Goal: Task Accomplishment & Management: Complete application form

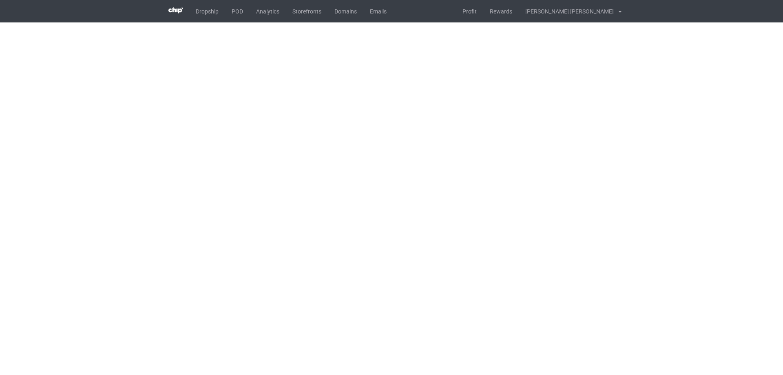
click at [447, 22] on div "Dropship POD Analytics Storefronts Domains Emails Profit Rewards [PERSON_NAME] …" at bounding box center [392, 11] width 460 height 22
click at [461, 18] on div "Dropship POD Analytics Storefronts Domains Emails Profit Rewards [PERSON_NAME] …" at bounding box center [392, 11] width 460 height 22
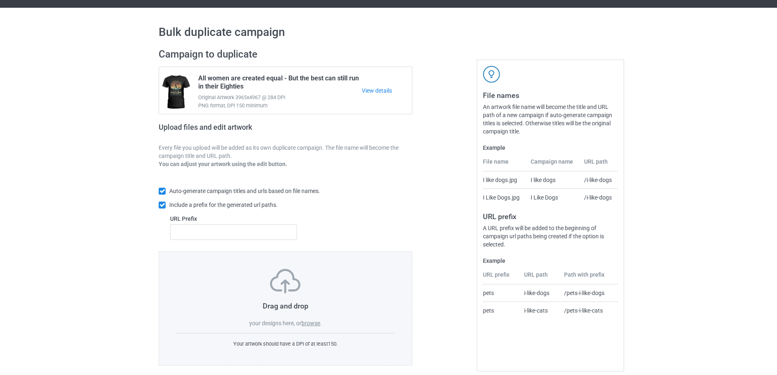
scroll to position [23, 0]
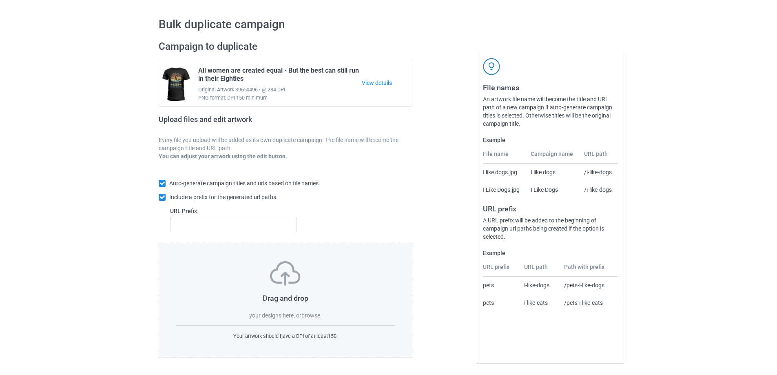
click at [310, 316] on label "browse" at bounding box center [310, 315] width 19 height 7
click at [0, 0] on input "browse" at bounding box center [0, 0] width 0 height 0
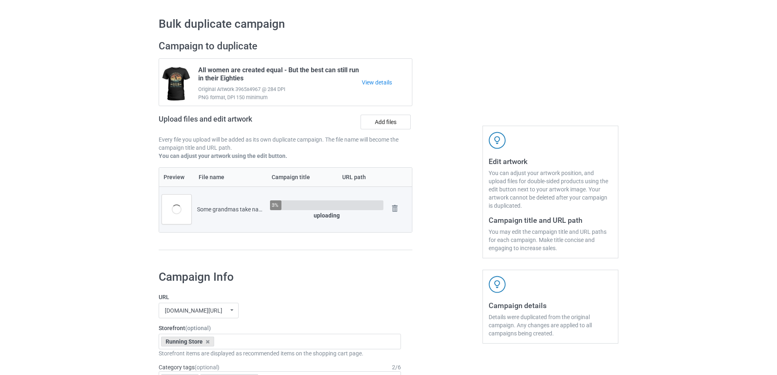
click at [347, 212] on input "/some-grandmas-take-naps-cool-grandmas-go-running-then-takes-a-nap" at bounding box center [363, 208] width 62 height 15
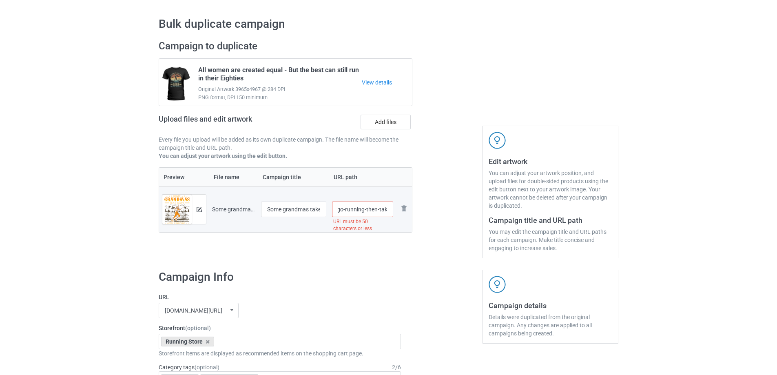
scroll to position [0, 138]
click at [388, 209] on input "/running-grandmas-take-naps-cool-grandmas-go-running-then-takes-a-nap" at bounding box center [363, 208] width 62 height 15
click at [369, 209] on input "/running-grandmas-take-naps-cool-grandmas-go-running-then-takes-a-nap" at bounding box center [363, 208] width 62 height 15
drag, startPoint x: 356, startPoint y: 209, endPoint x: 394, endPoint y: 209, distance: 37.9
click at [394, 209] on td "/running-grandmas-take-naps-cool-grandmas-go-running-then-takes-a-nap URL must …" at bounding box center [362, 209] width 67 height 46
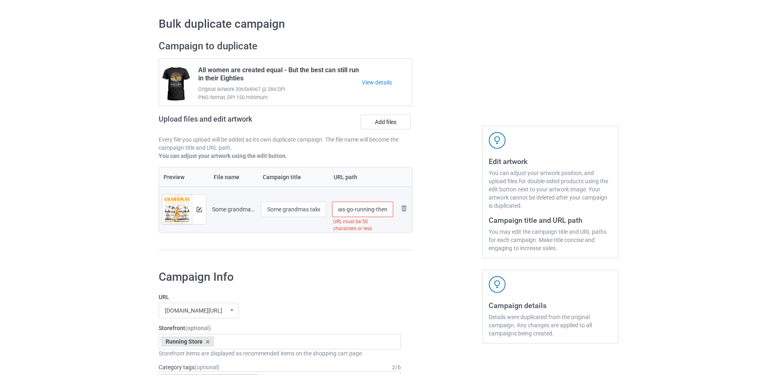
scroll to position [0, 107]
drag, startPoint x: 347, startPoint y: 212, endPoint x: 401, endPoint y: 214, distance: 54.3
click at [401, 214] on tr "Preview and edit artwork Some grandmas take naps - Cool grandmas go running the…" at bounding box center [285, 209] width 253 height 46
drag, startPoint x: 357, startPoint y: 210, endPoint x: 378, endPoint y: 211, distance: 20.8
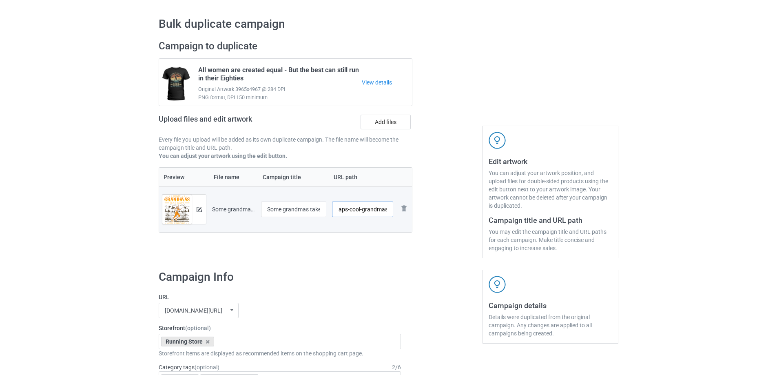
click at [376, 211] on input "/running-grandmas-take-naps-cool-grandmas-" at bounding box center [363, 208] width 62 height 15
click at [378, 211] on input "/running-grandmas-take-naps-cool-grandmas-" at bounding box center [363, 208] width 62 height 15
drag, startPoint x: 359, startPoint y: 211, endPoint x: 388, endPoint y: 211, distance: 28.5
click at [388, 211] on input "/running-grandmas-take-naps-cool-grandmas-" at bounding box center [363, 208] width 62 height 15
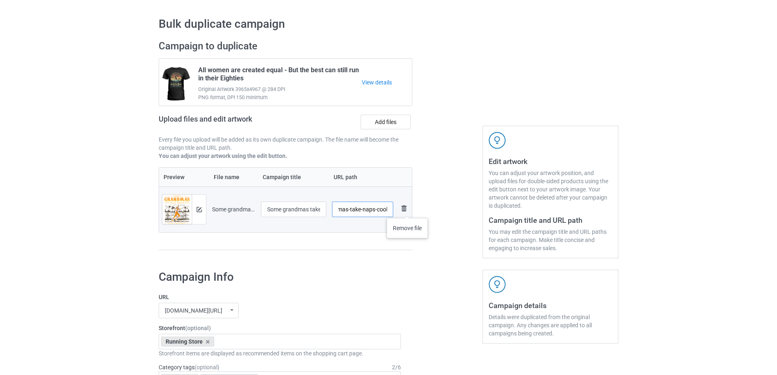
drag, startPoint x: 349, startPoint y: 208, endPoint x: 407, endPoint y: 210, distance: 57.9
click at [407, 210] on tr "Preview and edit artwork Some grandmas take naps - Cool grandmas go running the…" at bounding box center [285, 209] width 253 height 46
drag, startPoint x: 383, startPoint y: 210, endPoint x: 416, endPoint y: 211, distance: 32.6
click at [415, 211] on div "Campaign to duplicate All women are created equal - But the best can still run …" at bounding box center [285, 149] width 265 height 230
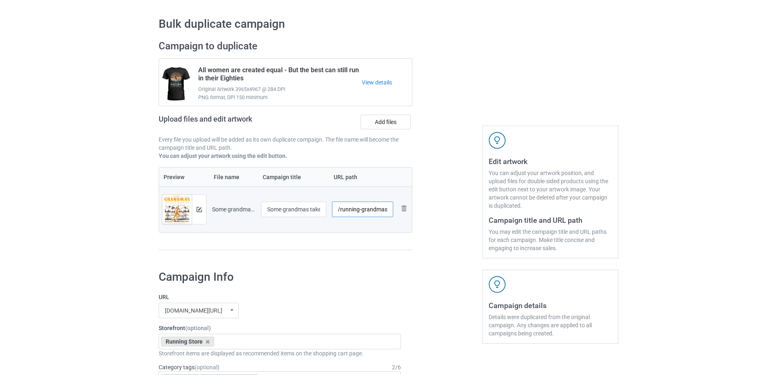
scroll to position [0, 0]
click at [340, 211] on input "/running-grandmas" at bounding box center [363, 208] width 62 height 15
click at [346, 212] on input "/front-running-grandmas" at bounding box center [363, 208] width 62 height 15
type input "/cool-running-grandmas"
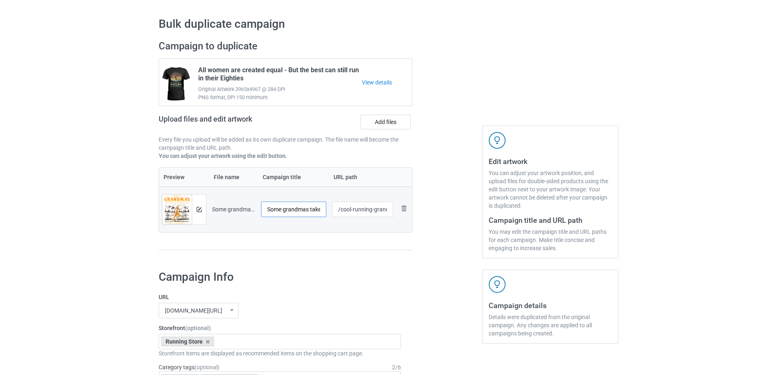
scroll to position [0, 130]
drag, startPoint x: 289, startPoint y: 208, endPoint x: 349, endPoint y: 208, distance: 59.5
click at [349, 208] on tr "Preview and edit artwork Some grandmas take naps - Cool grandmas go running the…" at bounding box center [285, 209] width 253 height 46
click at [461, 189] on div at bounding box center [447, 149] width 59 height 230
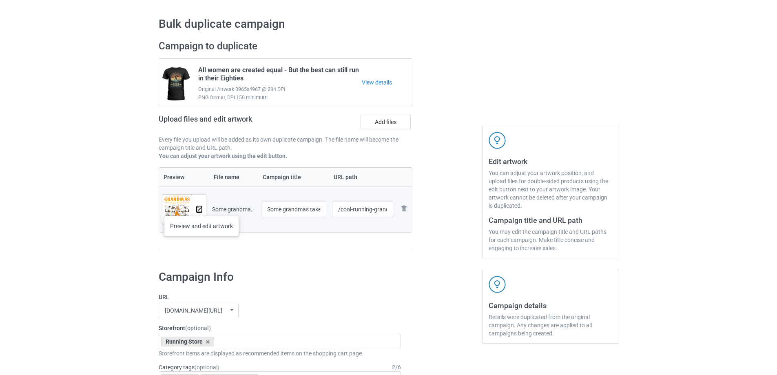
click at [201, 208] on img at bounding box center [199, 209] width 5 height 5
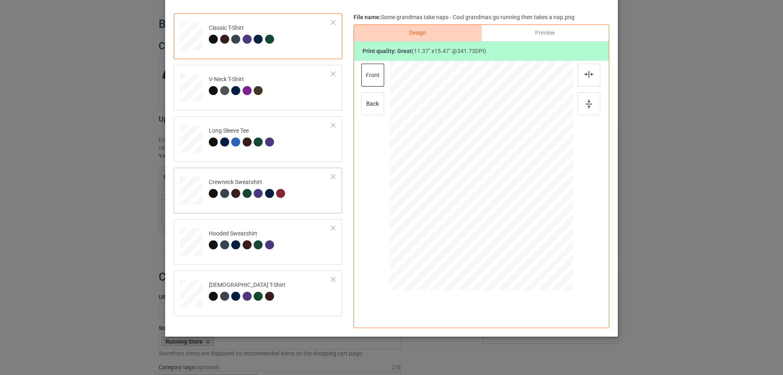
scroll to position [92, 0]
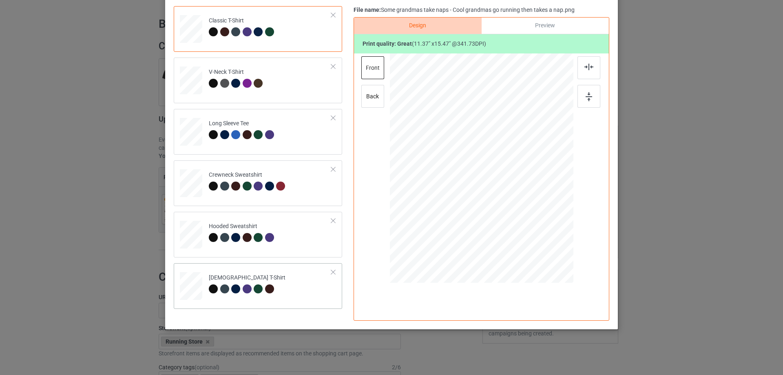
click at [298, 282] on td "[DEMOGRAPHIC_DATA] T-Shirt" at bounding box center [270, 284] width 132 height 36
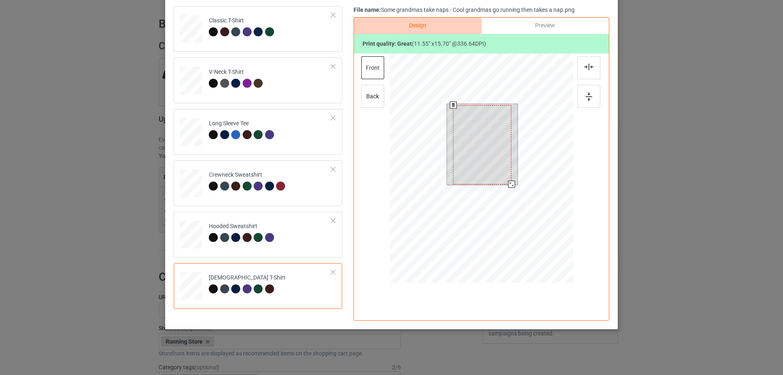
click at [508, 183] on div at bounding box center [511, 184] width 7 height 7
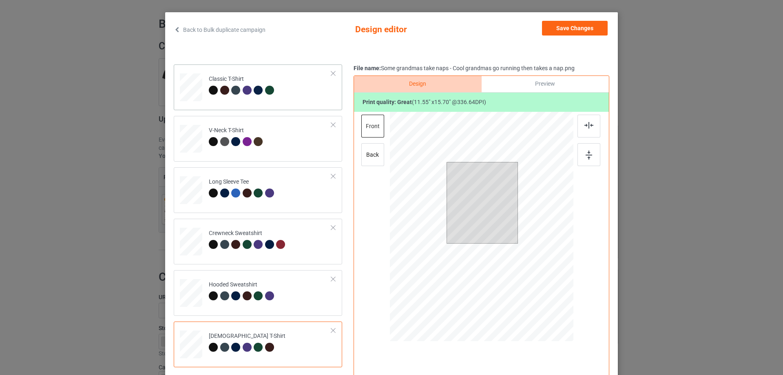
scroll to position [0, 0]
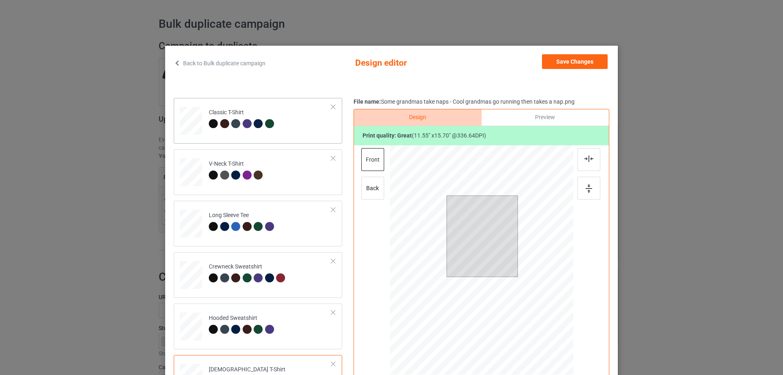
click at [299, 126] on td "Classic T-Shirt" at bounding box center [270, 119] width 132 height 36
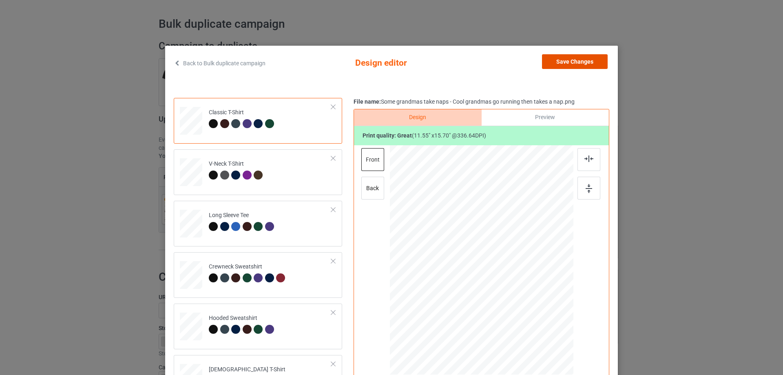
click at [565, 59] on button "Save Changes" at bounding box center [575, 61] width 66 height 15
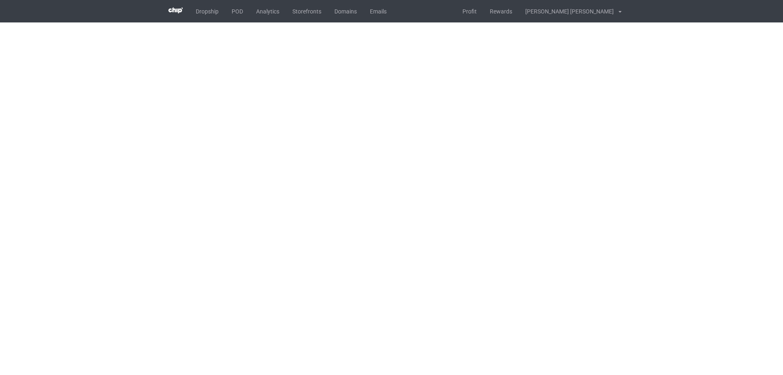
click at [473, 13] on div "Dropship POD Analytics Storefronts Domains Emails Profit Rewards [PERSON_NAME] …" at bounding box center [392, 11] width 460 height 22
click at [469, 13] on div "Dropship POD Analytics Storefronts Domains Emails Profit Rewards [PERSON_NAME] …" at bounding box center [392, 11] width 460 height 22
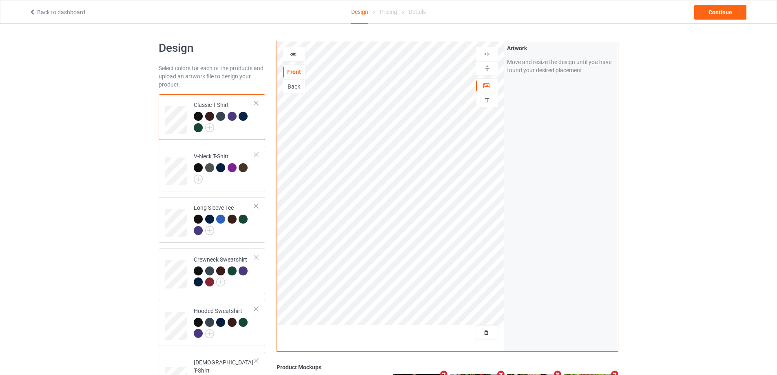
click at [108, 146] on div "Design Select colors for each of the products and upload an artwork file to des…" at bounding box center [388, 276] width 777 height 504
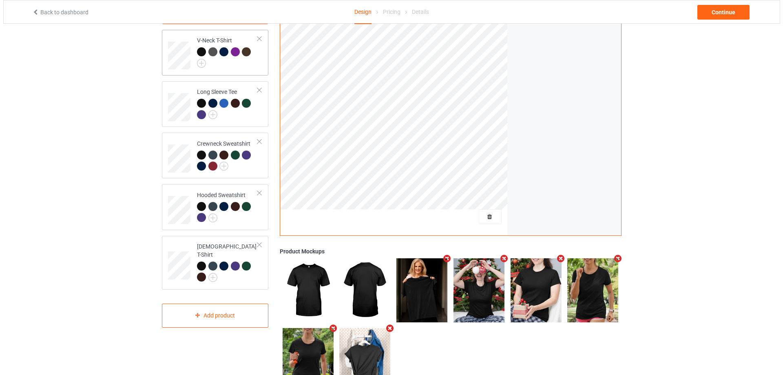
scroll to position [136, 0]
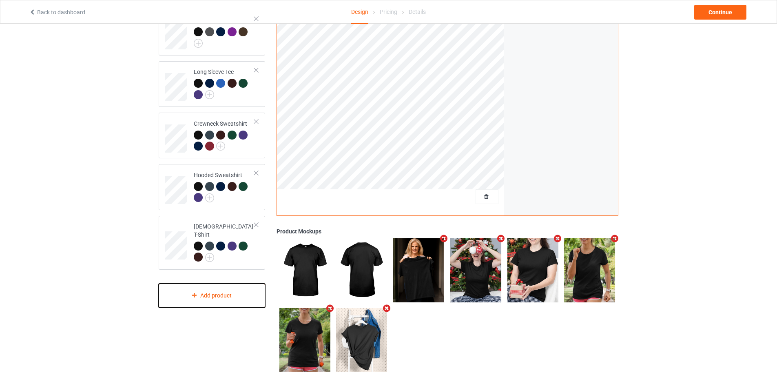
click at [205, 289] on div "Add product" at bounding box center [212, 295] width 106 height 24
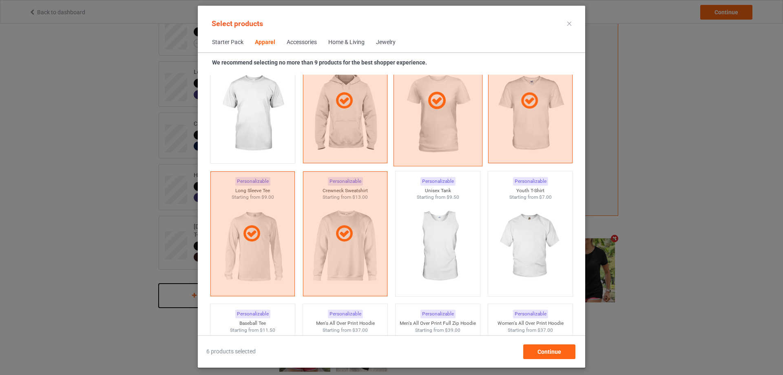
scroll to position [508, 0]
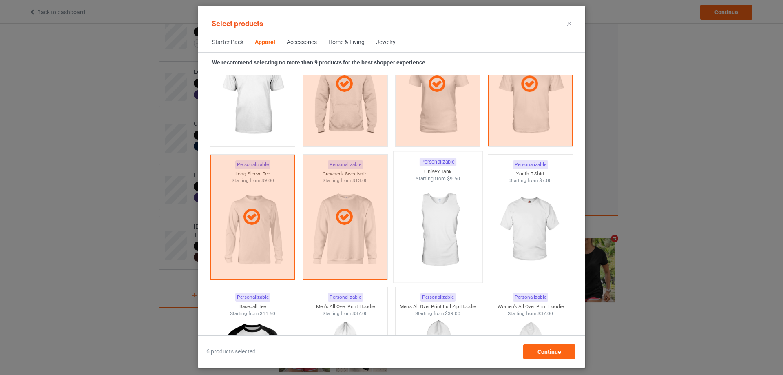
click at [437, 212] on img at bounding box center [437, 230] width 77 height 96
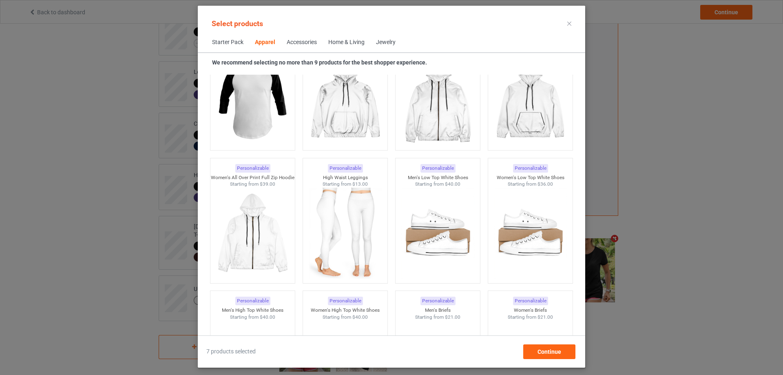
scroll to position [847, 0]
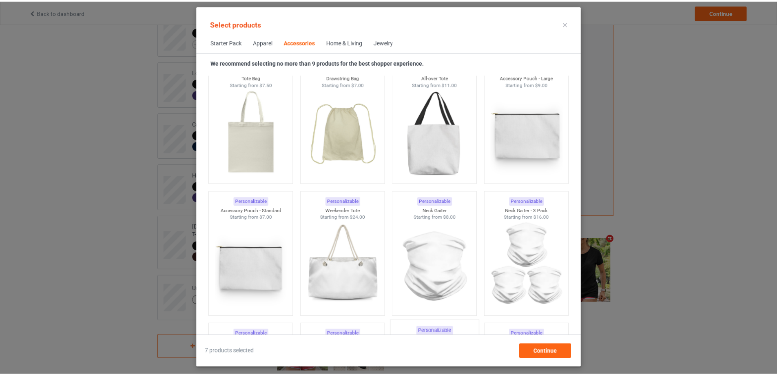
scroll to position [2614, 0]
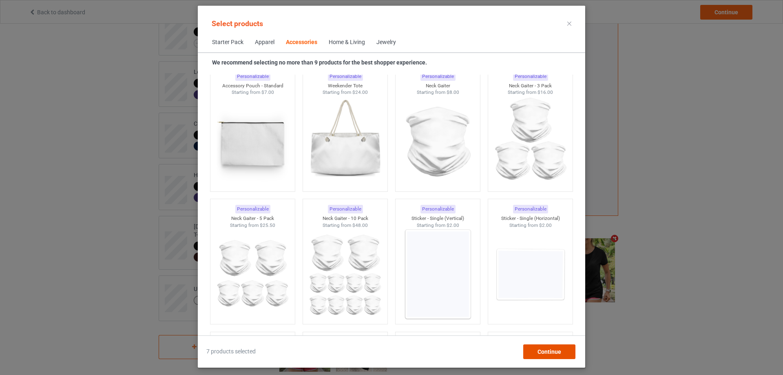
drag, startPoint x: 555, startPoint y: 353, endPoint x: 568, endPoint y: 348, distance: 13.4
click at [556, 353] on span "Continue" at bounding box center [549, 351] width 24 height 7
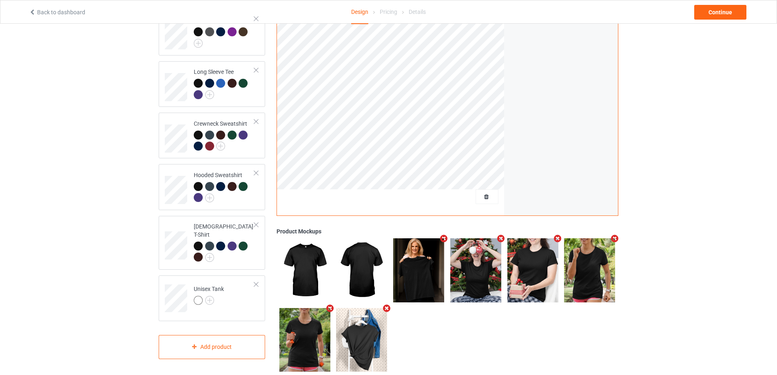
click at [678, 273] on div "Design Select colors for each of the products and upload an artwork file to des…" at bounding box center [388, 140] width 777 height 504
click at [241, 303] on td "Unisex Tank" at bounding box center [224, 295] width 70 height 34
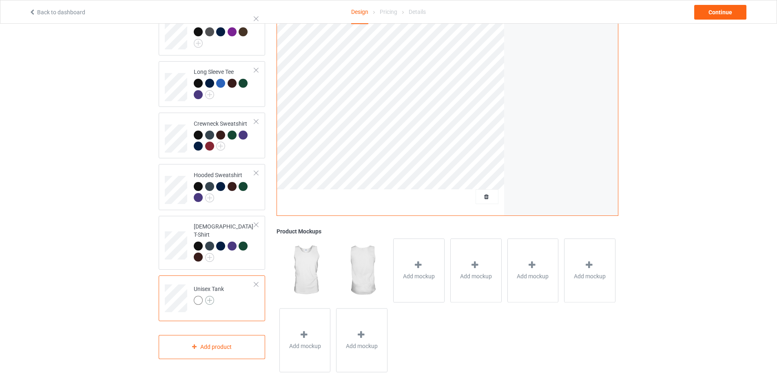
click at [213, 296] on img at bounding box center [209, 300] width 9 height 9
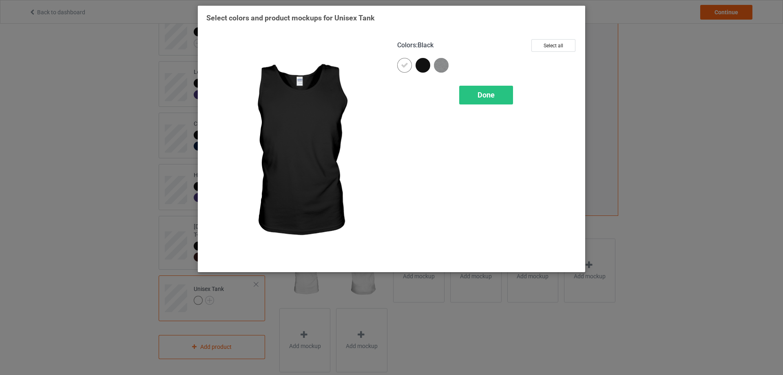
click at [424, 64] on div at bounding box center [422, 65] width 15 height 15
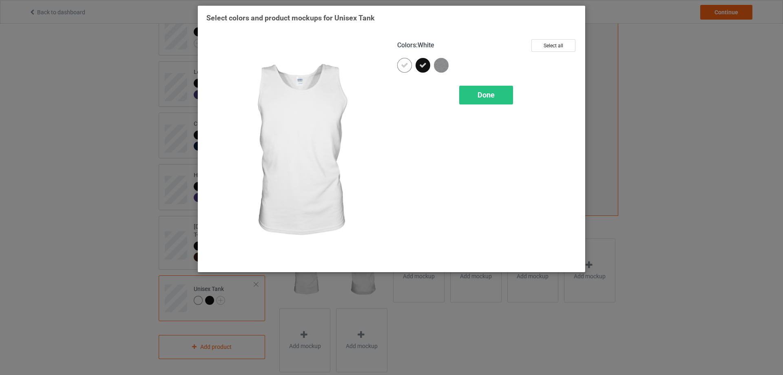
click at [404, 67] on icon at bounding box center [404, 65] width 7 height 7
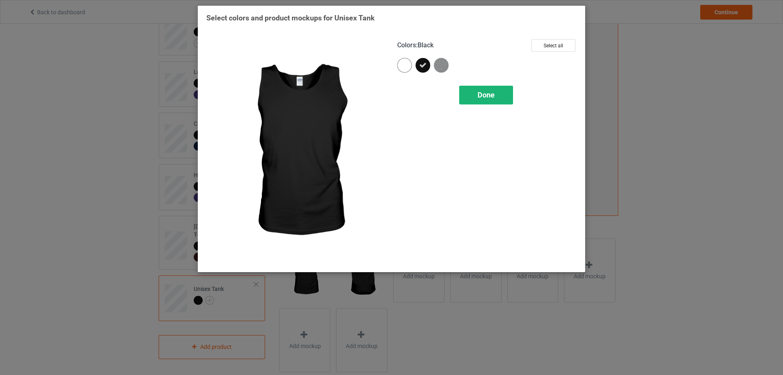
click at [476, 98] on div "Done" at bounding box center [486, 95] width 54 height 19
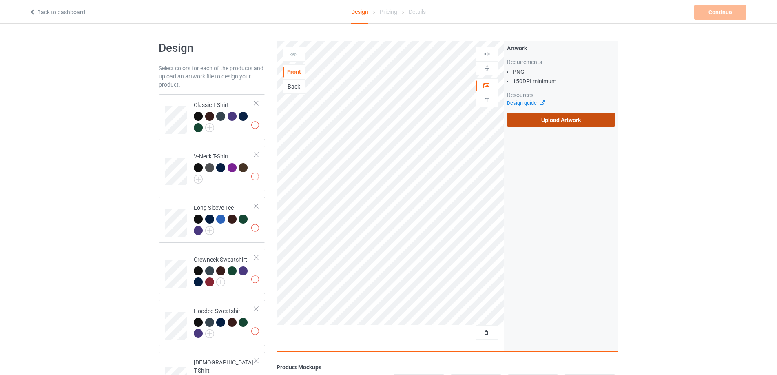
click at [537, 122] on label "Upload Artwork" at bounding box center [561, 120] width 108 height 14
click at [0, 0] on input "Upload Artwork" at bounding box center [0, 0] width 0 height 0
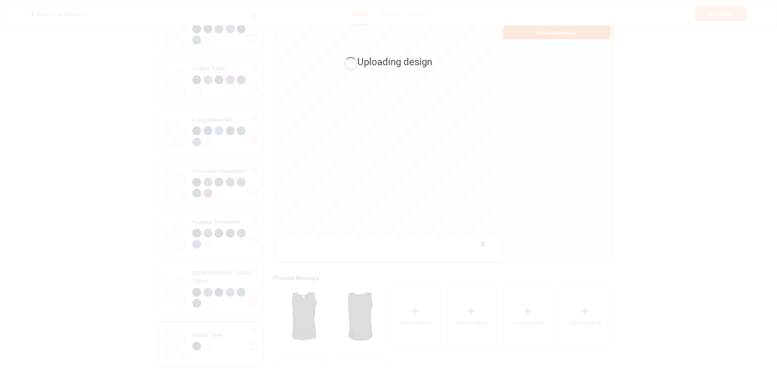
scroll to position [154, 0]
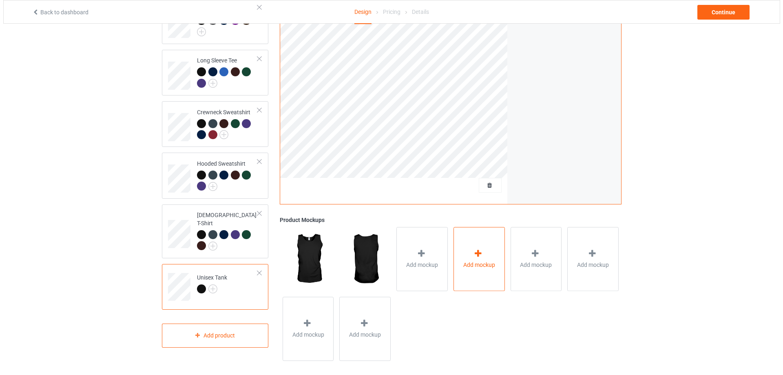
scroll to position [154, 0]
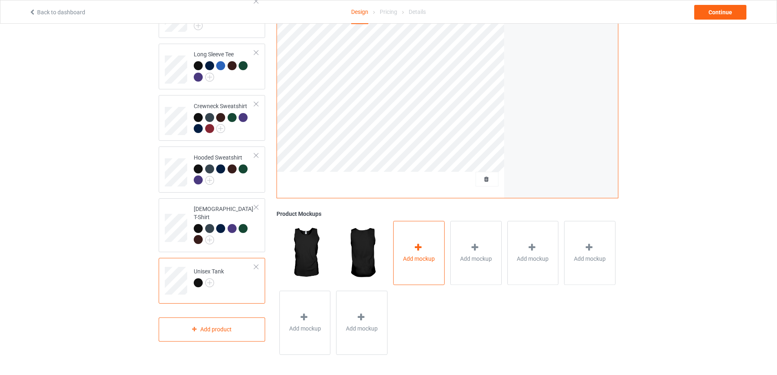
click at [419, 267] on div "Add mockup" at bounding box center [418, 253] width 51 height 64
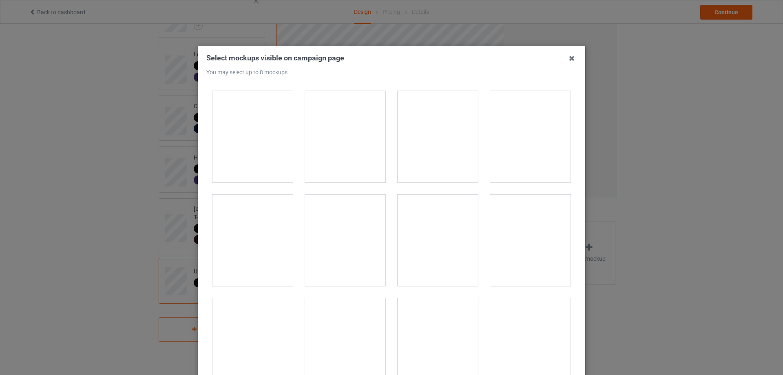
scroll to position [136, 0]
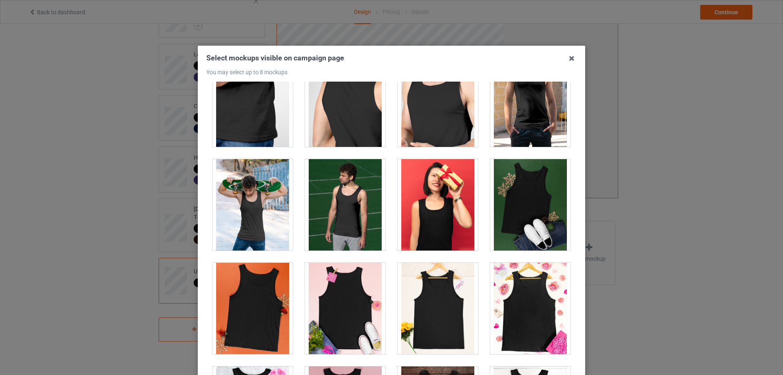
click at [442, 208] on div at bounding box center [438, 204] width 80 height 91
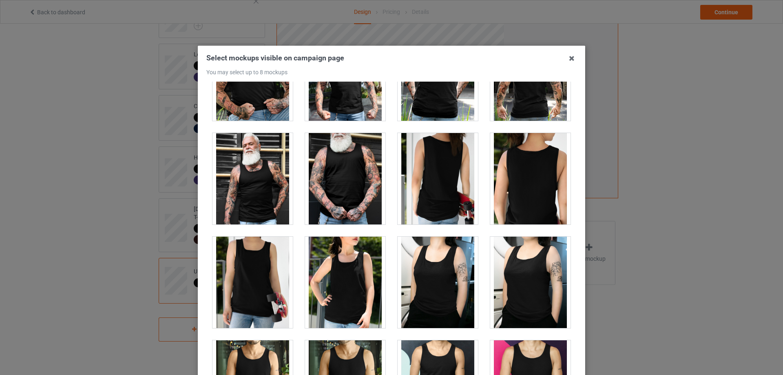
scroll to position [747, 0]
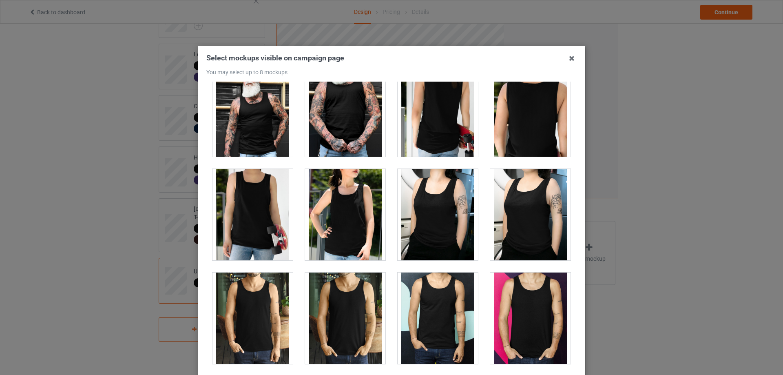
click at [454, 211] on div at bounding box center [438, 214] width 80 height 91
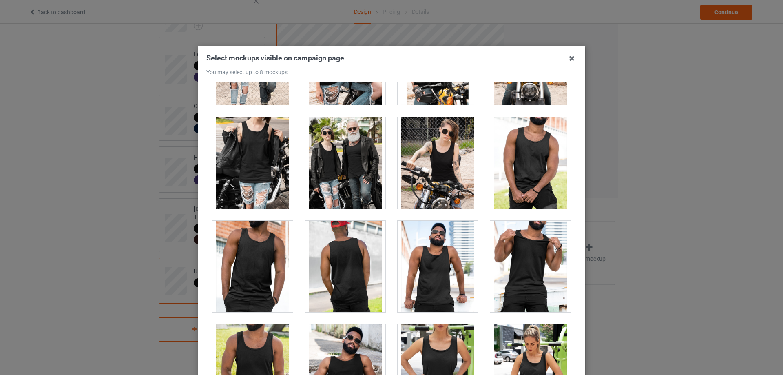
scroll to position [1979, 0]
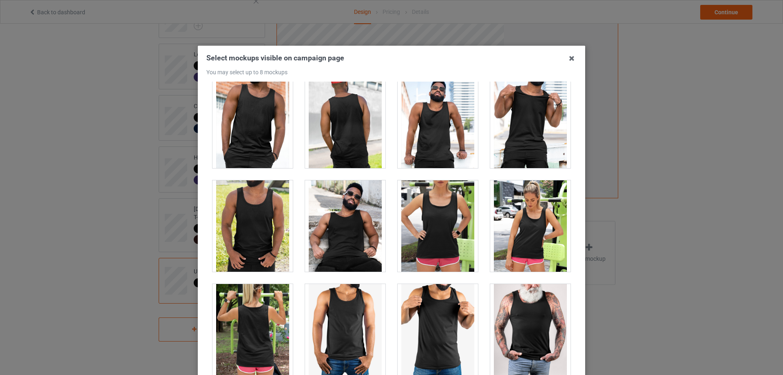
click at [506, 219] on div at bounding box center [530, 225] width 80 height 91
click at [445, 220] on div at bounding box center [438, 225] width 80 height 91
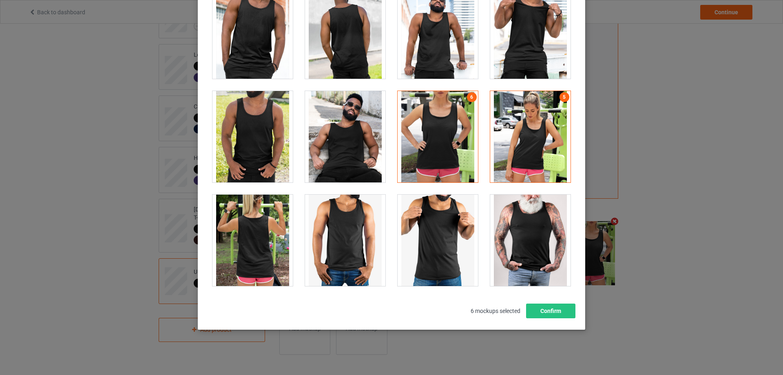
scroll to position [90, 0]
click at [253, 234] on div at bounding box center [252, 239] width 80 height 91
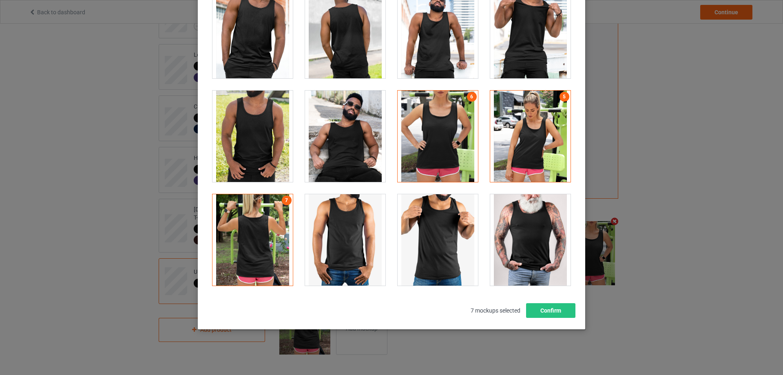
click at [437, 161] on div at bounding box center [438, 136] width 80 height 91
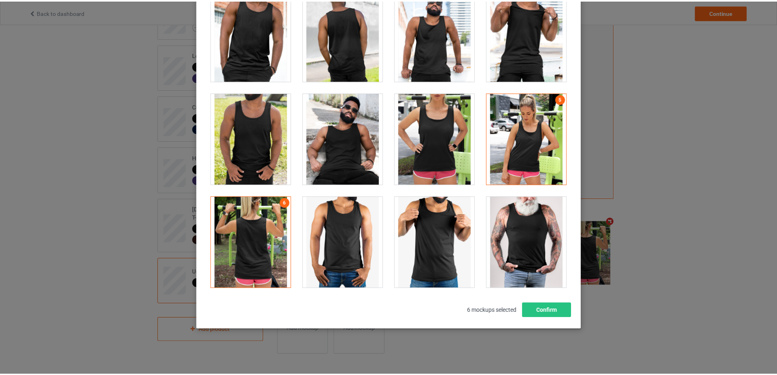
scroll to position [1979, 0]
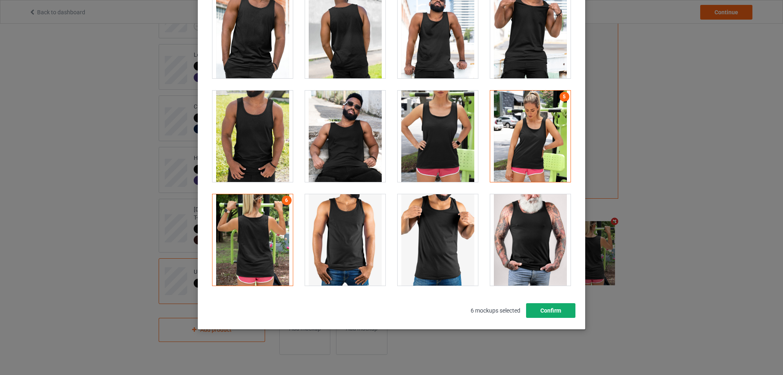
click at [543, 311] on button "Confirm" at bounding box center [550, 310] width 49 height 15
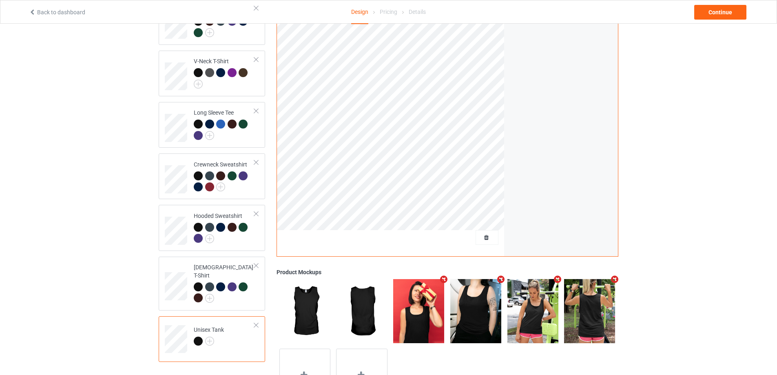
scroll to position [0, 0]
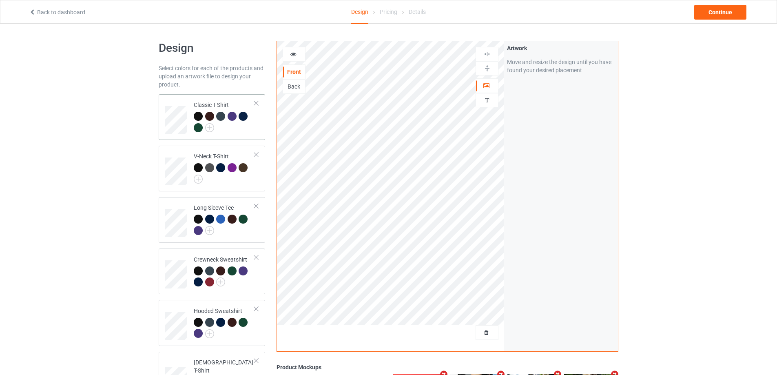
click at [227, 131] on div at bounding box center [224, 123] width 61 height 22
click at [102, 163] on div "Design Select colors for each of the products and upload an artwork file to des…" at bounding box center [388, 276] width 777 height 504
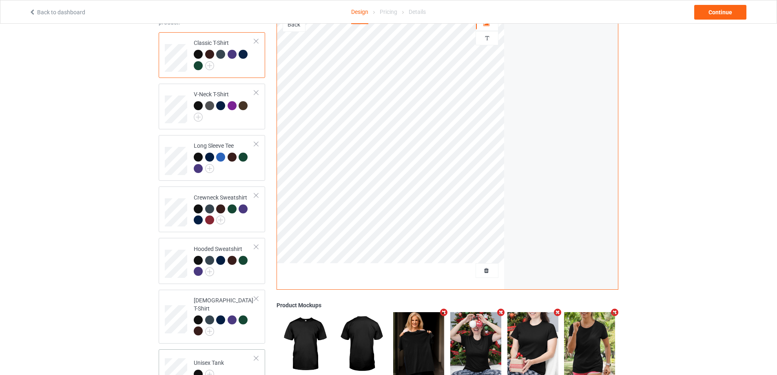
scroll to position [136, 0]
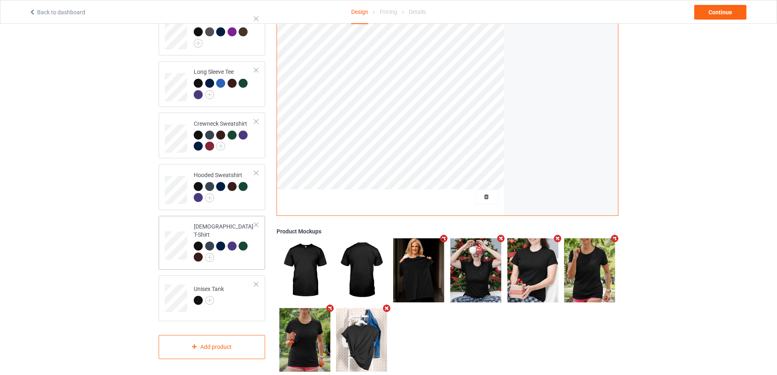
click at [238, 252] on div at bounding box center [224, 252] width 61 height 22
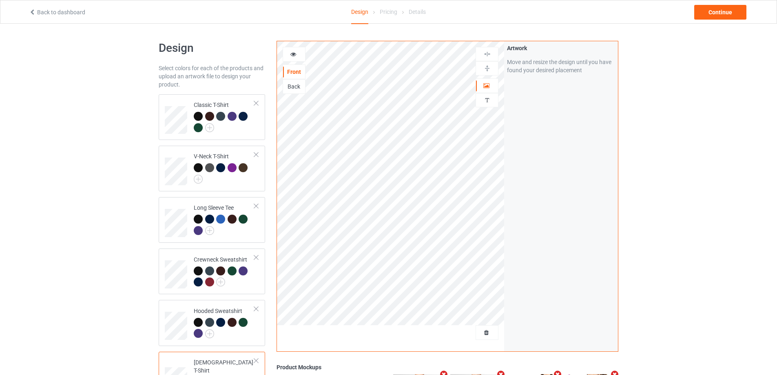
click at [90, 236] on div "Design Select colors for each of the products and upload an artwork file to des…" at bounding box center [388, 276] width 777 height 504
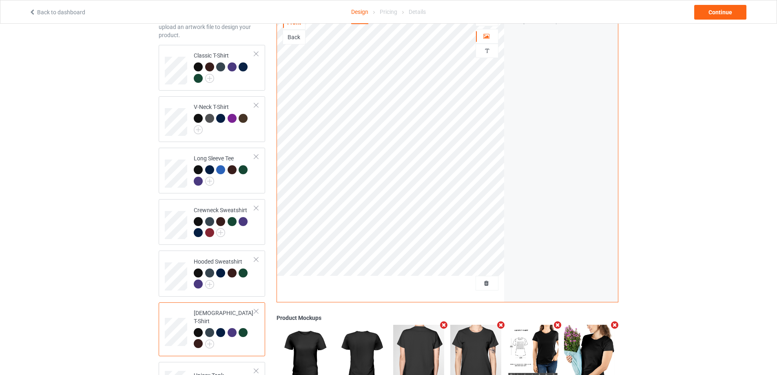
scroll to position [68, 0]
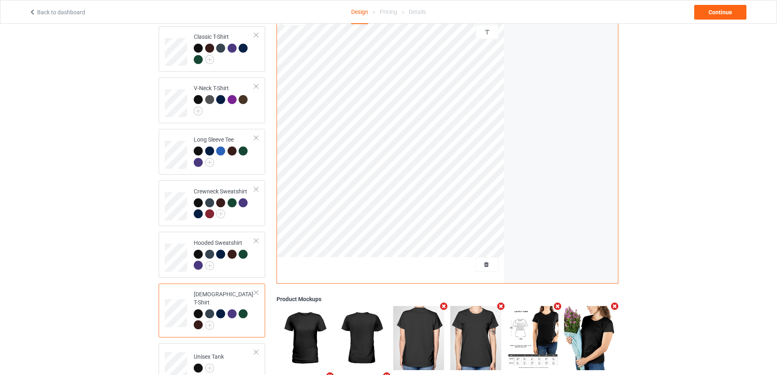
click at [98, 232] on div "Design Select colors for each of the products and upload an artwork file to des…" at bounding box center [388, 208] width 777 height 504
click at [108, 240] on div "Design Select colors for each of the products and upload an artwork file to des…" at bounding box center [388, 208] width 777 height 504
click at [255, 242] on div at bounding box center [256, 241] width 6 height 6
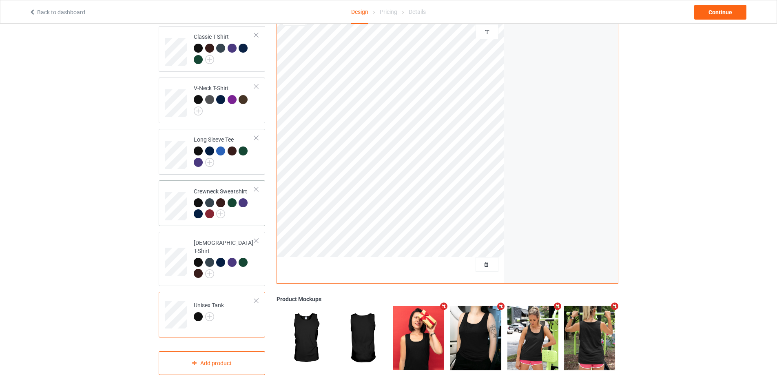
click at [256, 189] on div at bounding box center [256, 189] width 6 height 6
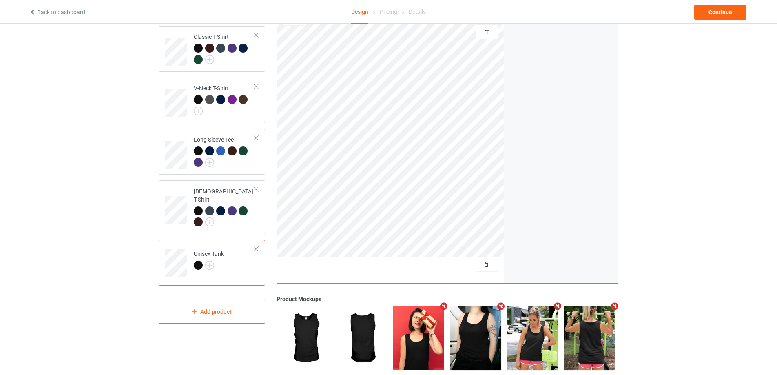
click at [136, 203] on div "Design Select colors for each of the products and upload an artwork file to des…" at bounding box center [388, 208] width 777 height 504
click at [256, 138] on div at bounding box center [256, 138] width 6 height 6
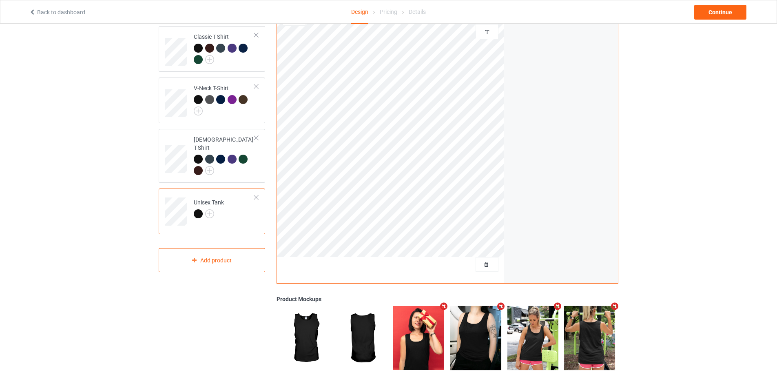
click at [119, 168] on div "Design Select colors for each of the products and upload an artwork file to des…" at bounding box center [388, 208] width 777 height 504
click at [256, 88] on div at bounding box center [256, 87] width 6 height 6
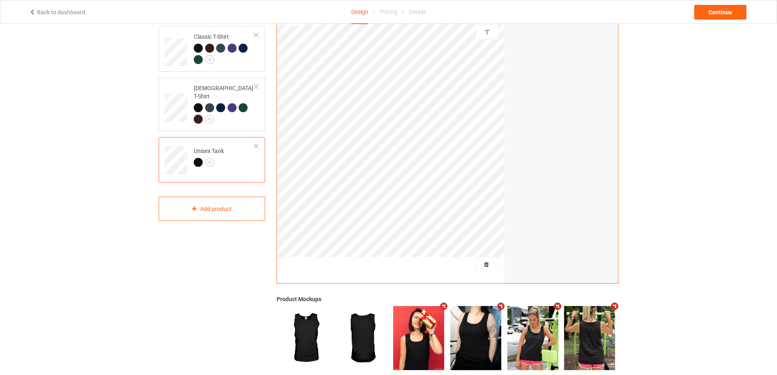
click at [132, 141] on div "Design Select colors for each of the products and upload an artwork file to des…" at bounding box center [388, 208] width 777 height 504
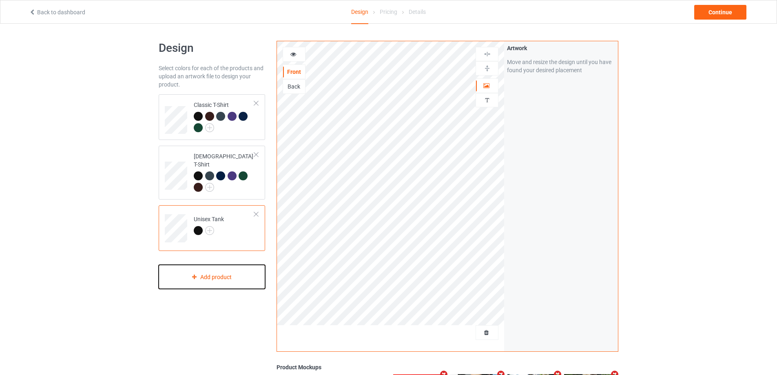
click at [238, 276] on div "Add product" at bounding box center [212, 277] width 106 height 24
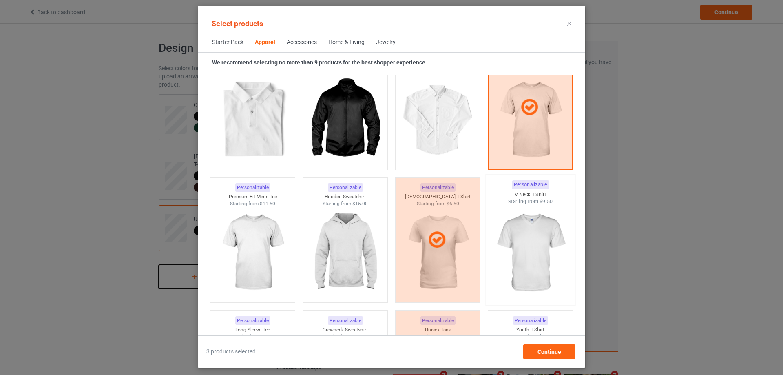
scroll to position [372, 0]
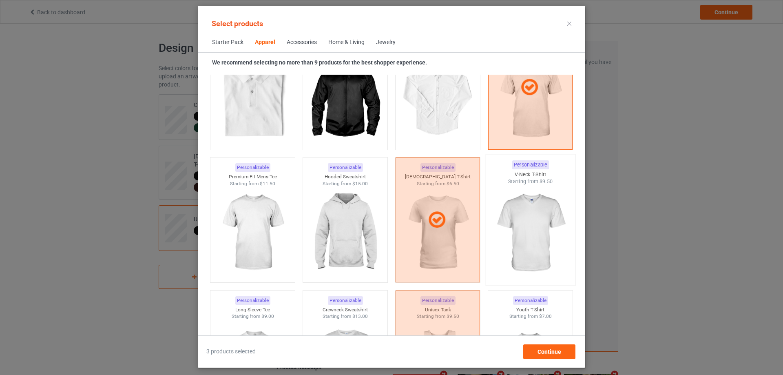
click at [540, 229] on img at bounding box center [530, 233] width 77 height 96
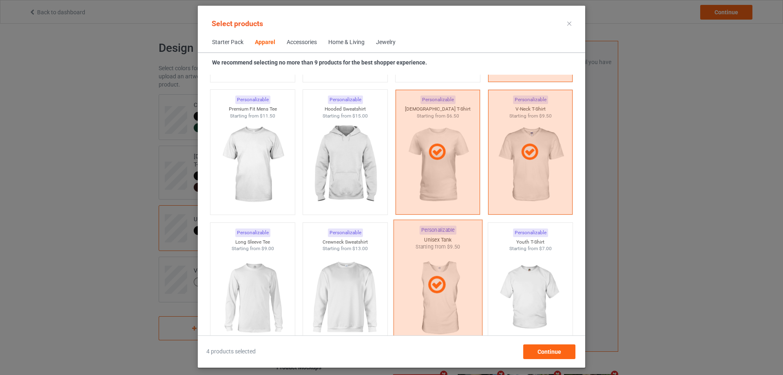
scroll to position [508, 0]
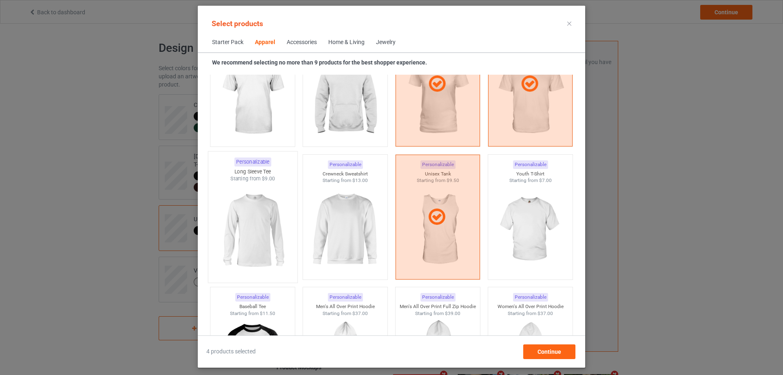
click at [269, 232] on img at bounding box center [252, 230] width 77 height 96
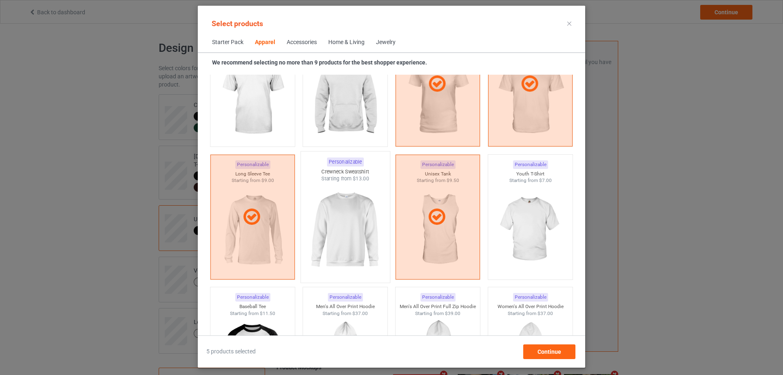
click at [349, 230] on img at bounding box center [345, 230] width 77 height 96
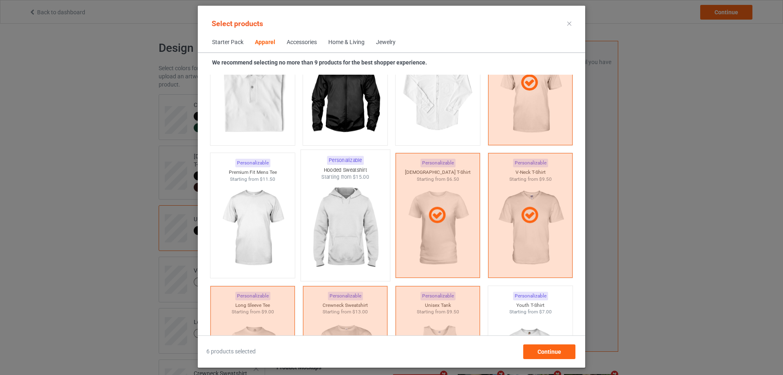
scroll to position [372, 0]
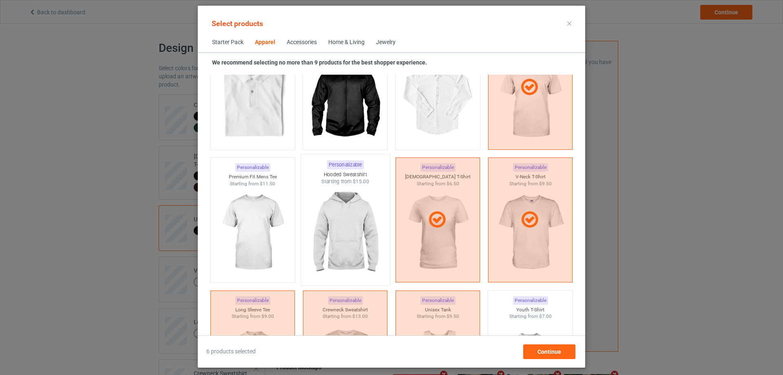
click at [353, 197] on img at bounding box center [345, 233] width 77 height 96
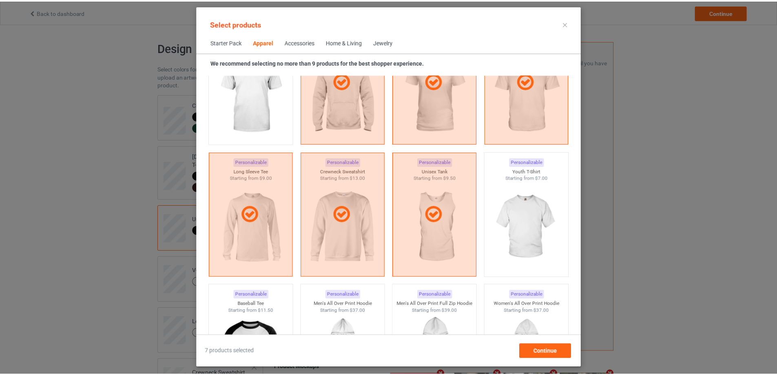
scroll to position [508, 0]
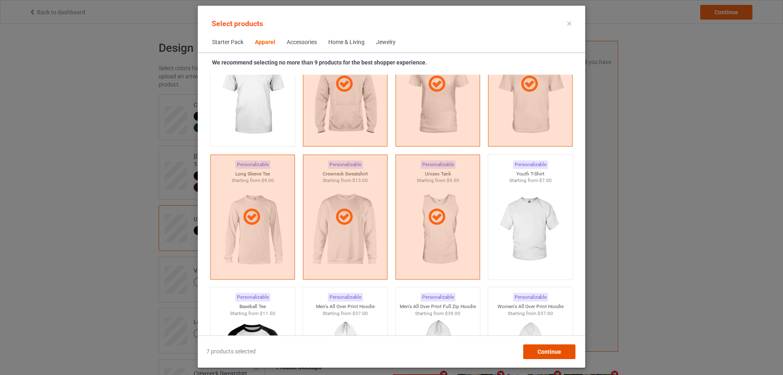
click at [544, 353] on span "Continue" at bounding box center [549, 351] width 24 height 7
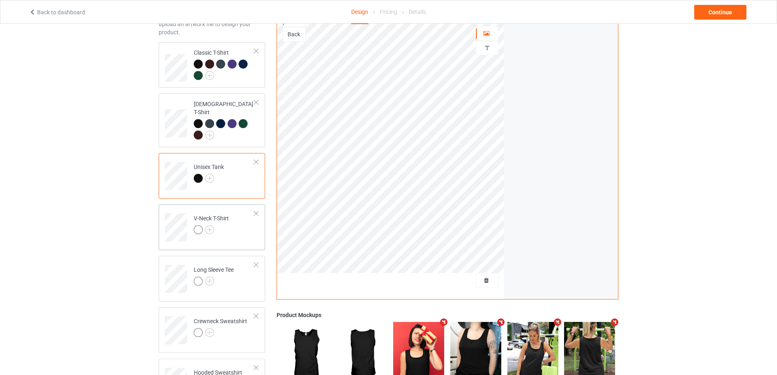
scroll to position [68, 0]
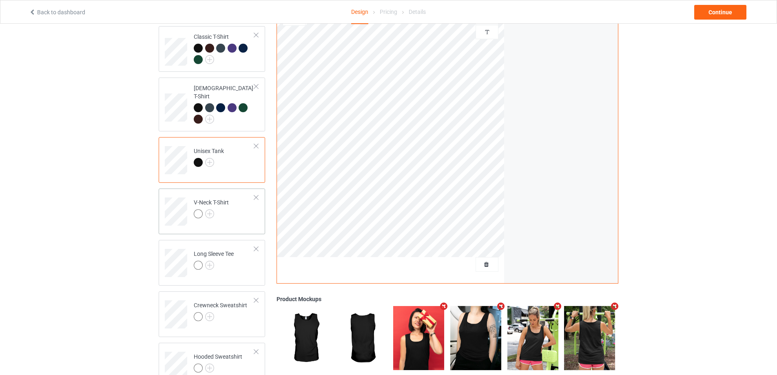
click at [237, 204] on td "V-Neck T-Shirt" at bounding box center [224, 209] width 70 height 34
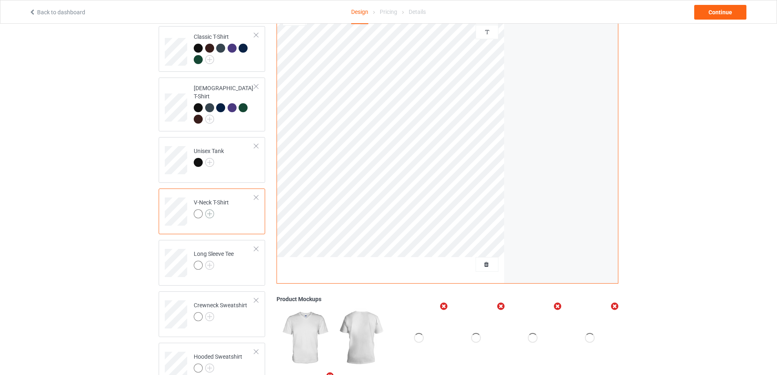
click at [212, 209] on img at bounding box center [209, 213] width 9 height 9
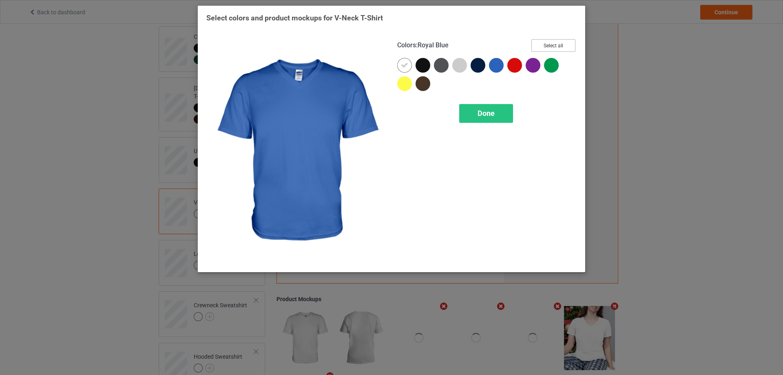
click at [553, 41] on button "Select all" at bounding box center [553, 45] width 44 height 13
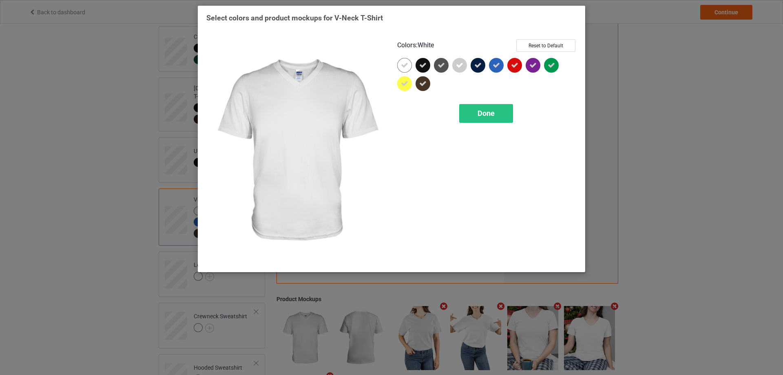
click at [404, 66] on icon at bounding box center [404, 65] width 7 height 7
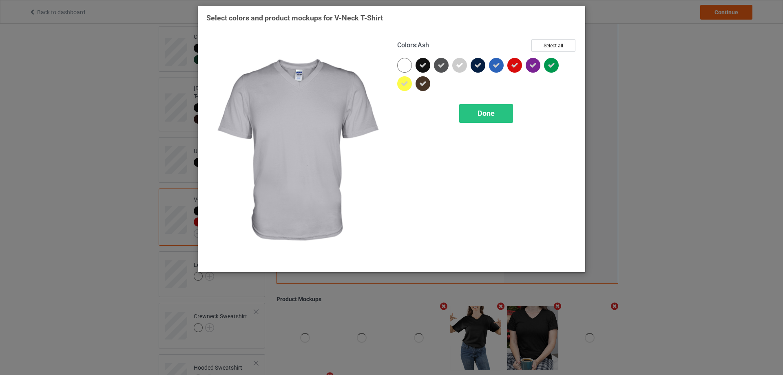
click at [459, 66] on icon at bounding box center [459, 65] width 7 height 7
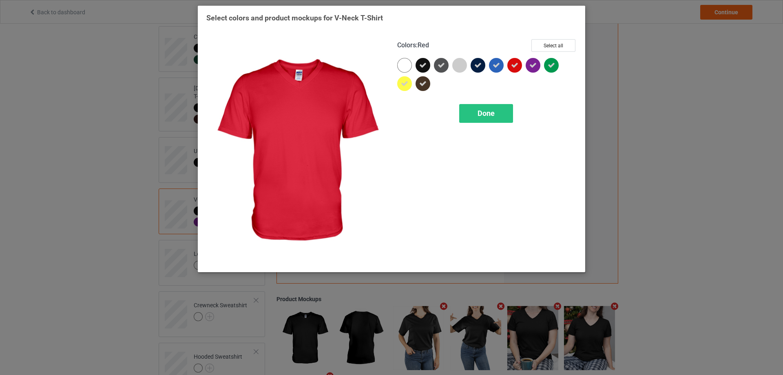
click at [514, 66] on icon at bounding box center [514, 65] width 7 height 7
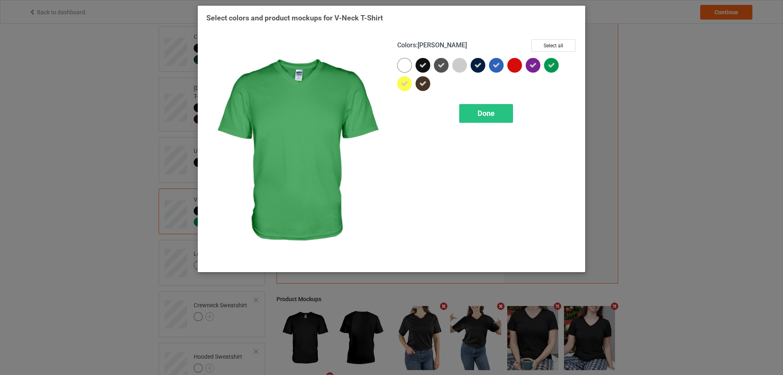
click at [548, 68] on icon at bounding box center [551, 65] width 7 height 7
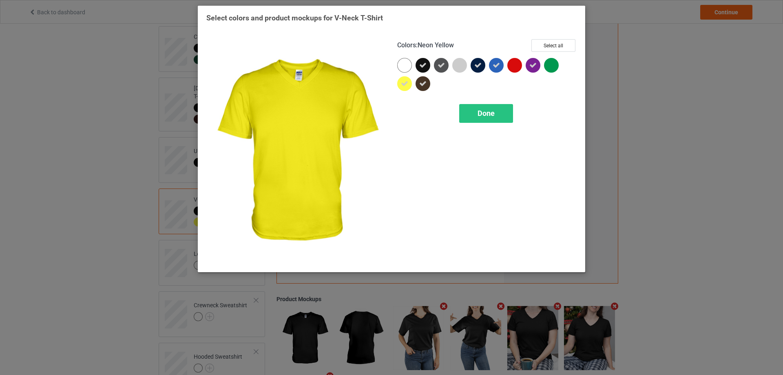
drag, startPoint x: 402, startPoint y: 82, endPoint x: 410, endPoint y: 83, distance: 7.4
click at [404, 82] on icon at bounding box center [404, 83] width 7 height 7
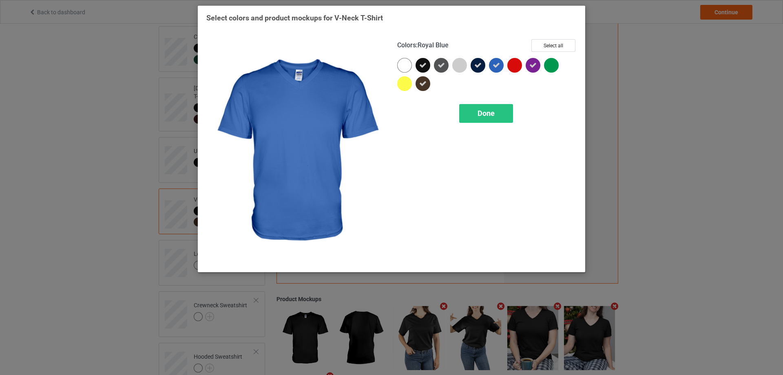
click at [497, 69] on icon at bounding box center [496, 65] width 7 height 7
click at [485, 114] on span "Done" at bounding box center [485, 113] width 17 height 9
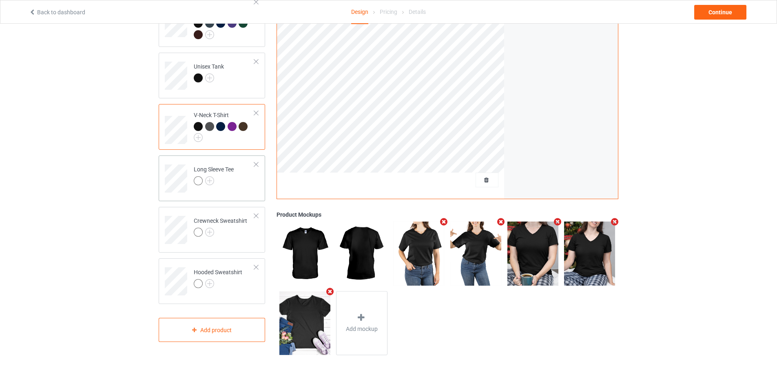
scroll to position [153, 0]
click at [210, 176] on img at bounding box center [209, 180] width 9 height 9
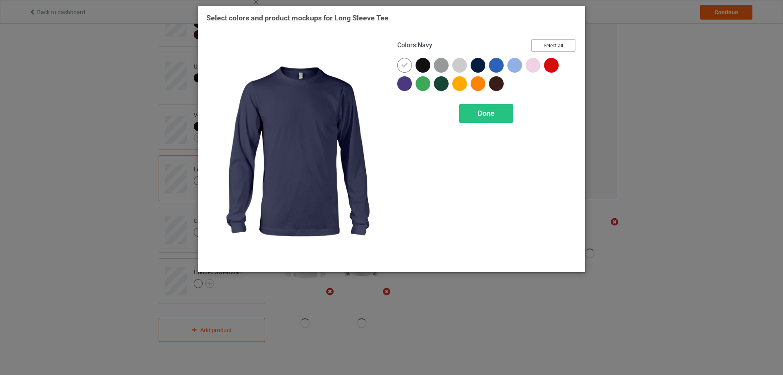
click at [563, 46] on button "Select all" at bounding box center [553, 45] width 44 height 13
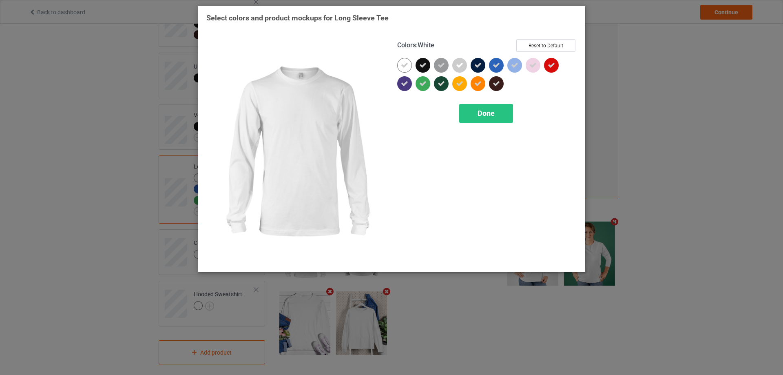
click at [403, 63] on icon at bounding box center [404, 65] width 7 height 7
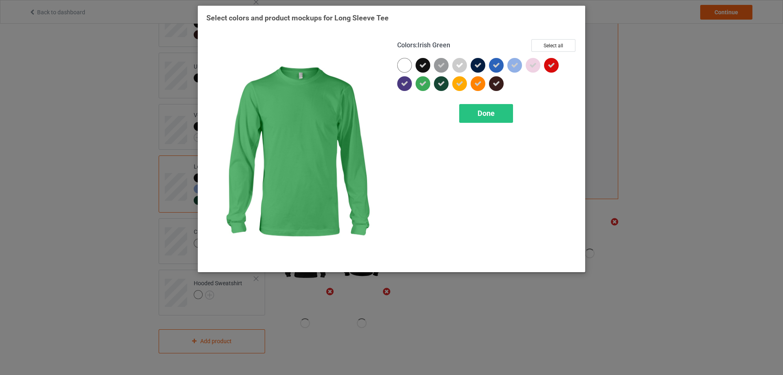
click at [425, 84] on icon at bounding box center [422, 83] width 7 height 7
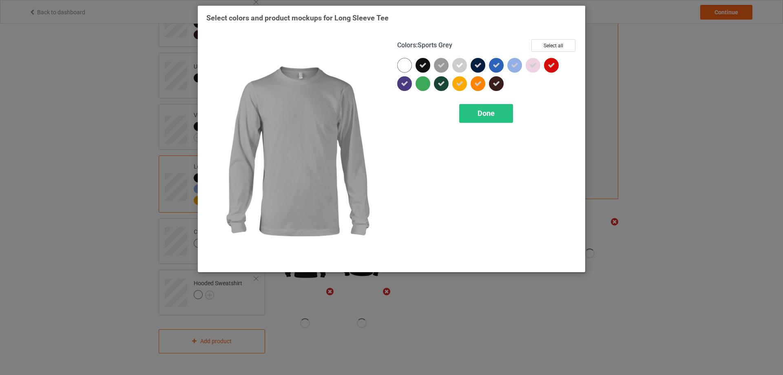
click at [445, 69] on div at bounding box center [441, 65] width 15 height 15
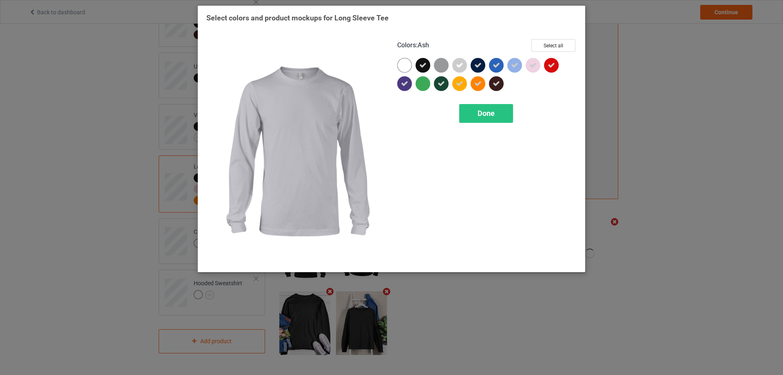
click at [455, 64] on div at bounding box center [459, 65] width 15 height 15
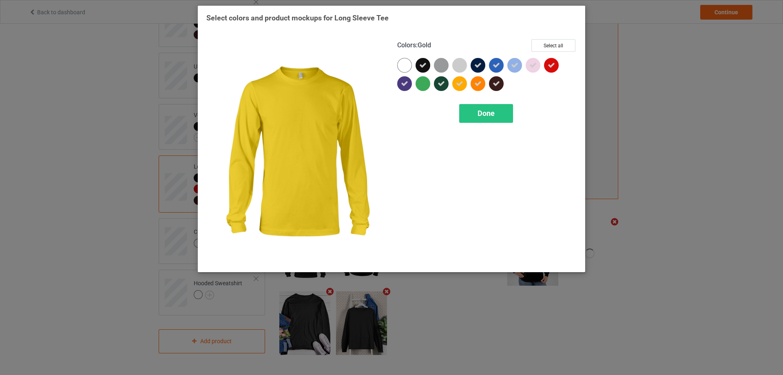
click at [460, 83] on icon at bounding box center [459, 83] width 7 height 7
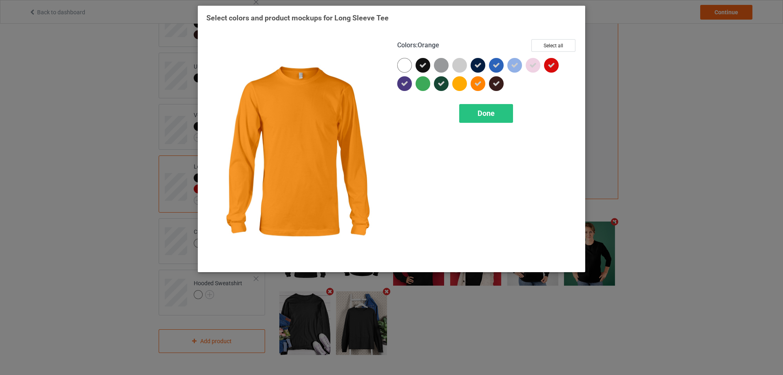
click at [480, 83] on icon at bounding box center [477, 83] width 7 height 7
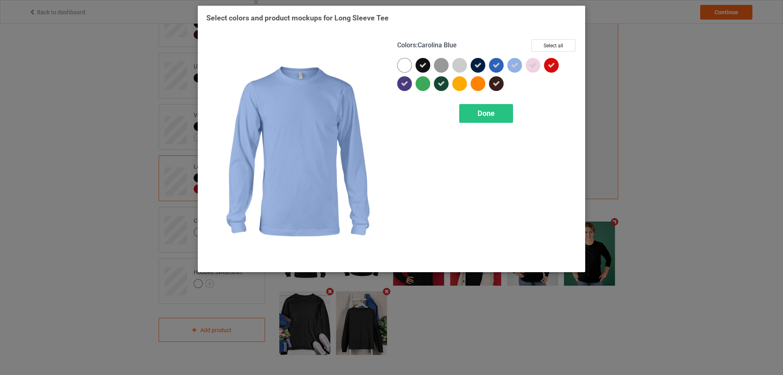
click at [512, 64] on icon at bounding box center [514, 65] width 7 height 7
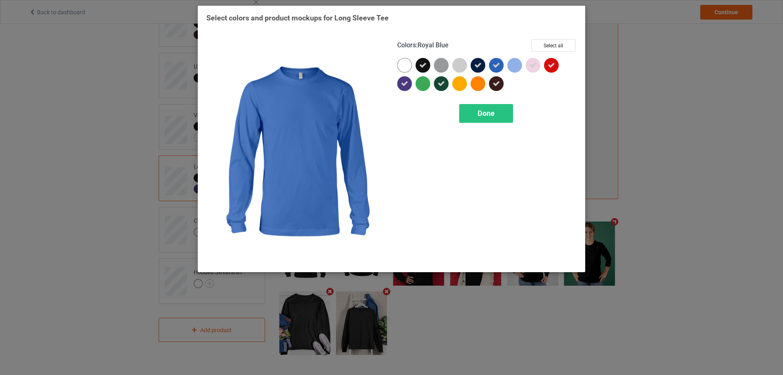
click at [500, 66] on div at bounding box center [496, 65] width 15 height 15
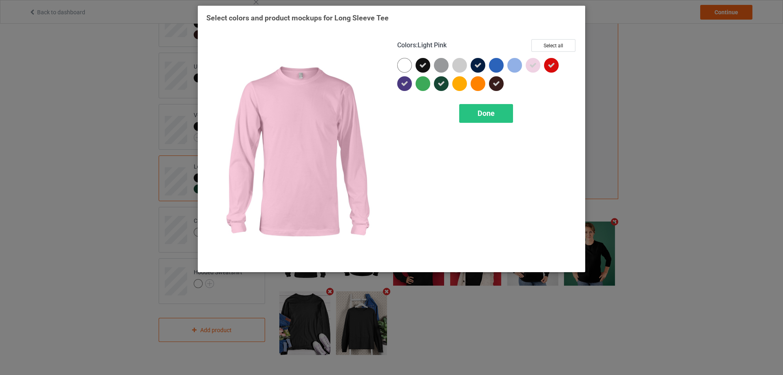
drag, startPoint x: 530, startPoint y: 65, endPoint x: 530, endPoint y: 73, distance: 7.8
click at [530, 66] on icon at bounding box center [532, 65] width 7 height 7
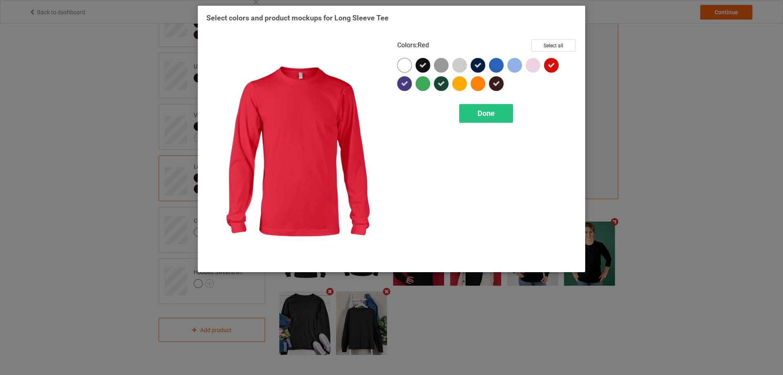
click at [555, 68] on icon at bounding box center [551, 65] width 7 height 7
click at [488, 111] on span "Done" at bounding box center [485, 113] width 17 height 9
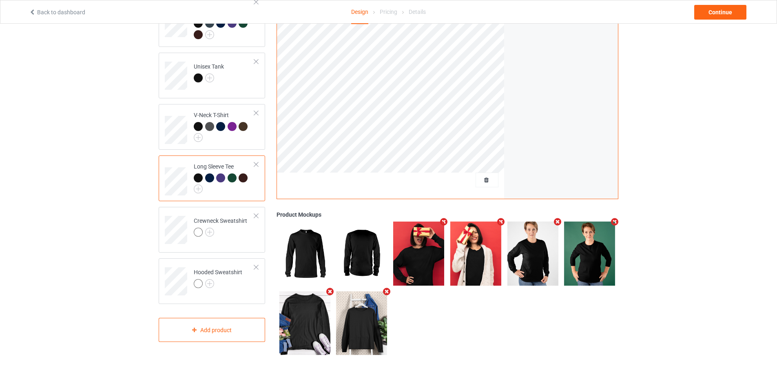
click at [726, 165] on div "Design Select colors for each of the products and upload an artwork file to des…" at bounding box center [388, 123] width 777 height 504
click at [209, 228] on img at bounding box center [209, 232] width 9 height 9
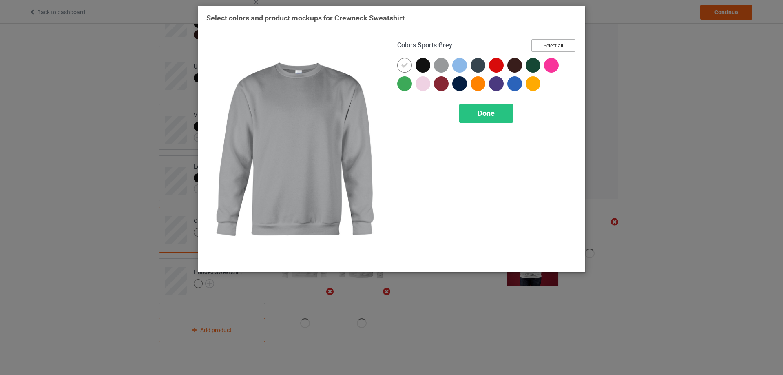
click at [553, 46] on button "Select all" at bounding box center [553, 45] width 44 height 13
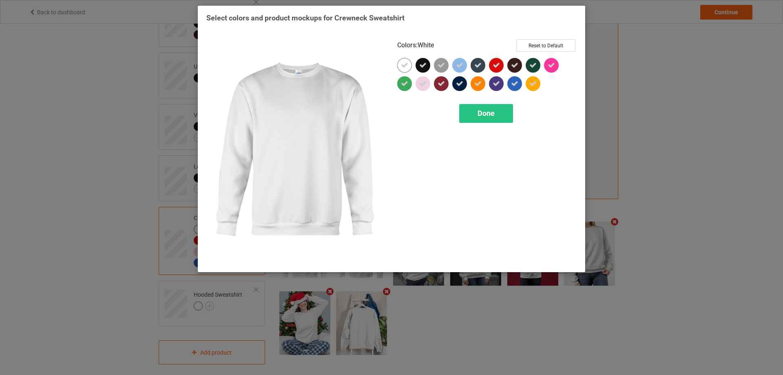
click at [402, 66] on icon at bounding box center [404, 65] width 7 height 7
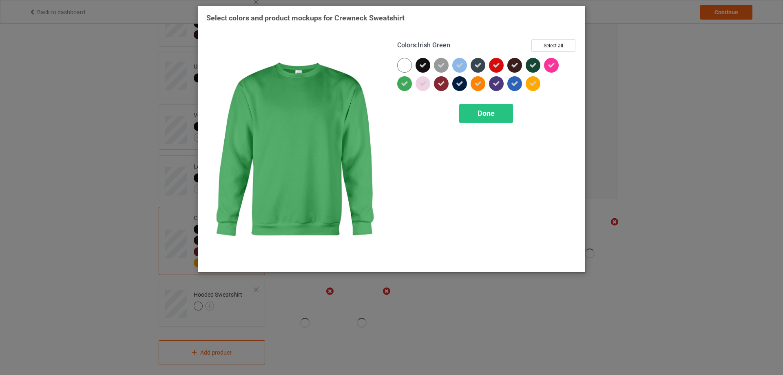
drag, startPoint x: 398, startPoint y: 82, endPoint x: 410, endPoint y: 84, distance: 11.9
click at [400, 82] on div at bounding box center [404, 83] width 15 height 15
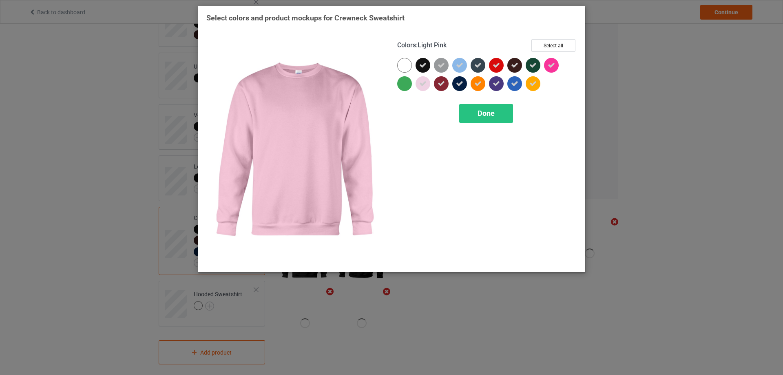
click at [419, 84] on icon at bounding box center [422, 83] width 7 height 7
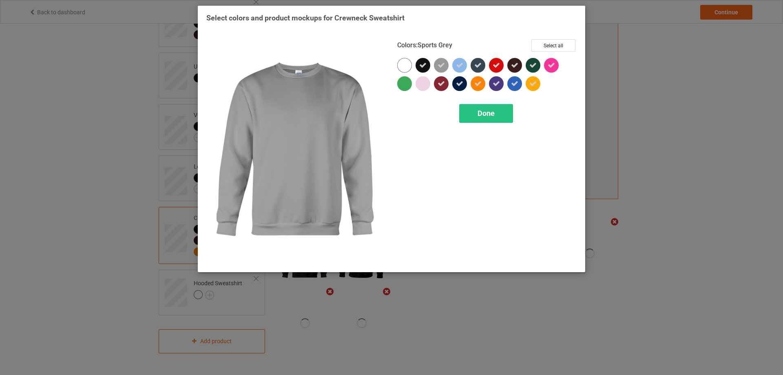
click at [443, 66] on icon at bounding box center [440, 65] width 7 height 7
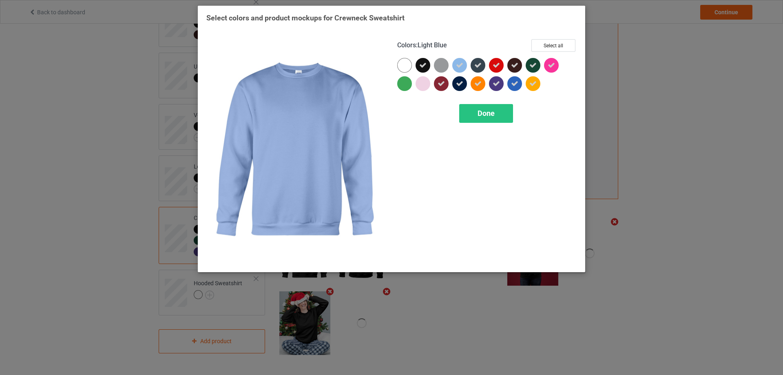
click at [459, 63] on icon at bounding box center [459, 65] width 7 height 7
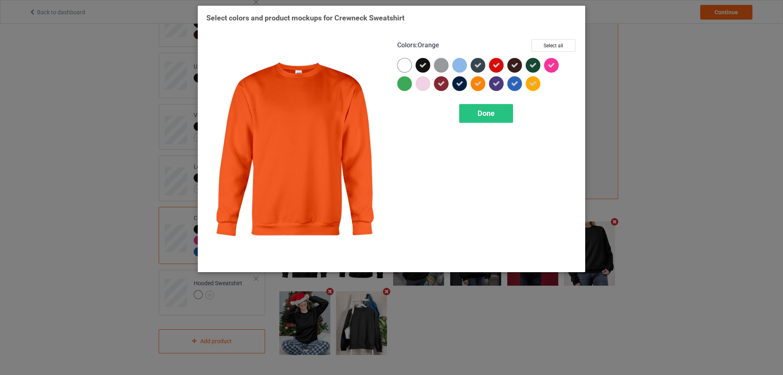
click at [480, 85] on icon at bounding box center [477, 83] width 7 height 7
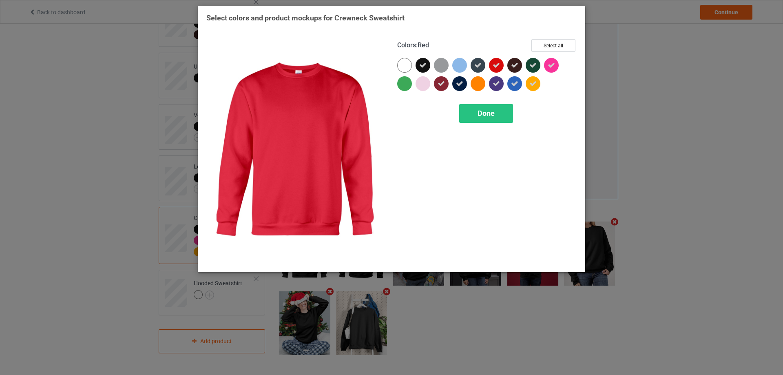
click at [497, 68] on icon at bounding box center [496, 65] width 7 height 7
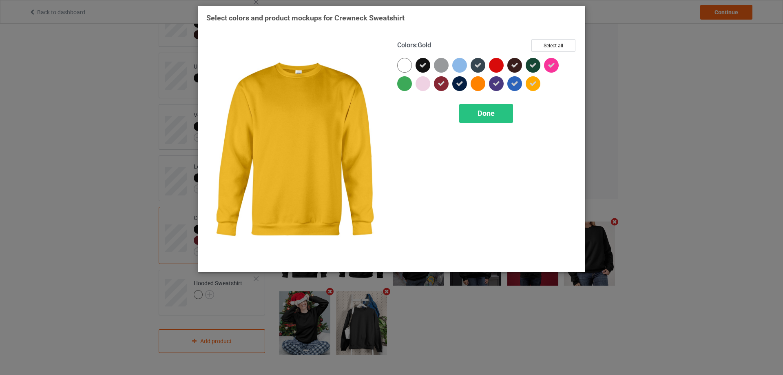
drag, startPoint x: 528, startPoint y: 86, endPoint x: 534, endPoint y: 84, distance: 5.9
click at [528, 86] on div at bounding box center [533, 83] width 15 height 15
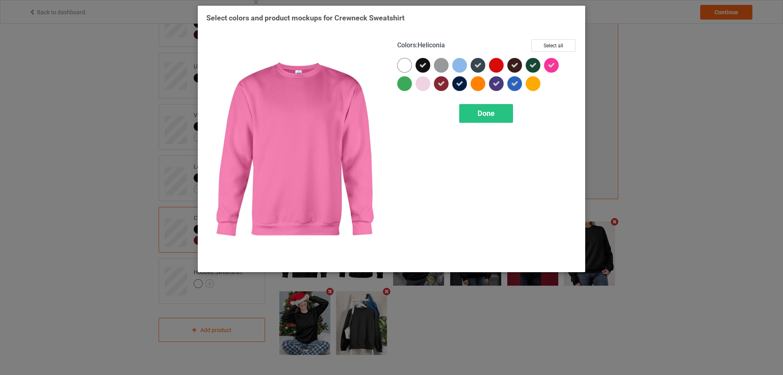
click at [553, 66] on icon at bounding box center [551, 65] width 7 height 7
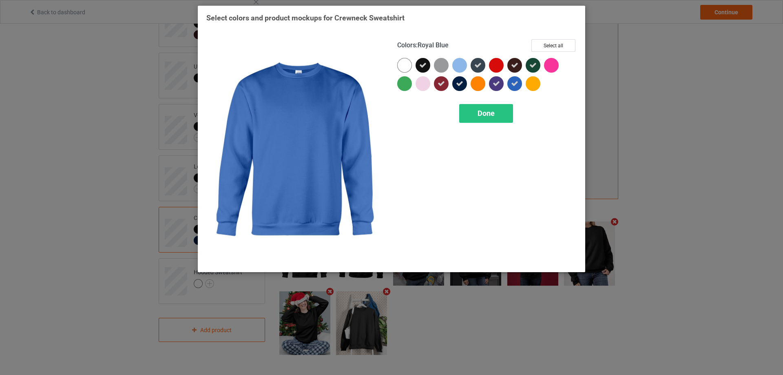
click at [519, 83] on div at bounding box center [514, 83] width 15 height 15
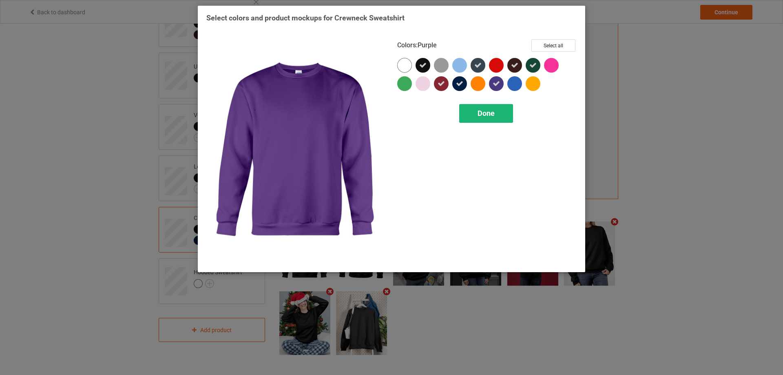
click at [485, 111] on span "Done" at bounding box center [485, 113] width 17 height 9
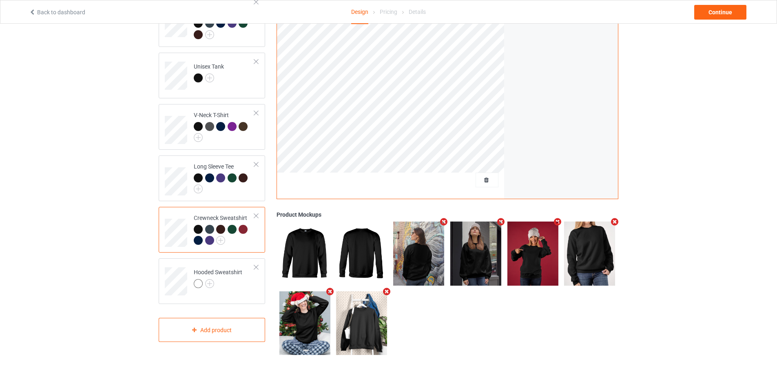
scroll to position [153, 0]
click at [207, 279] on img at bounding box center [209, 283] width 9 height 9
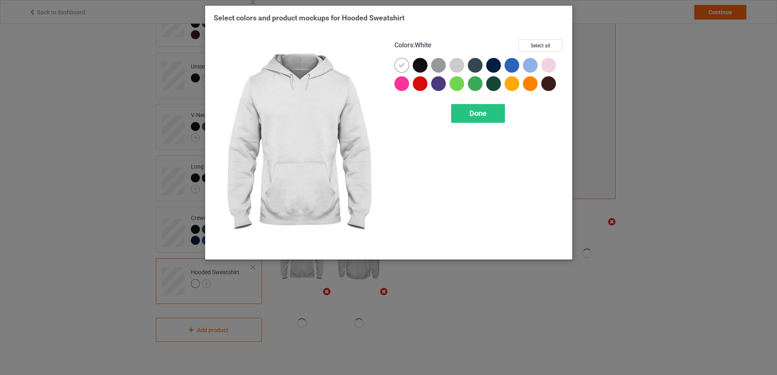
scroll to position [152, 0]
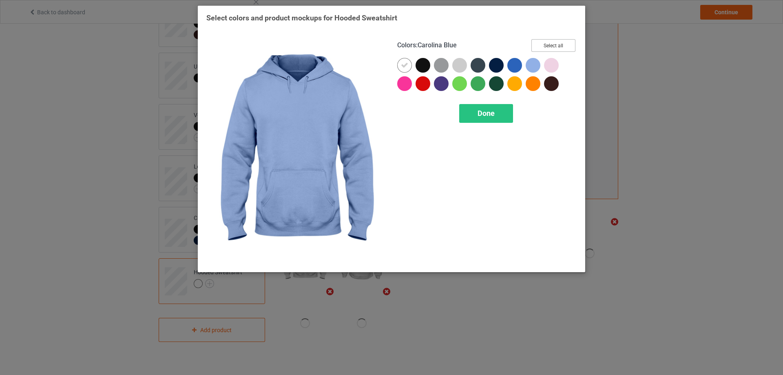
click at [552, 40] on button "Select all" at bounding box center [553, 45] width 44 height 13
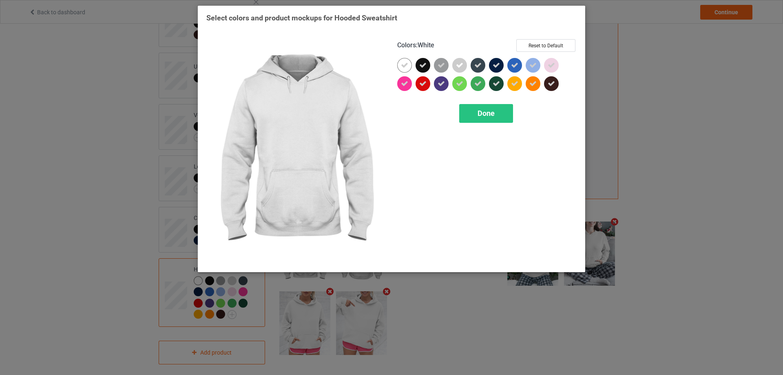
click at [410, 64] on div at bounding box center [404, 65] width 15 height 15
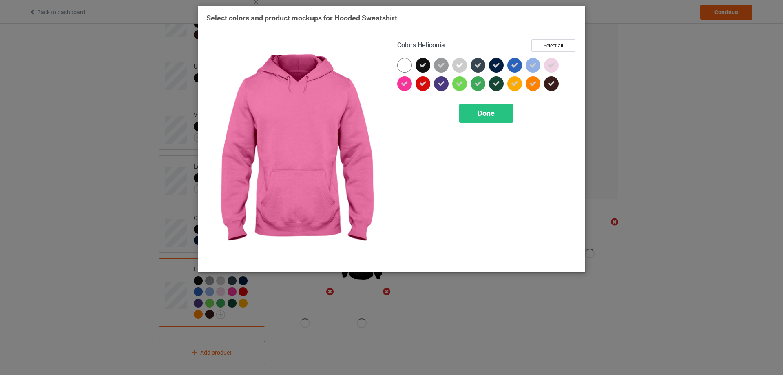
click at [404, 80] on icon at bounding box center [404, 83] width 7 height 7
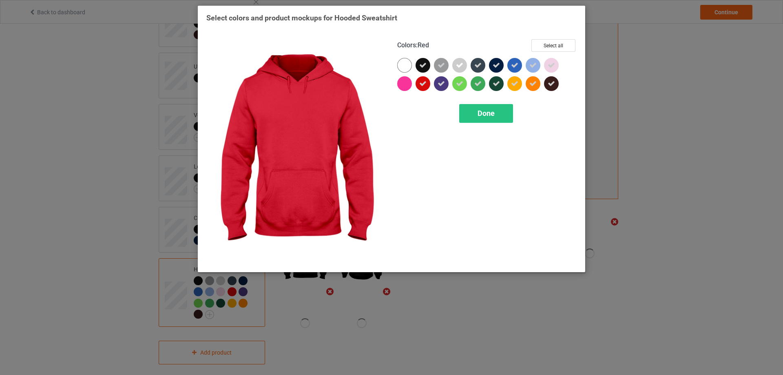
click at [423, 80] on icon at bounding box center [422, 83] width 7 height 7
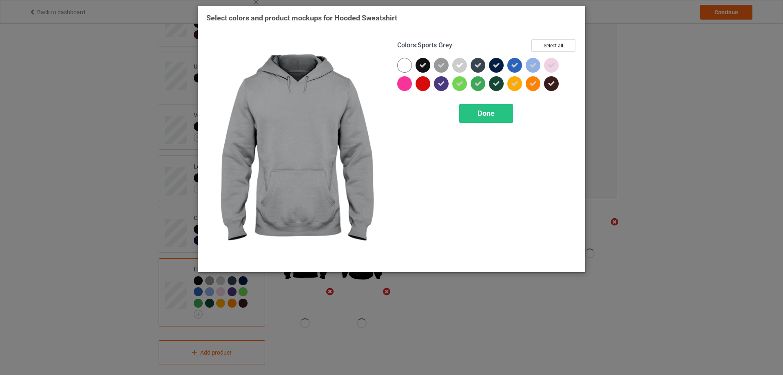
click at [440, 68] on icon at bounding box center [440, 65] width 7 height 7
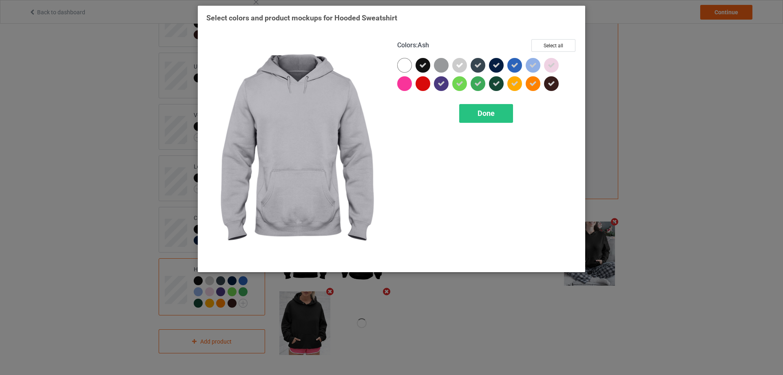
click at [459, 64] on icon at bounding box center [459, 65] width 7 height 7
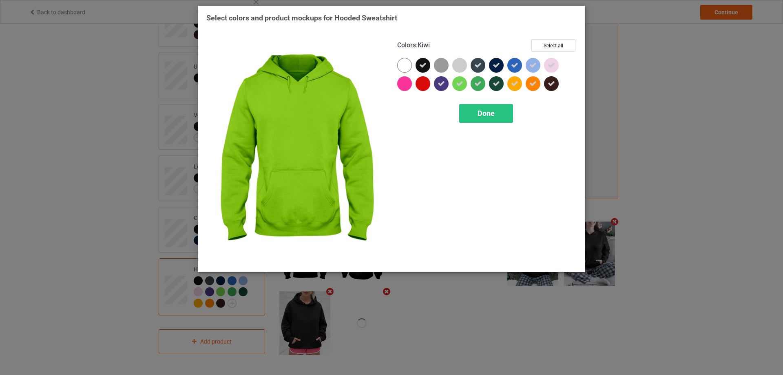
click at [458, 84] on icon at bounding box center [459, 83] width 7 height 7
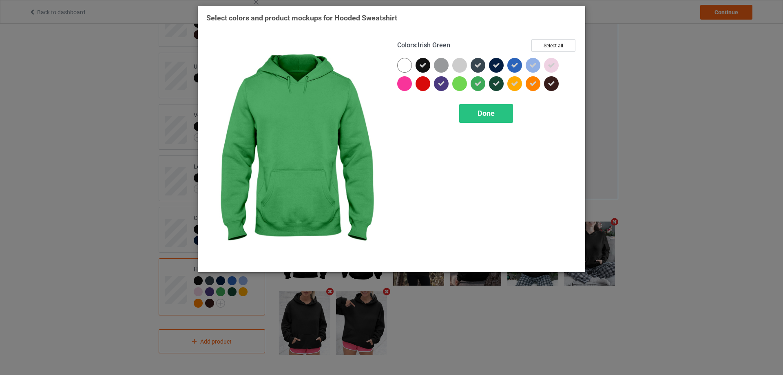
click at [477, 82] on icon at bounding box center [477, 83] width 7 height 7
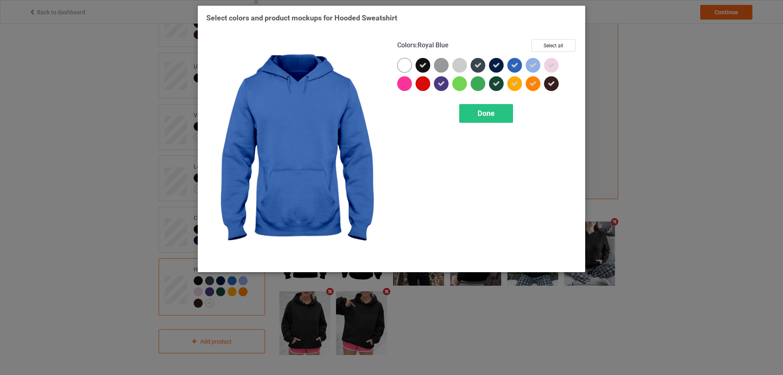
click at [513, 67] on icon at bounding box center [514, 65] width 7 height 7
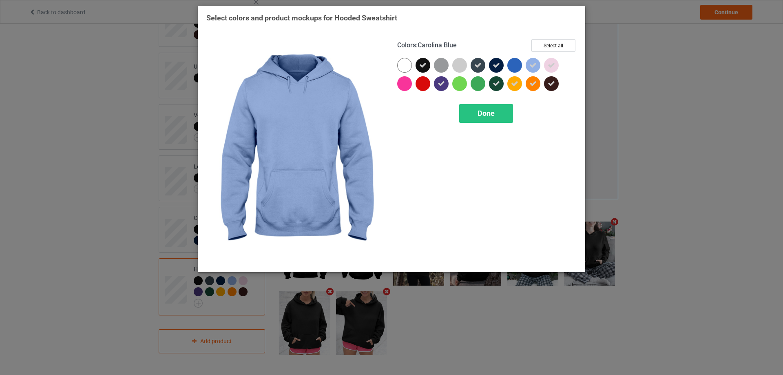
click at [531, 64] on icon at bounding box center [532, 65] width 7 height 7
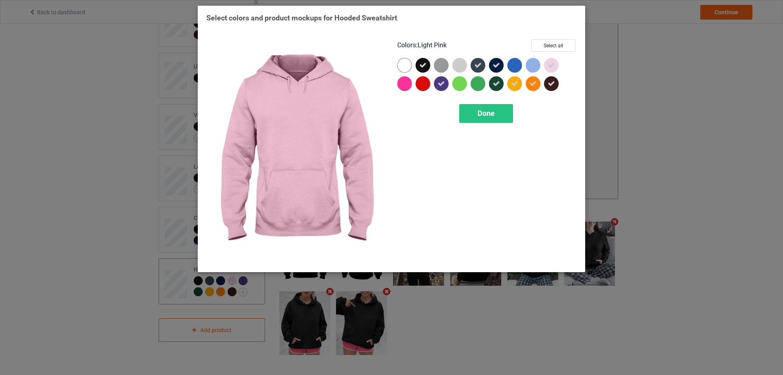
click at [550, 64] on icon at bounding box center [551, 65] width 7 height 7
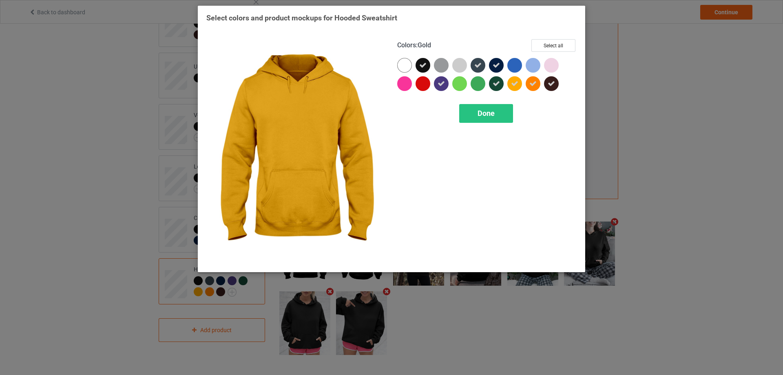
click at [515, 83] on icon at bounding box center [514, 83] width 7 height 7
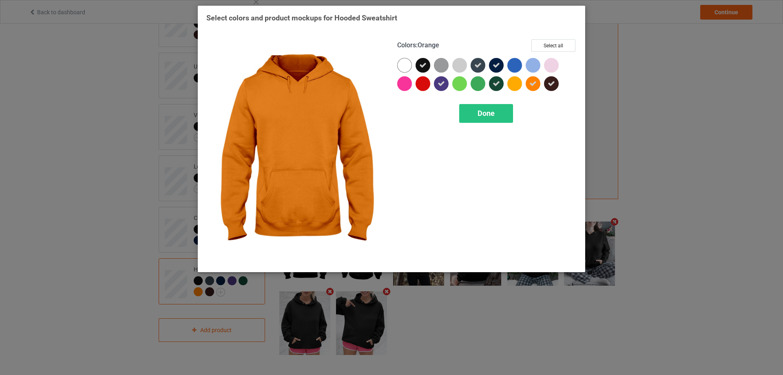
click at [529, 82] on div at bounding box center [533, 83] width 15 height 15
click at [555, 137] on div "Colors : Orange Select all Done" at bounding box center [486, 151] width 191 height 236
click at [487, 110] on span "Done" at bounding box center [485, 113] width 17 height 9
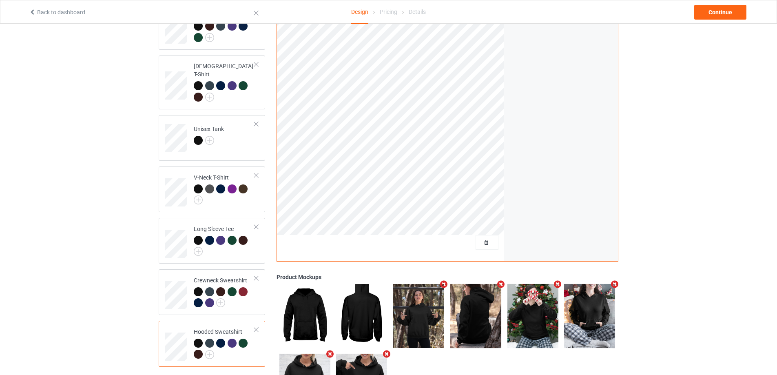
scroll to position [153, 0]
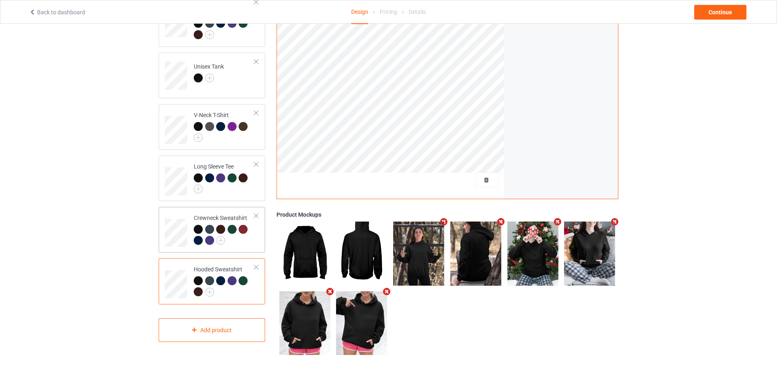
click at [238, 236] on div at bounding box center [224, 236] width 61 height 22
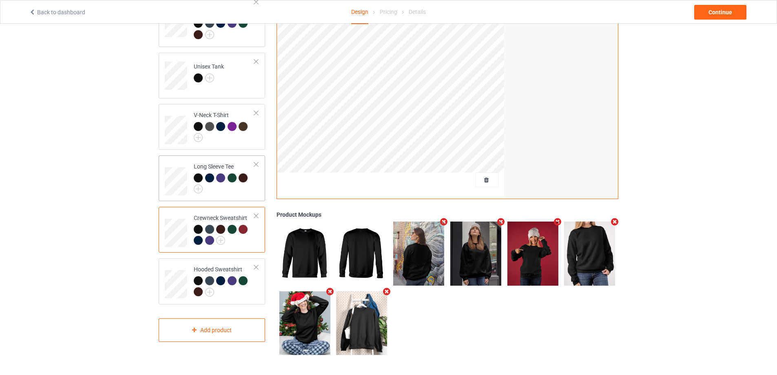
click at [232, 186] on div at bounding box center [224, 183] width 61 height 20
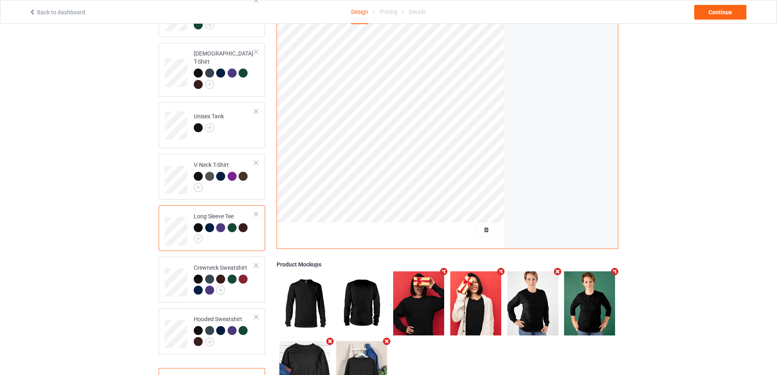
scroll to position [85, 0]
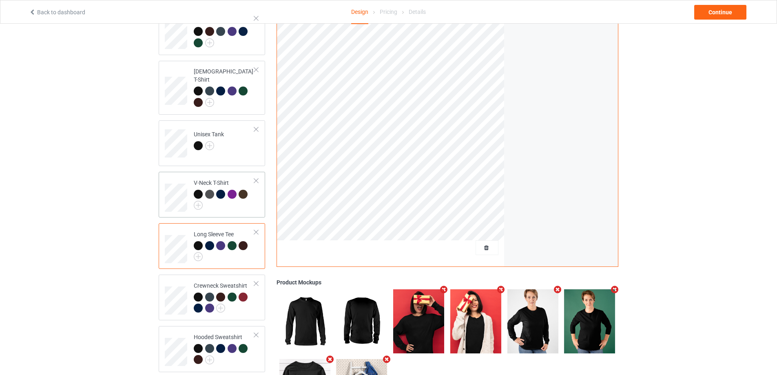
click at [245, 200] on div at bounding box center [224, 200] width 61 height 20
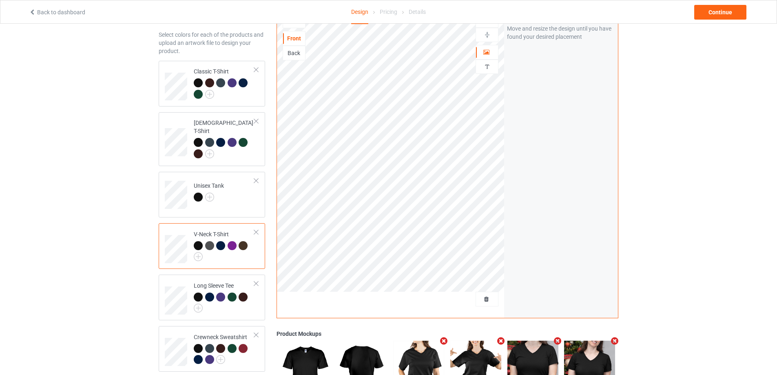
scroll to position [17, 0]
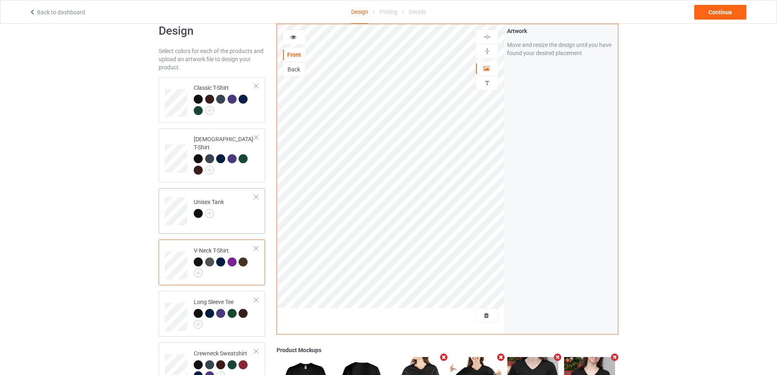
click at [227, 210] on td "Unisex Tank" at bounding box center [224, 208] width 70 height 34
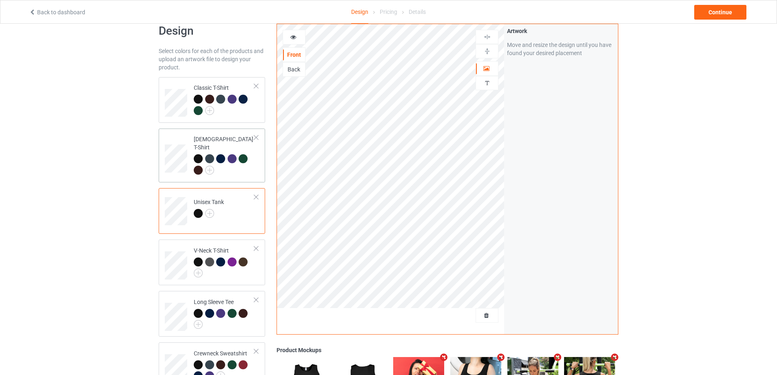
click at [252, 168] on div at bounding box center [224, 165] width 61 height 22
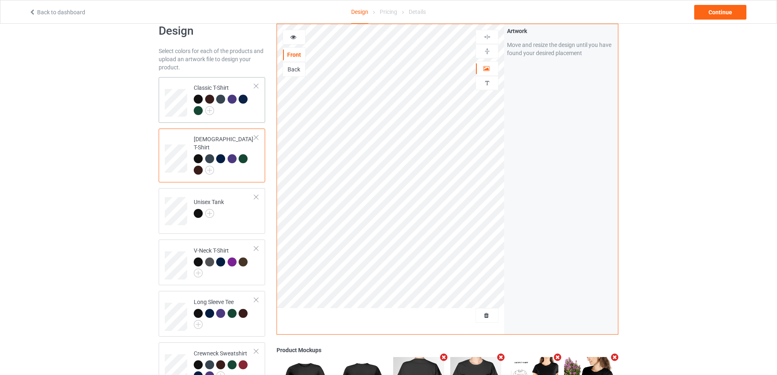
click at [254, 118] on td "Classic T-Shirt" at bounding box center [224, 99] width 70 height 39
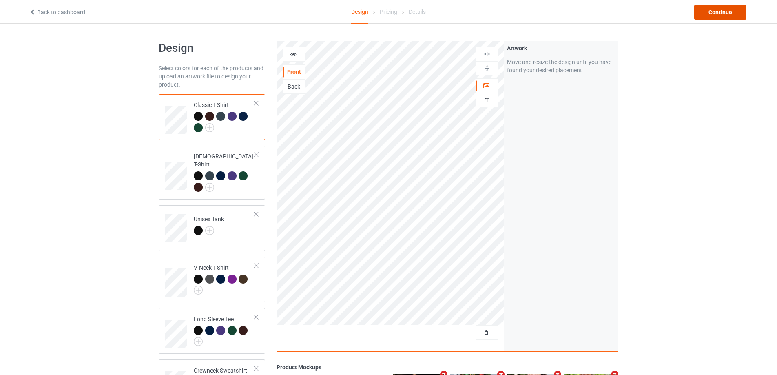
click at [711, 10] on div "Continue" at bounding box center [720, 12] width 52 height 15
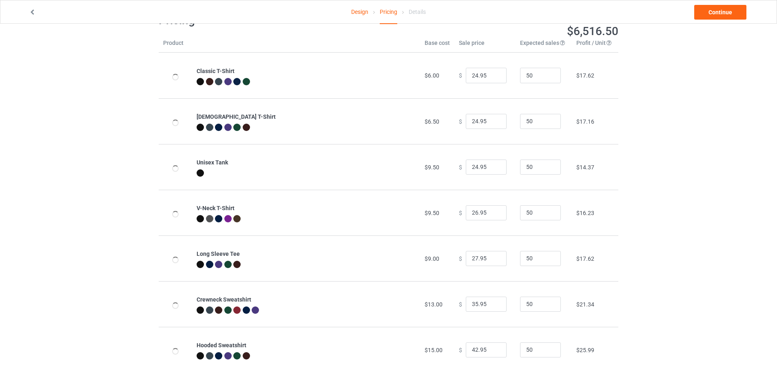
scroll to position [43, 0]
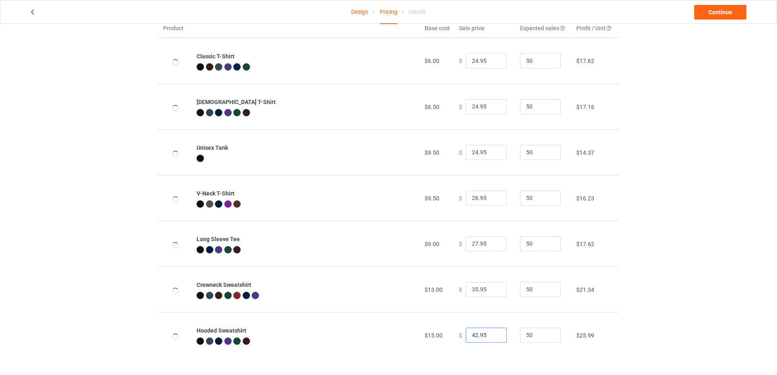
click at [472, 336] on input "42.95" at bounding box center [486, 334] width 41 height 15
drag, startPoint x: 473, startPoint y: 335, endPoint x: 463, endPoint y: 338, distance: 10.5
click at [466, 338] on input "42.95" at bounding box center [486, 334] width 41 height 15
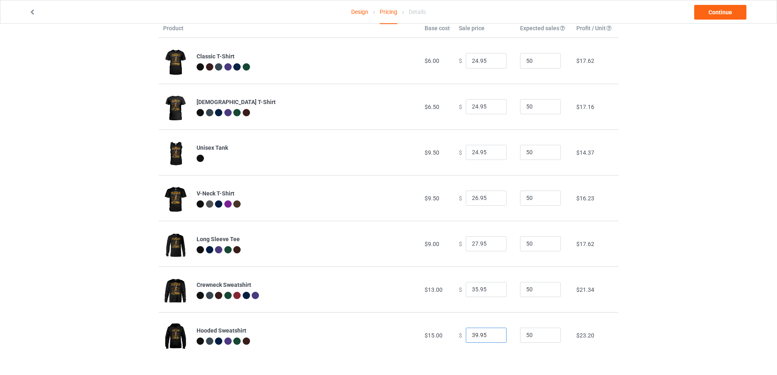
type input "39.95"
click at [684, 297] on div "Design Pricing Details Continue Pricing Estimated total profit $6,377.00 Produc…" at bounding box center [388, 177] width 777 height 393
click at [680, 212] on div "Design Pricing Details Continue Pricing Estimated total profit $6,377.00 Produc…" at bounding box center [388, 177] width 777 height 393
drag, startPoint x: 473, startPoint y: 241, endPoint x: 504, endPoint y: 243, distance: 31.0
click at [471, 243] on input "27.95" at bounding box center [486, 243] width 41 height 15
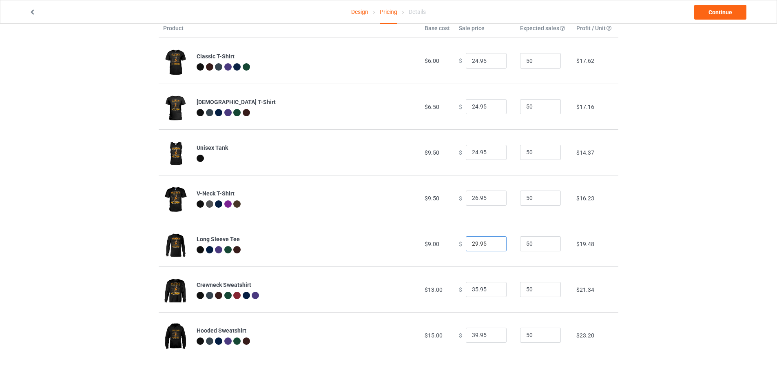
type input "29.95"
click at [699, 210] on div "Design Pricing Details Continue Pricing Estimated total profit $6,470.00 Produc…" at bounding box center [388, 177] width 777 height 393
click at [640, 194] on div "Design Pricing Details Continue Pricing Estimated total profit $6,470.00 Produc…" at bounding box center [388, 177] width 777 height 393
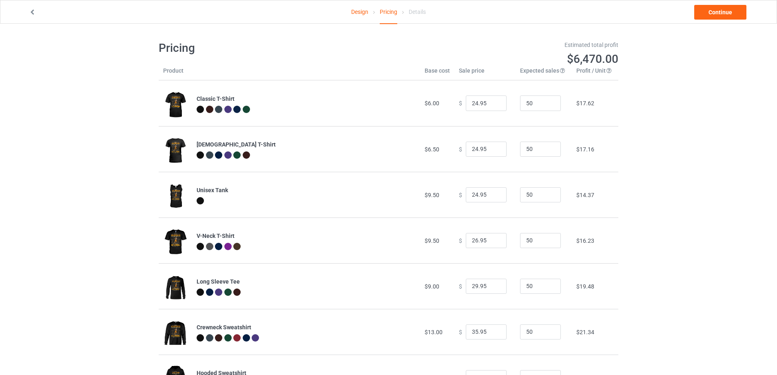
click at [666, 183] on div "Design Pricing Details Continue Pricing Estimated total profit $6,470.00 Produc…" at bounding box center [388, 220] width 777 height 393
click at [473, 194] on input "24.95" at bounding box center [486, 194] width 41 height 15
type input "25.95"
click at [671, 171] on div "Design Pricing Details Continue Pricing Estimated total profit $6,516.50 Produc…" at bounding box center [388, 220] width 777 height 393
click at [716, 9] on link "Continue" at bounding box center [720, 12] width 52 height 15
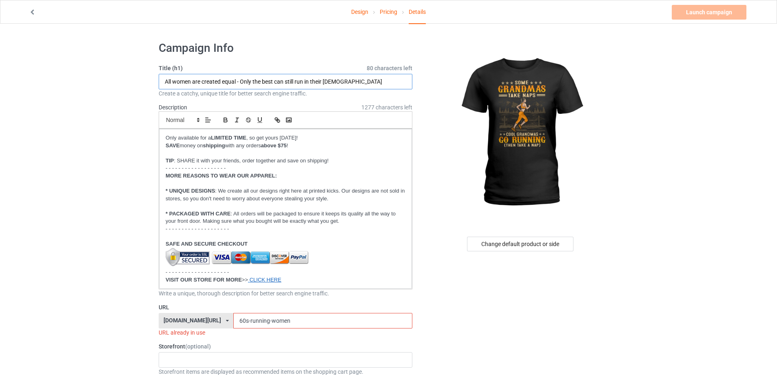
click at [212, 80] on input "All women are created equal - Only the best can still run in their [DEMOGRAPHIC…" at bounding box center [286, 81] width 254 height 15
paste input "Some grandmas take naps - Cool grandmas go running then takes a nap"
type input "Some grandmas take naps - Cool grandmas go running then takes a nap"
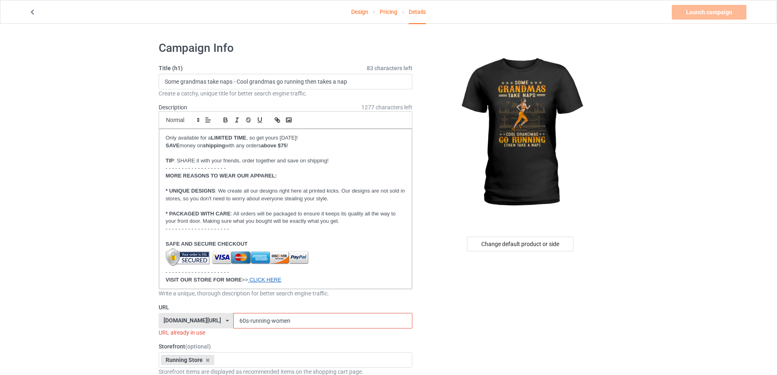
drag, startPoint x: 210, startPoint y: 81, endPoint x: 258, endPoint y: 81, distance: 48.1
click at [255, 81] on input "Some grandmas take naps - Cool grandmas go running then takes a nap" at bounding box center [286, 81] width 254 height 15
drag, startPoint x: 269, startPoint y: 81, endPoint x: 346, endPoint y: 82, distance: 77.5
click at [345, 82] on input "Some grandmas take naps - Cool grandmas go running then takes a nap" at bounding box center [286, 81] width 254 height 15
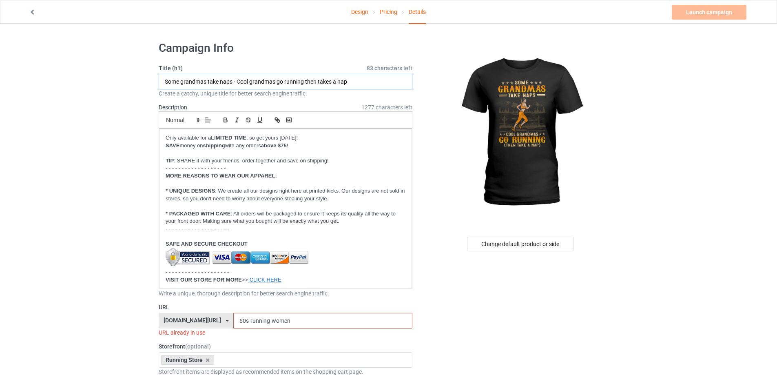
click at [347, 82] on input "Some grandmas take naps - Cool grandmas go running then takes a nap" at bounding box center [286, 81] width 254 height 15
click at [359, 82] on input "Some grandmas take naps - Cool grandmas go running then takes a nap" at bounding box center [286, 81] width 254 height 15
click at [247, 322] on input "60s-running-women" at bounding box center [322, 320] width 179 height 15
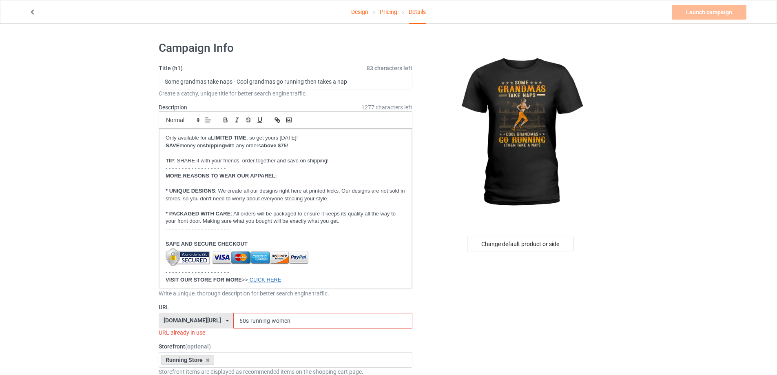
click at [247, 322] on input "60s-running-women" at bounding box center [322, 320] width 179 height 15
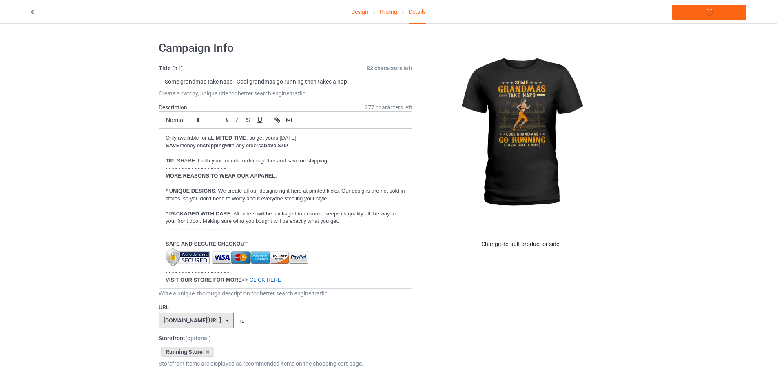
type input "r"
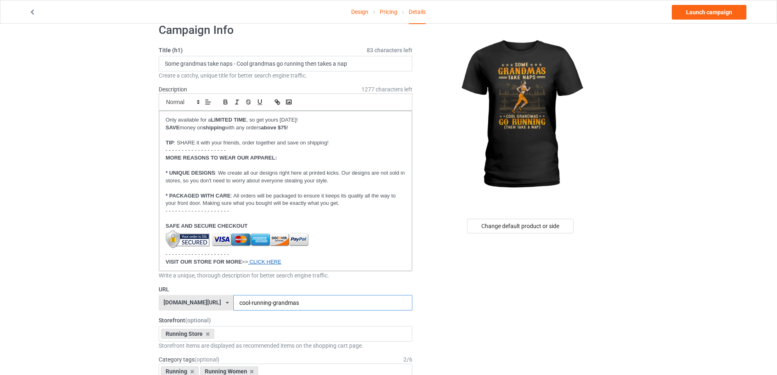
scroll to position [136, 0]
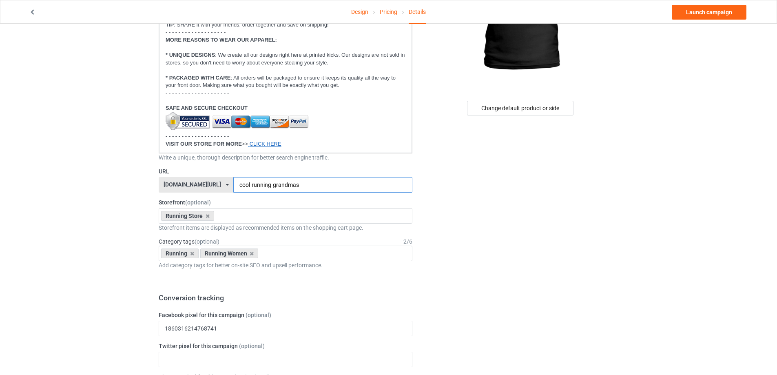
type input "cool-running-grandmas"
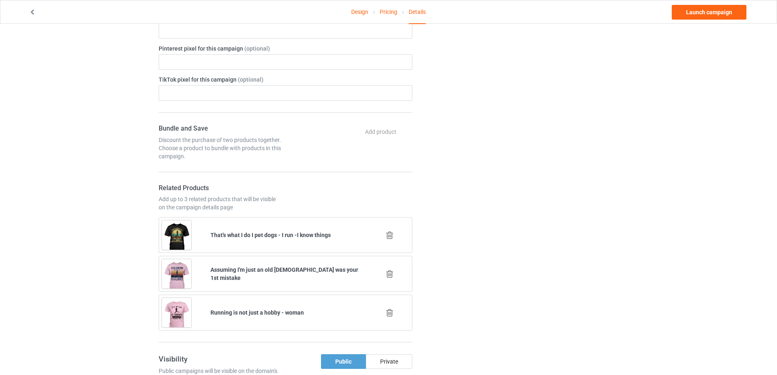
scroll to position [476, 0]
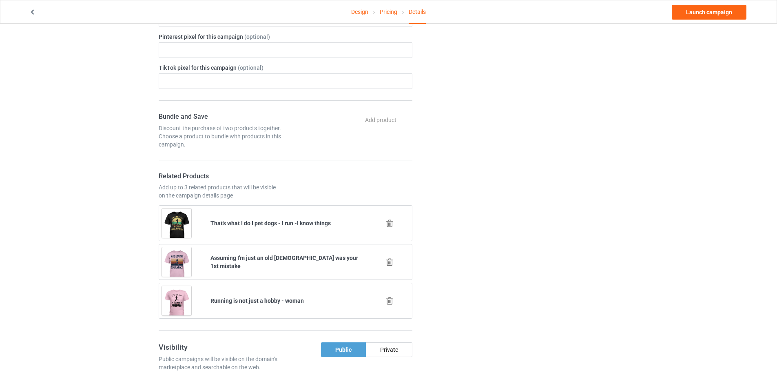
click at [527, 194] on div "Change default product or side" at bounding box center [521, 252] width 206 height 1387
click at [434, 218] on div "Change default product or side" at bounding box center [521, 252] width 206 height 1387
click at [390, 263] on icon at bounding box center [389, 262] width 10 height 9
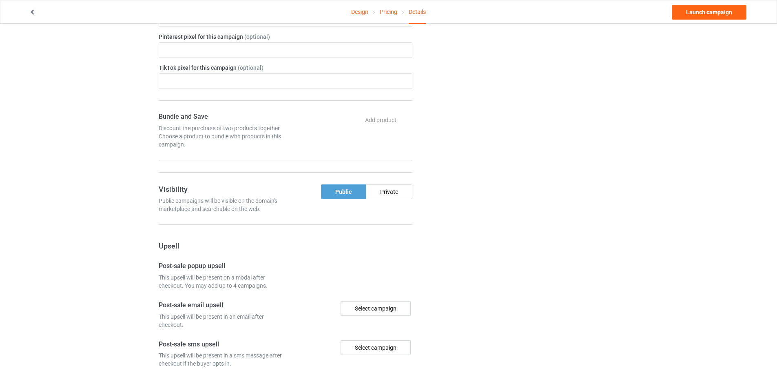
click at [471, 251] on div "Change default product or side" at bounding box center [521, 13] width 206 height 909
click at [595, 194] on div "Change default product or side" at bounding box center [521, 13] width 206 height 909
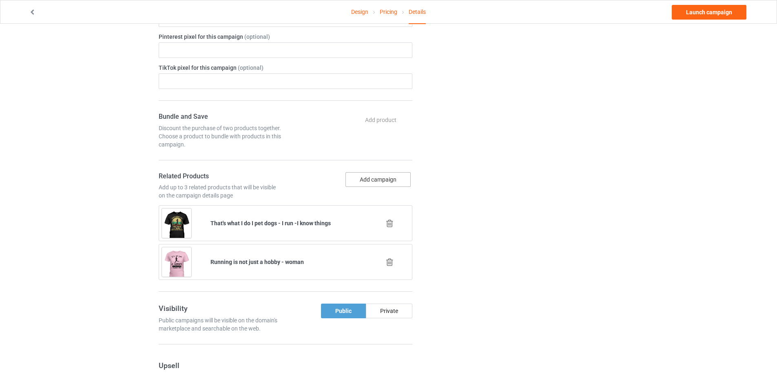
click at [381, 179] on button "Add campaign" at bounding box center [377, 179] width 65 height 15
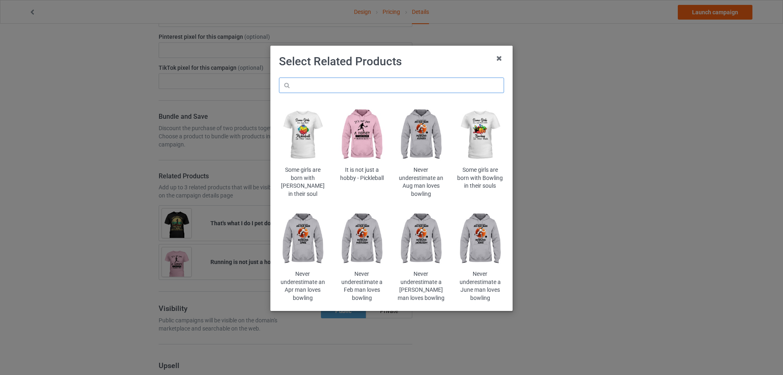
click at [443, 90] on input "text" at bounding box center [391, 84] width 225 height 15
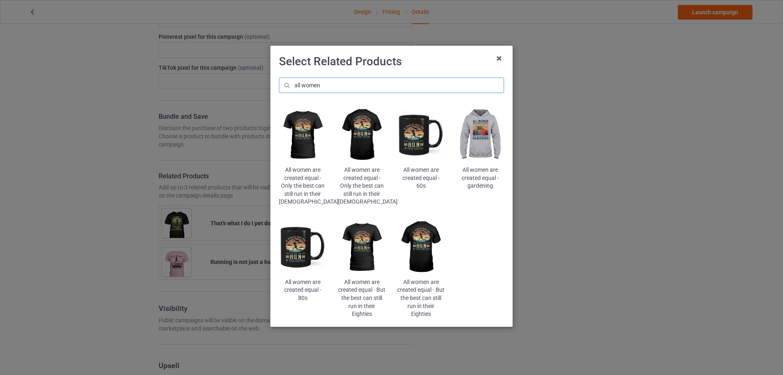
type input "all women"
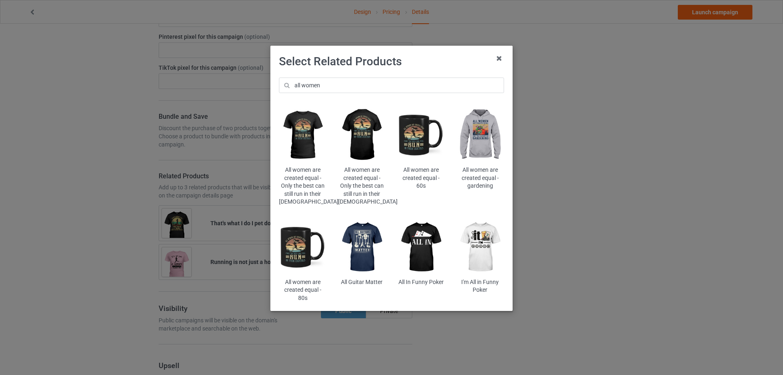
click at [304, 130] on img at bounding box center [303, 135] width 48 height 60
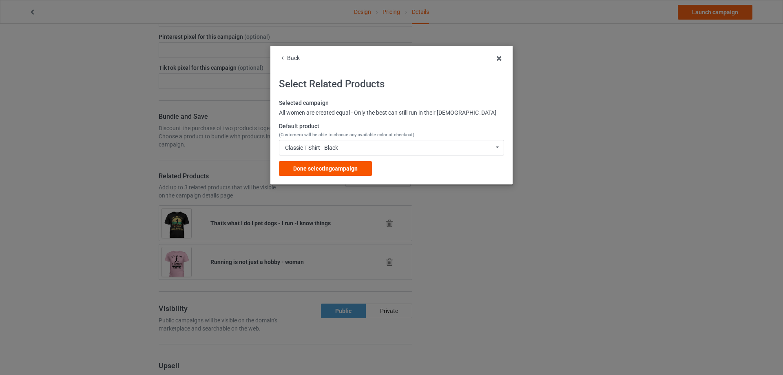
click at [332, 164] on div "Done selecting campaign" at bounding box center [325, 168] width 93 height 15
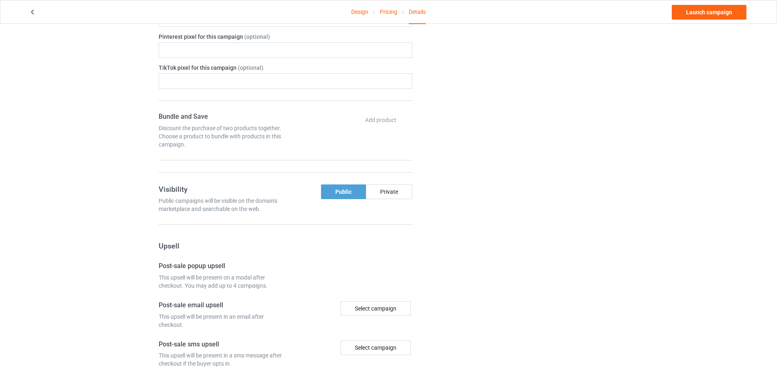
click at [541, 177] on div "Change default product or side" at bounding box center [521, 13] width 206 height 909
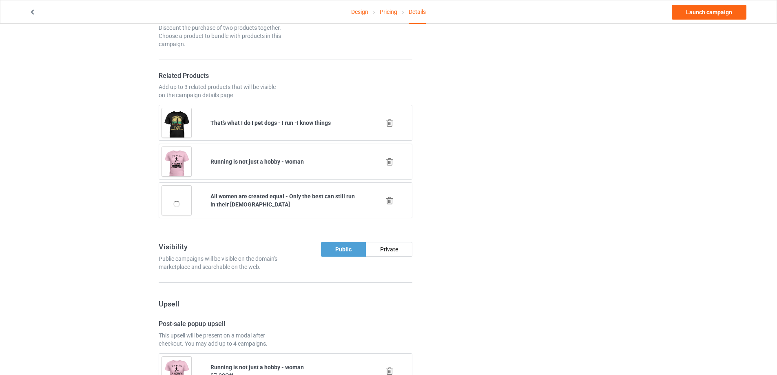
scroll to position [612, 0]
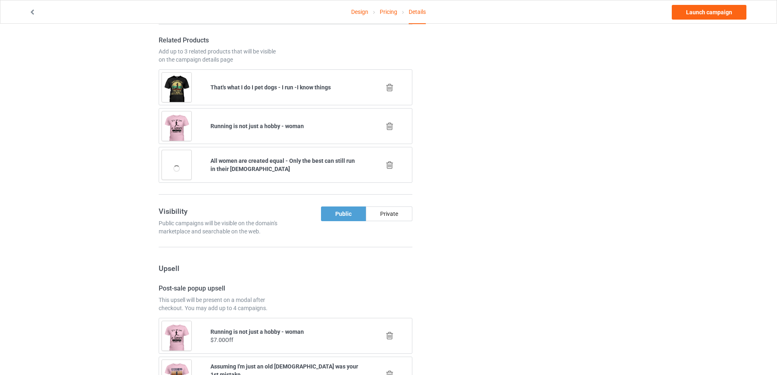
click at [530, 137] on div "Change default product or side" at bounding box center [521, 116] width 206 height 1387
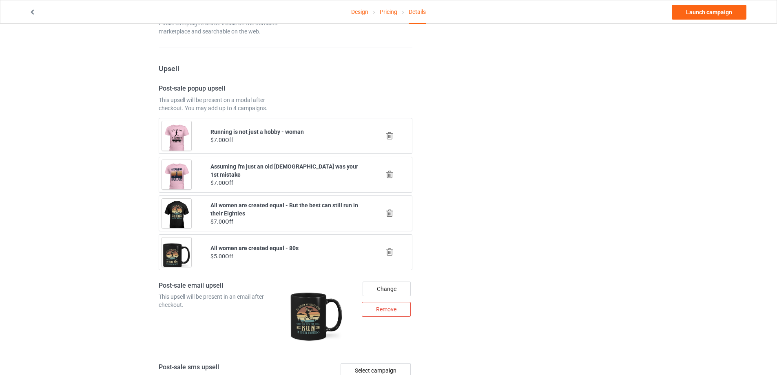
scroll to position [815, 0]
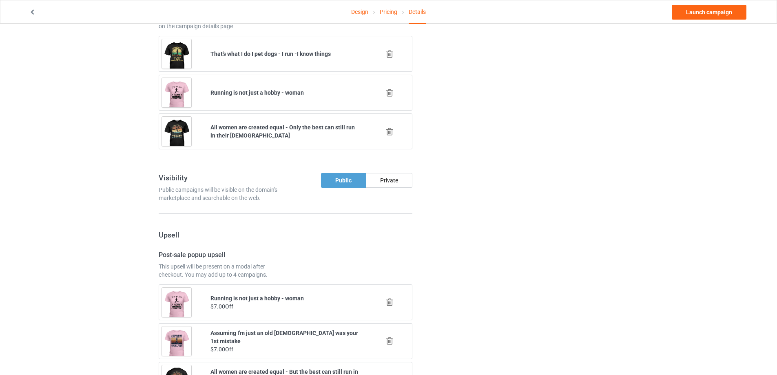
scroll to position [543, 0]
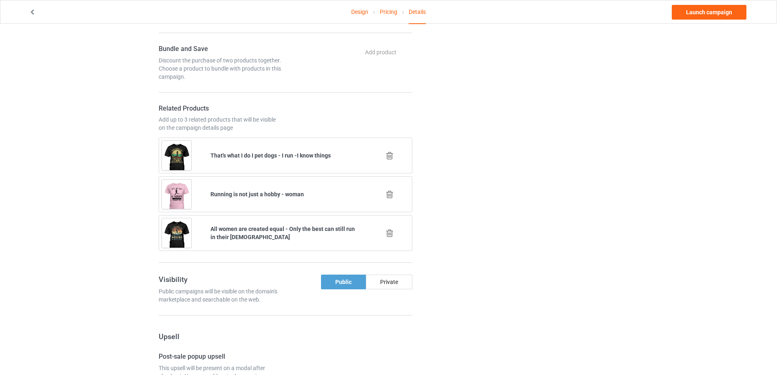
click at [391, 155] on icon at bounding box center [389, 155] width 10 height 9
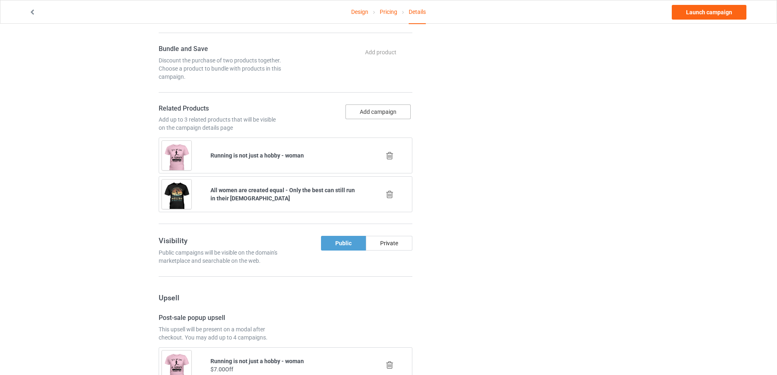
click at [396, 112] on button "Add campaign" at bounding box center [377, 111] width 65 height 15
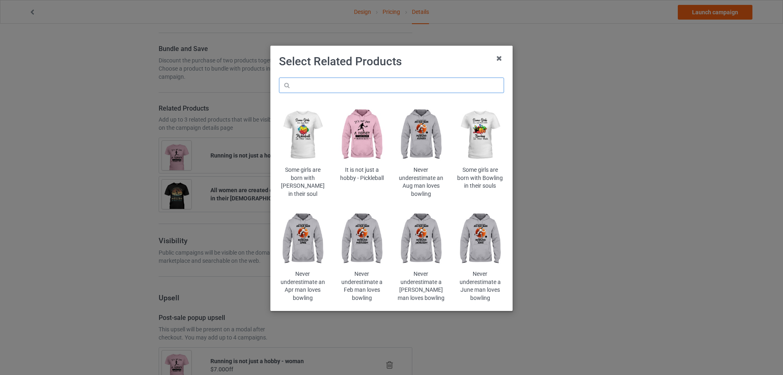
click at [436, 88] on input "text" at bounding box center [391, 84] width 225 height 15
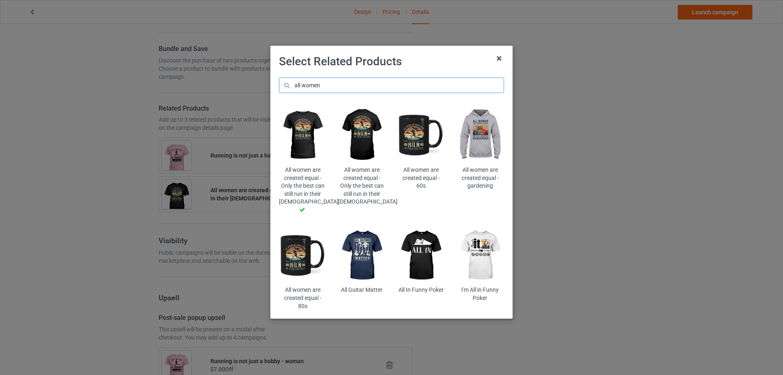
drag, startPoint x: 340, startPoint y: 84, endPoint x: 242, endPoint y: 84, distance: 98.3
click at [242, 84] on div "Select Related Products all women All women are created equal - Only the best c…" at bounding box center [391, 187] width 783 height 375
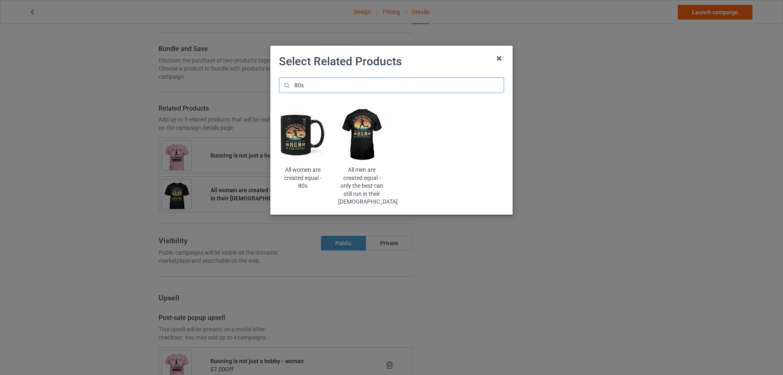
click at [327, 85] on input "80s" at bounding box center [391, 84] width 225 height 15
drag, startPoint x: 327, startPoint y: 85, endPoint x: 259, endPoint y: 86, distance: 67.7
click at [259, 86] on div "Select Related Products 80s All women are created equal - 80s All men are creat…" at bounding box center [391, 187] width 783 height 375
type input "All woman"
click at [368, 64] on h1 "Select Related Products" at bounding box center [391, 61] width 225 height 15
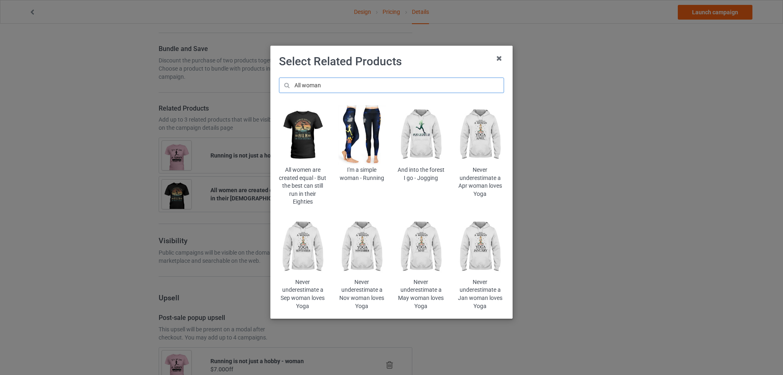
click at [333, 85] on input "All woman" at bounding box center [391, 84] width 225 height 15
click at [304, 147] on img at bounding box center [303, 135] width 48 height 60
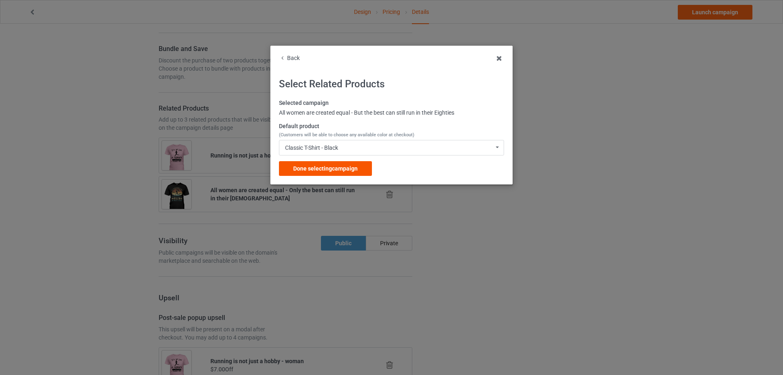
click at [342, 166] on span "Done selecting campaign" at bounding box center [325, 168] width 64 height 7
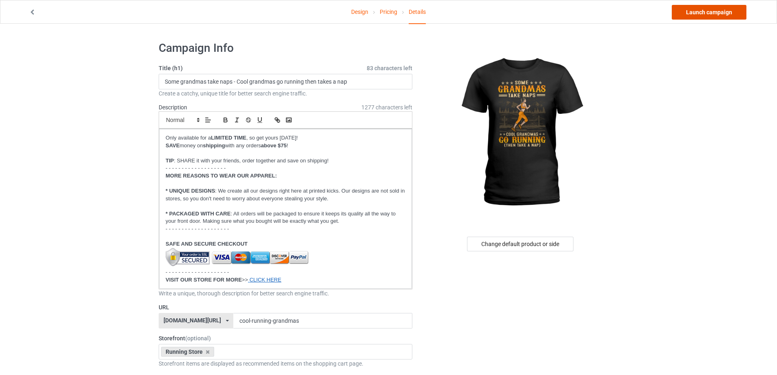
click at [675, 13] on link "Launch campaign" at bounding box center [709, 12] width 75 height 15
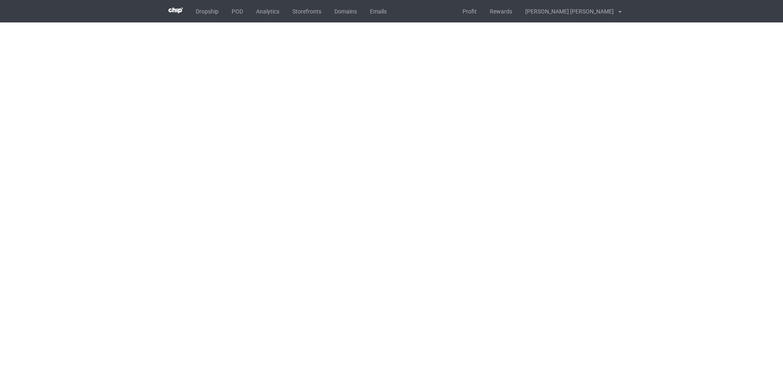
click at [449, 17] on div "Dropship POD Analytics Storefronts Domains Emails Profit Rewards [PERSON_NAME] …" at bounding box center [392, 11] width 460 height 22
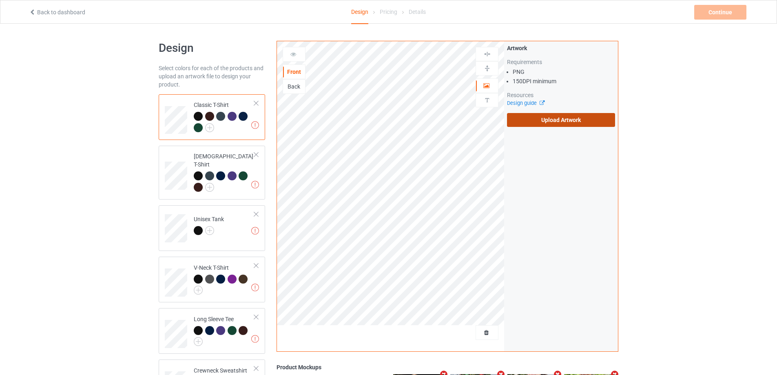
click at [542, 118] on label "Upload Artwork" at bounding box center [561, 120] width 108 height 14
click at [0, 0] on input "Upload Artwork" at bounding box center [0, 0] width 0 height 0
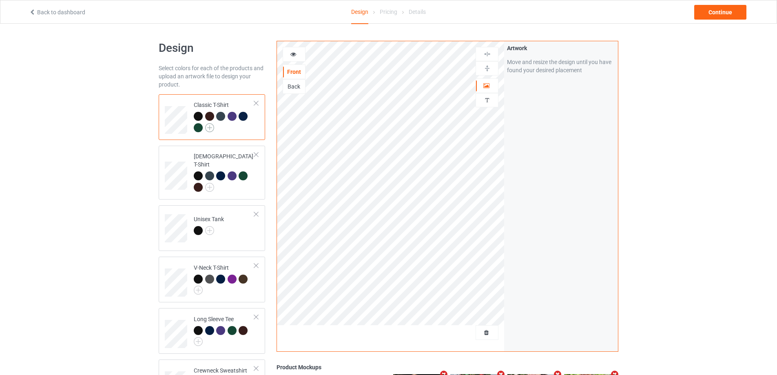
click at [211, 127] on img at bounding box center [209, 127] width 9 height 9
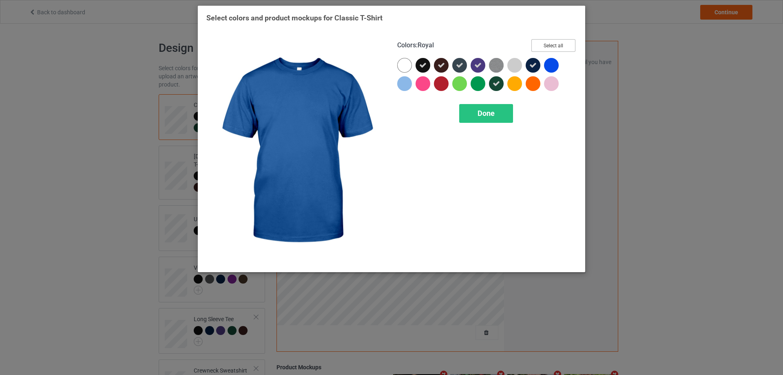
click at [557, 47] on button "Select all" at bounding box center [553, 45] width 44 height 13
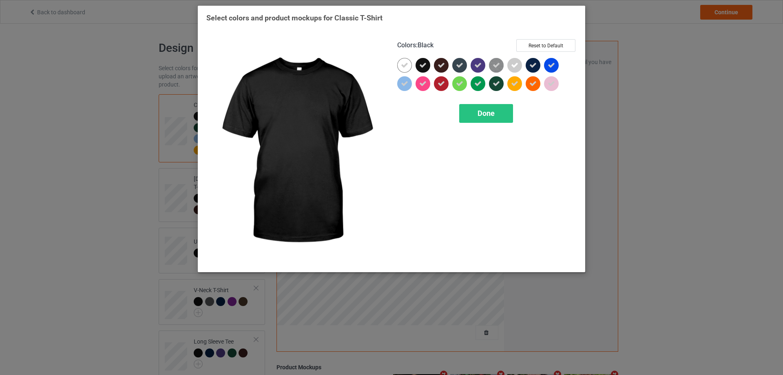
drag, startPoint x: 420, startPoint y: 66, endPoint x: 435, endPoint y: 66, distance: 15.1
click at [420, 66] on icon at bounding box center [422, 65] width 7 height 7
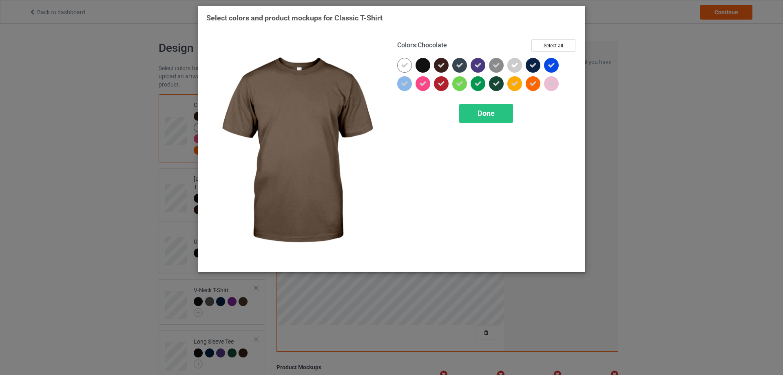
drag, startPoint x: 436, startPoint y: 66, endPoint x: 453, endPoint y: 66, distance: 16.7
click at [437, 66] on div at bounding box center [441, 65] width 15 height 15
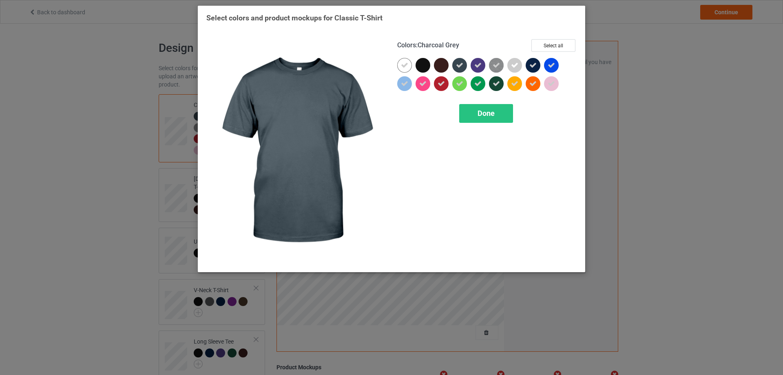
click at [456, 66] on icon at bounding box center [459, 65] width 7 height 7
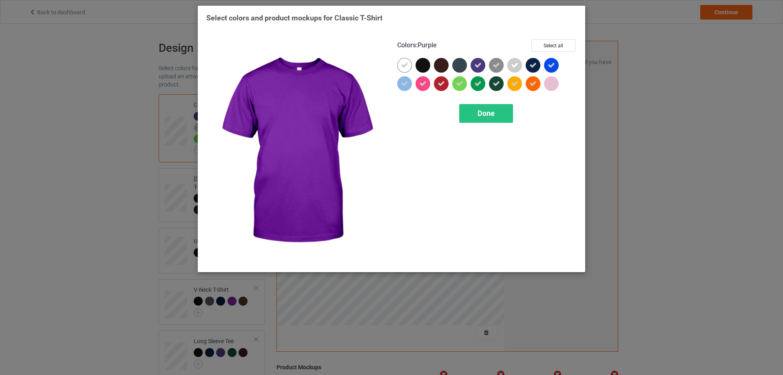
click at [474, 66] on icon at bounding box center [477, 65] width 7 height 7
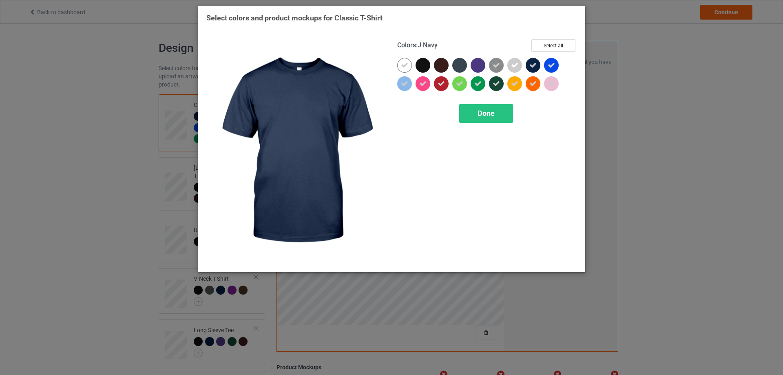
click at [533, 66] on icon at bounding box center [532, 65] width 7 height 7
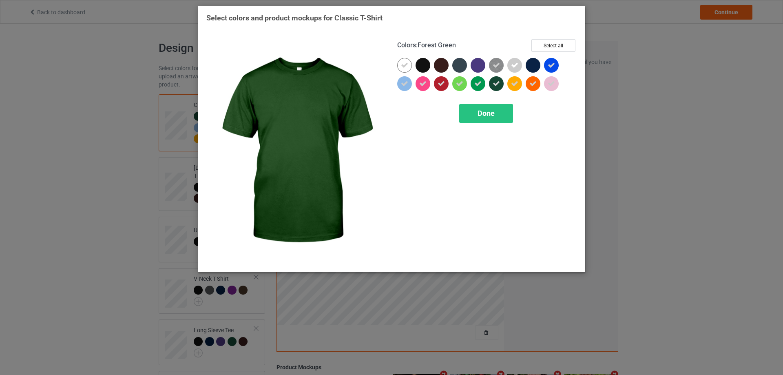
click at [495, 86] on icon at bounding box center [496, 83] width 7 height 7
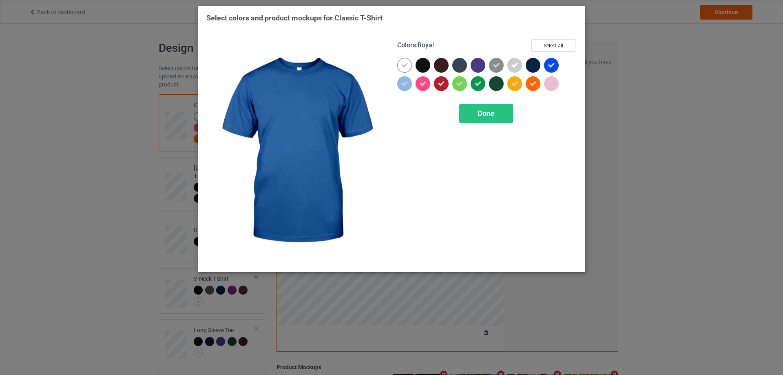
click at [552, 68] on icon at bounding box center [551, 65] width 7 height 7
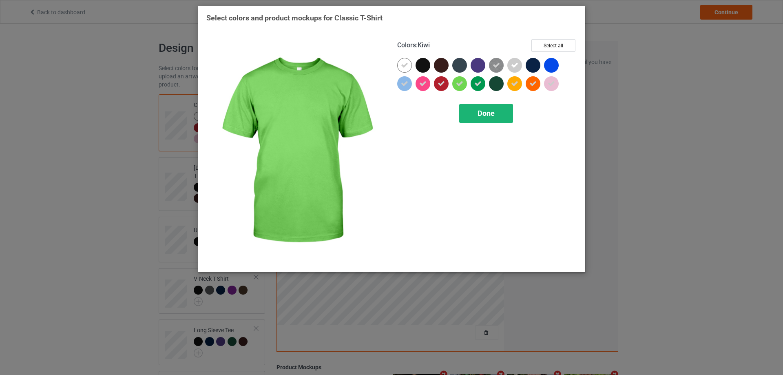
click at [486, 112] on span "Done" at bounding box center [485, 113] width 17 height 9
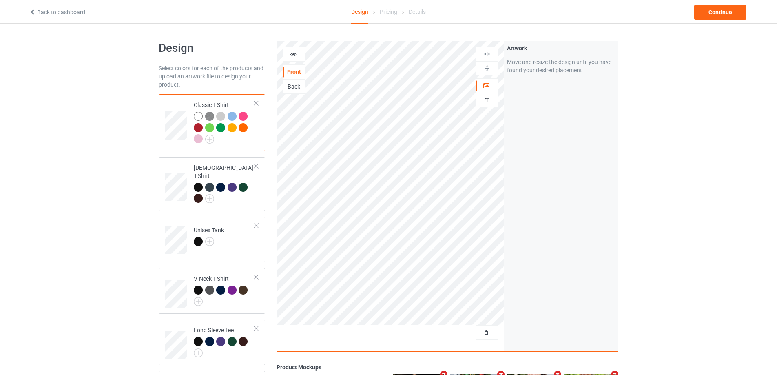
click at [219, 116] on div at bounding box center [220, 116] width 9 height 9
click at [235, 114] on div at bounding box center [232, 116] width 9 height 9
click at [233, 118] on div at bounding box center [232, 116] width 9 height 9
click at [59, 172] on div "Design Select colors for each of the products and upload an artwork file to des…" at bounding box center [388, 276] width 777 height 504
click at [487, 69] on img at bounding box center [487, 68] width 8 height 8
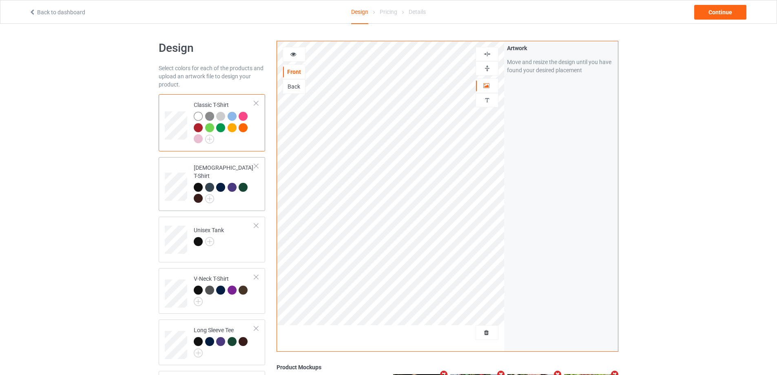
click at [220, 197] on div at bounding box center [224, 194] width 61 height 22
click at [209, 194] on img at bounding box center [209, 198] width 9 height 9
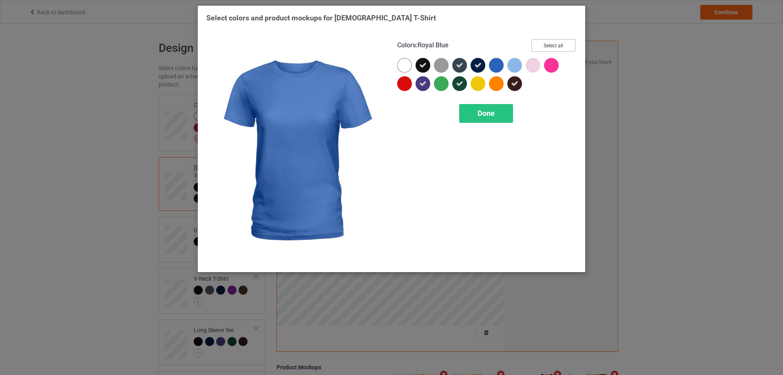
click at [560, 45] on button "Select all" at bounding box center [553, 45] width 44 height 13
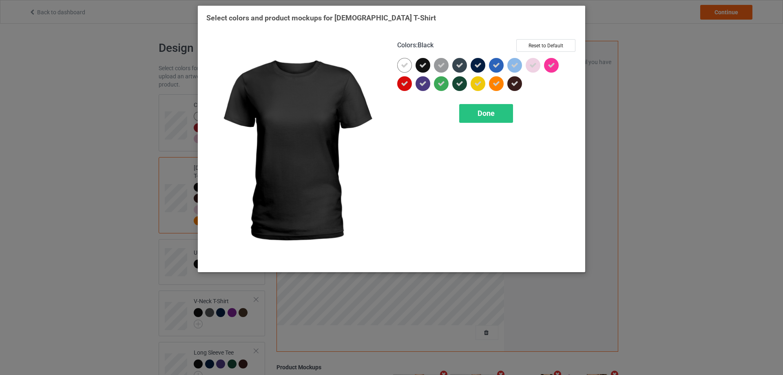
click at [424, 67] on icon at bounding box center [422, 65] width 7 height 7
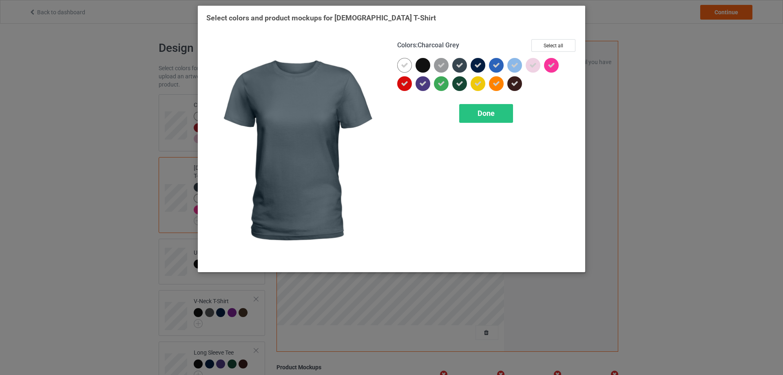
click at [462, 66] on icon at bounding box center [459, 65] width 7 height 7
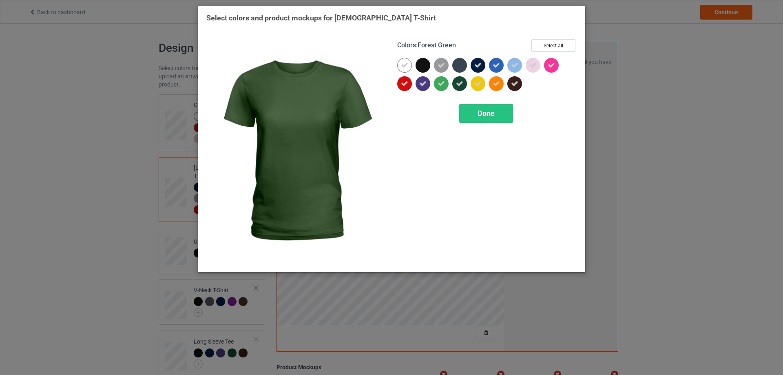
drag, startPoint x: 457, startPoint y: 83, endPoint x: 475, endPoint y: 70, distance: 21.9
click at [459, 83] on icon at bounding box center [459, 83] width 7 height 7
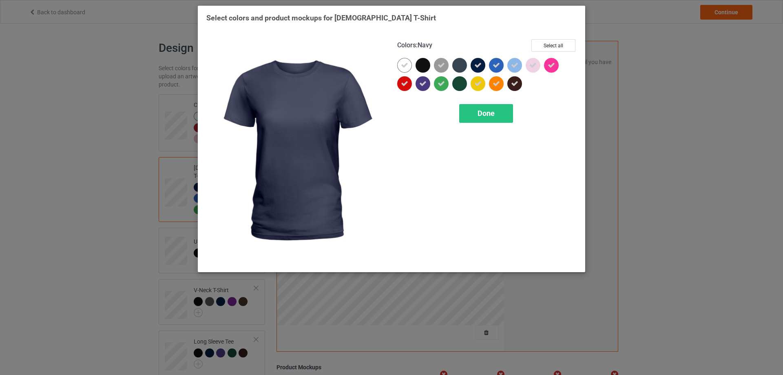
click at [479, 65] on icon at bounding box center [477, 65] width 7 height 7
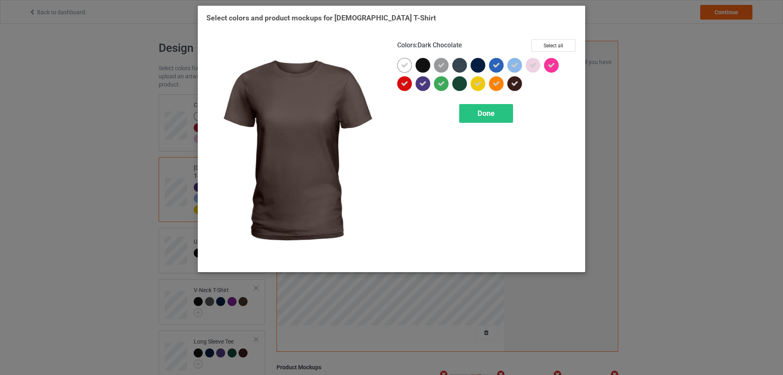
click at [519, 88] on div at bounding box center [514, 83] width 15 height 15
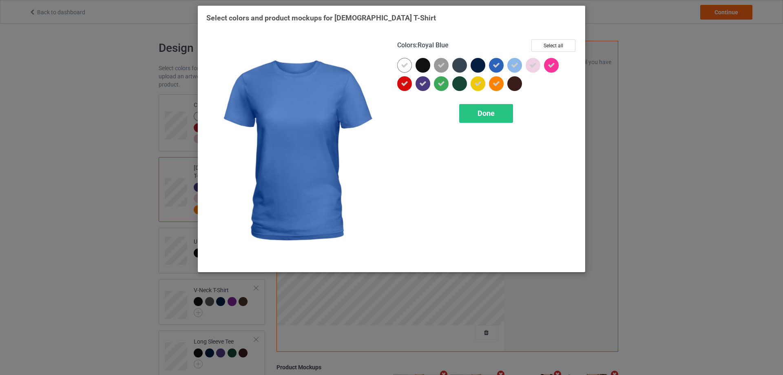
click at [499, 66] on icon at bounding box center [496, 65] width 7 height 7
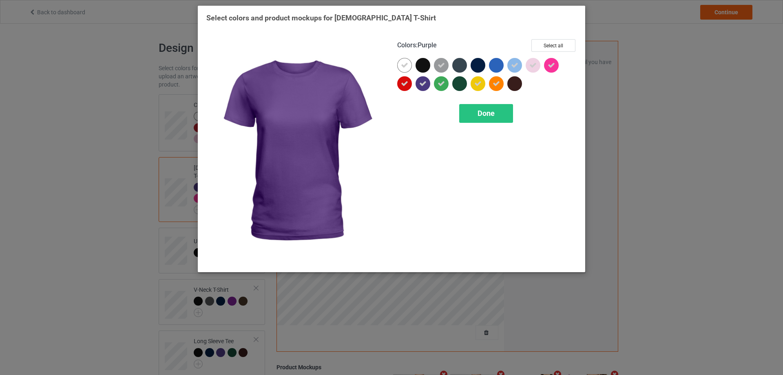
click at [421, 84] on icon at bounding box center [422, 83] width 7 height 7
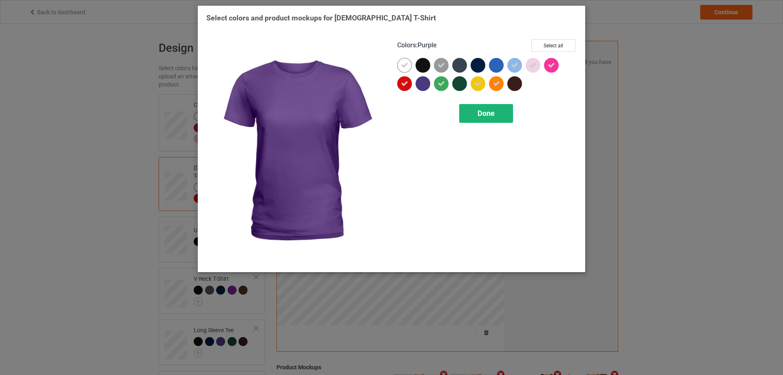
click at [482, 112] on span "Done" at bounding box center [485, 113] width 17 height 9
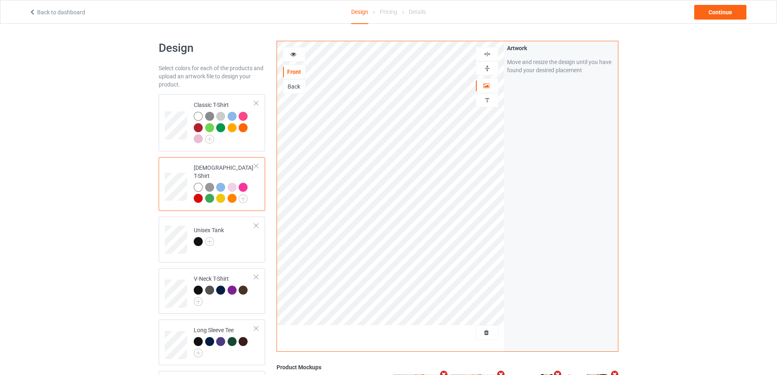
click at [697, 156] on div "Design Select colors for each of the products and upload an artwork file to des…" at bounding box center [388, 276] width 777 height 504
click at [491, 70] on div at bounding box center [487, 68] width 22 height 8
click at [684, 180] on div "Design Select colors for each of the products and upload an artwork file to des…" at bounding box center [388, 276] width 777 height 504
click at [243, 142] on div at bounding box center [224, 129] width 61 height 34
click at [199, 128] on div at bounding box center [198, 127] width 9 height 9
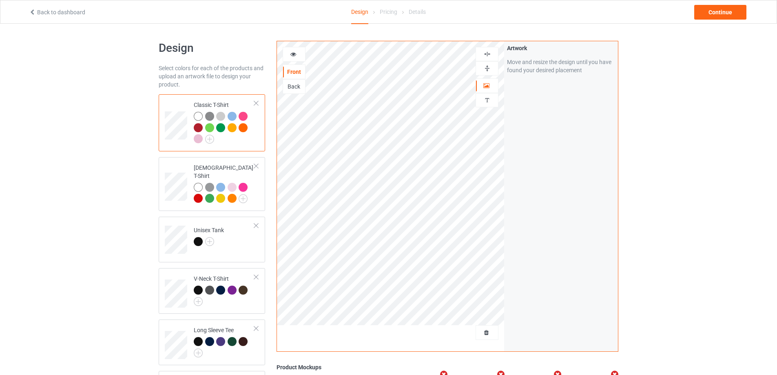
click at [199, 128] on div at bounding box center [198, 127] width 9 height 9
click at [210, 128] on div at bounding box center [209, 127] width 9 height 9
click at [198, 128] on div at bounding box center [198, 127] width 9 height 9
click at [245, 116] on div at bounding box center [243, 116] width 9 height 9
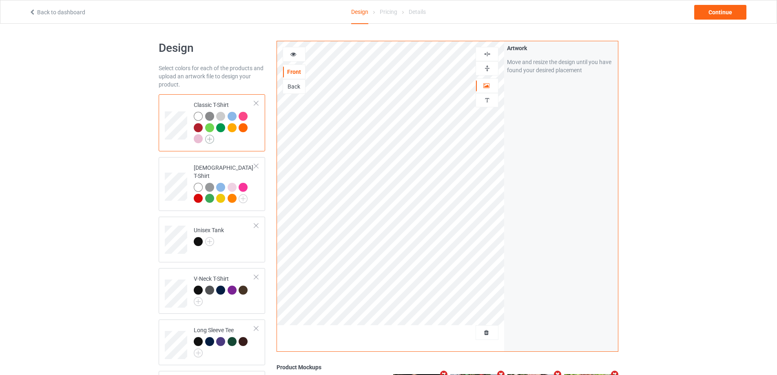
click at [211, 138] on img at bounding box center [209, 139] width 9 height 9
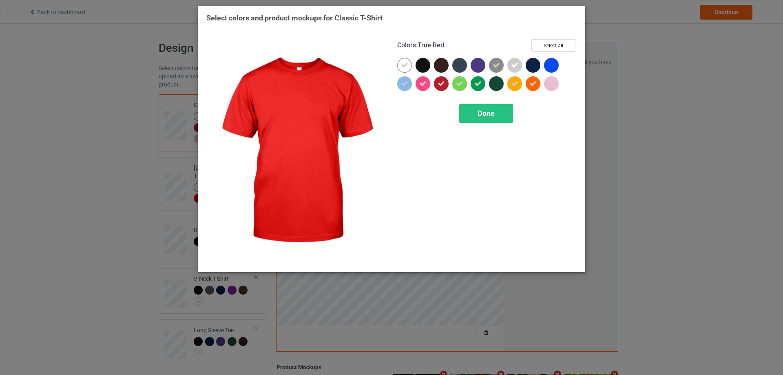
click at [440, 87] on icon at bounding box center [440, 83] width 7 height 7
click at [477, 111] on div "Done" at bounding box center [486, 113] width 54 height 19
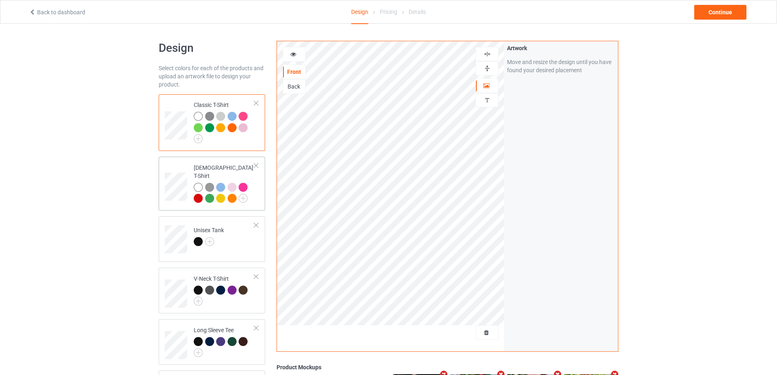
click at [198, 194] on div at bounding box center [198, 198] width 9 height 9
click at [119, 203] on div "Design Select colors for each of the products and upload an artwork file to des…" at bounding box center [388, 276] width 777 height 504
click at [210, 237] on img at bounding box center [209, 241] width 9 height 9
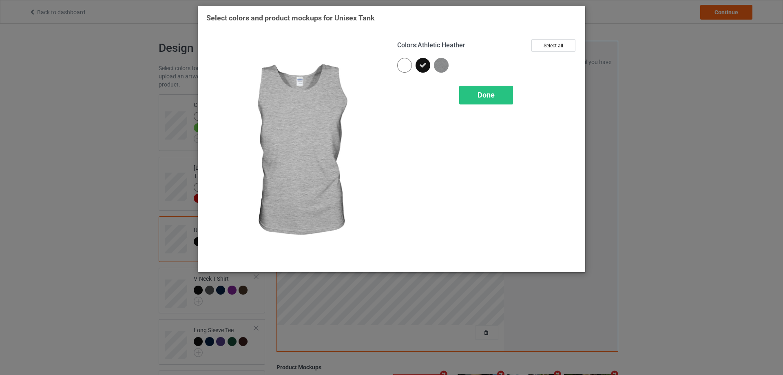
click at [444, 67] on img at bounding box center [441, 65] width 15 height 15
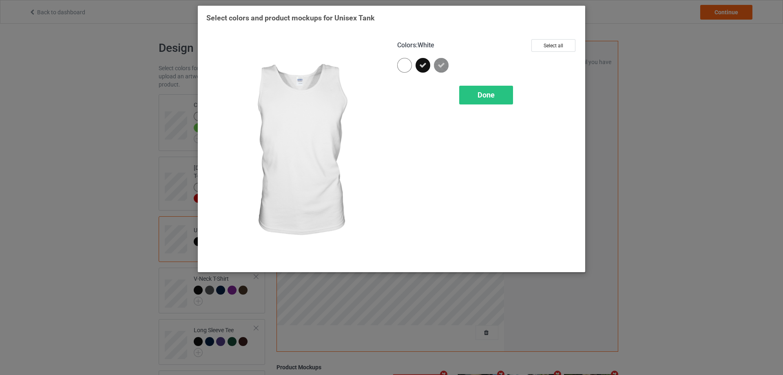
click at [411, 66] on div at bounding box center [404, 65] width 15 height 15
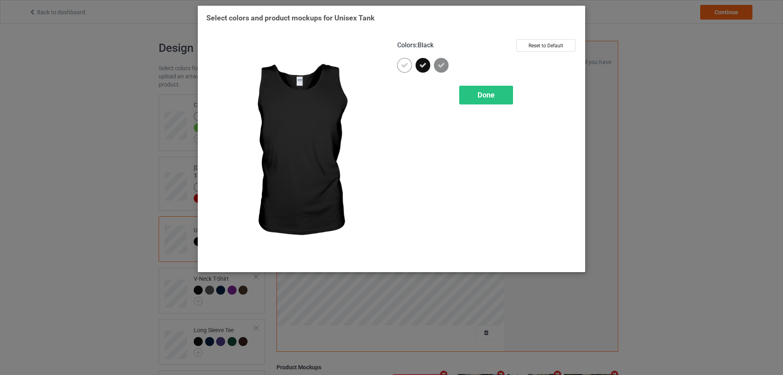
click at [420, 65] on icon at bounding box center [422, 65] width 7 height 7
click at [475, 95] on div "Done" at bounding box center [486, 95] width 54 height 19
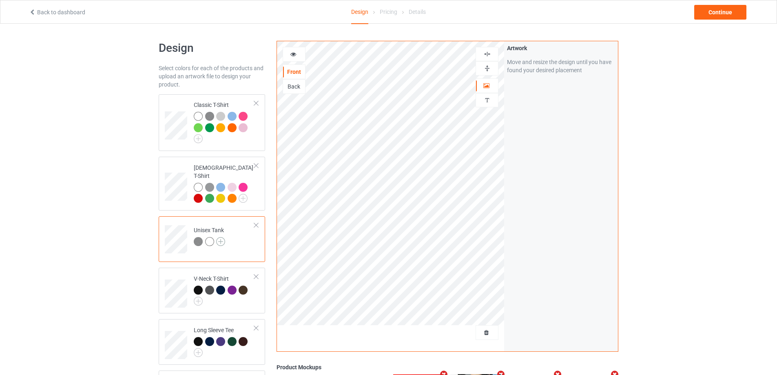
click at [223, 237] on img at bounding box center [220, 241] width 9 height 9
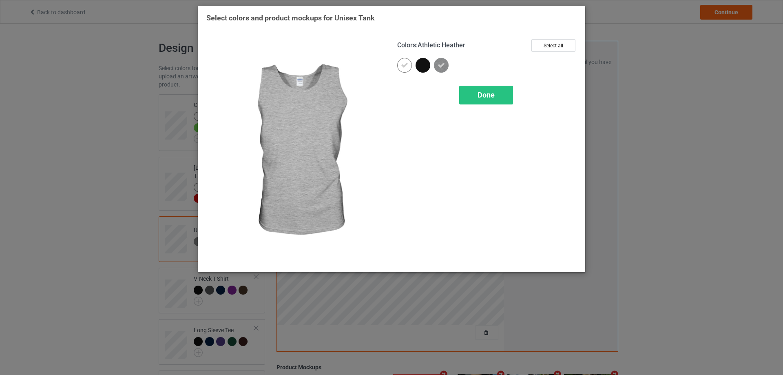
click at [442, 65] on icon at bounding box center [440, 65] width 7 height 7
click at [442, 65] on img at bounding box center [441, 65] width 15 height 15
click at [477, 95] on span "Done" at bounding box center [485, 95] width 17 height 9
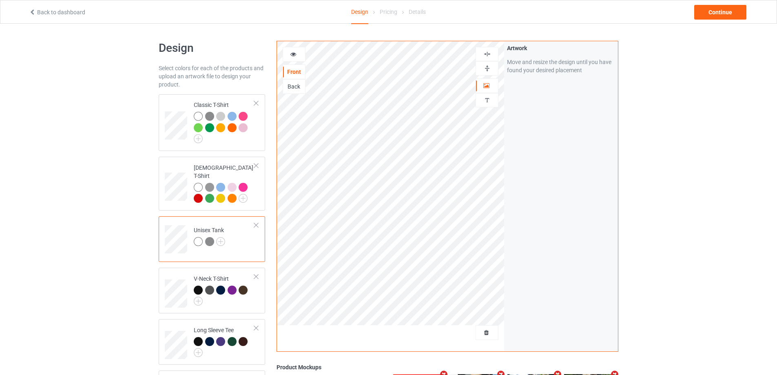
click at [212, 237] on img at bounding box center [209, 241] width 9 height 9
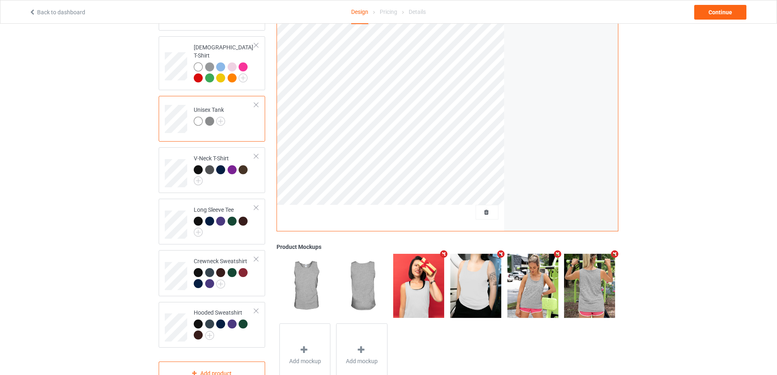
scroll to position [136, 0]
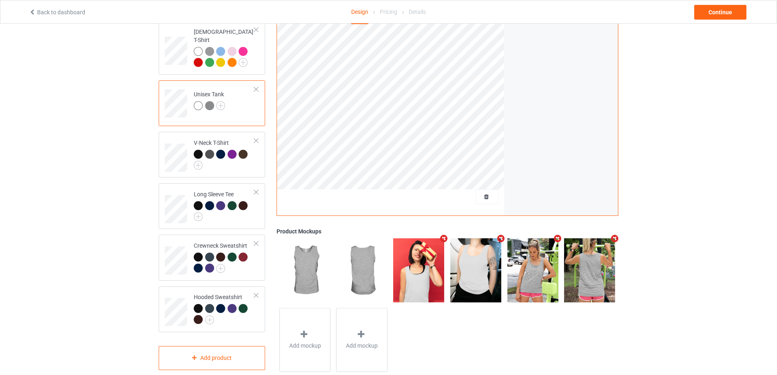
click at [210, 101] on img at bounding box center [209, 105] width 9 height 9
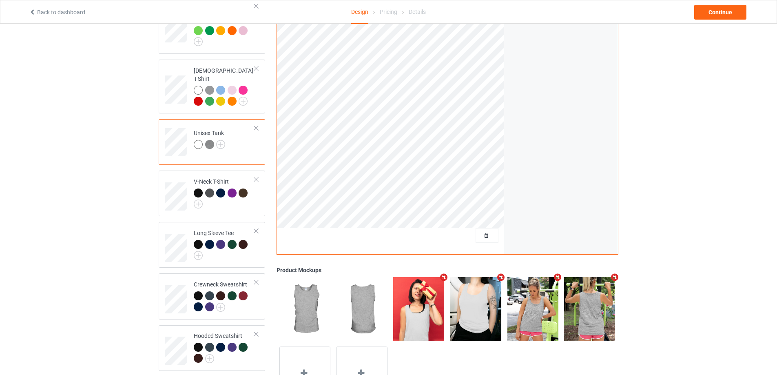
scroll to position [68, 0]
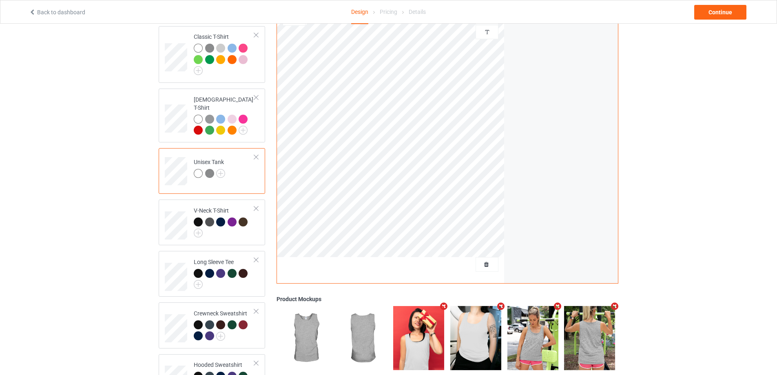
click at [209, 169] on img at bounding box center [209, 173] width 9 height 9
click at [208, 169] on img at bounding box center [209, 173] width 9 height 9
click at [199, 228] on img at bounding box center [198, 232] width 9 height 9
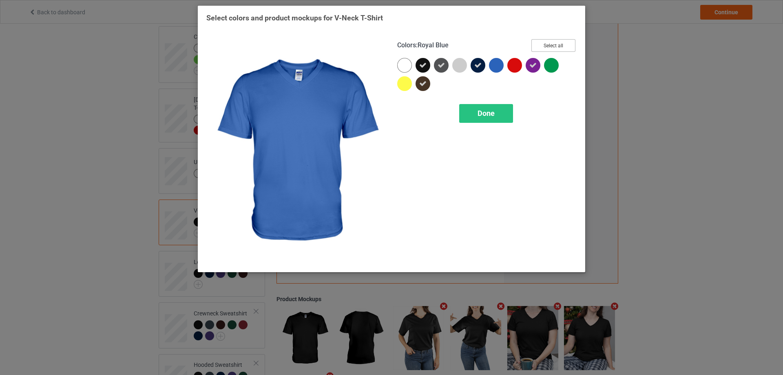
click at [545, 46] on button "Select all" at bounding box center [553, 45] width 44 height 13
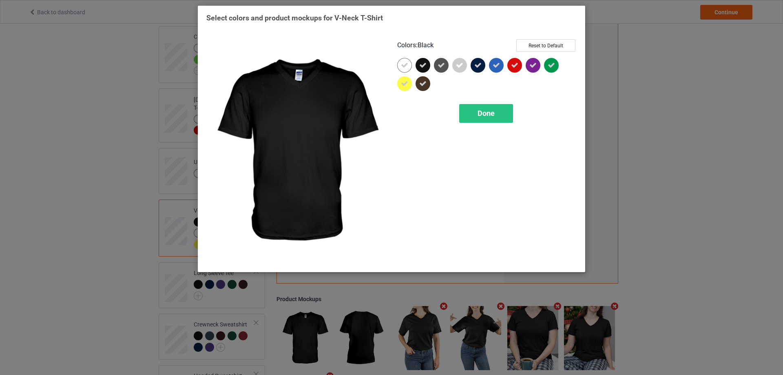
click at [422, 66] on icon at bounding box center [422, 65] width 7 height 7
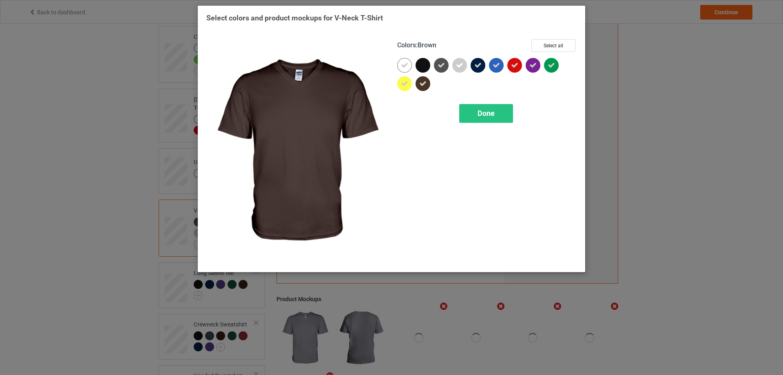
click at [423, 82] on icon at bounding box center [422, 83] width 7 height 7
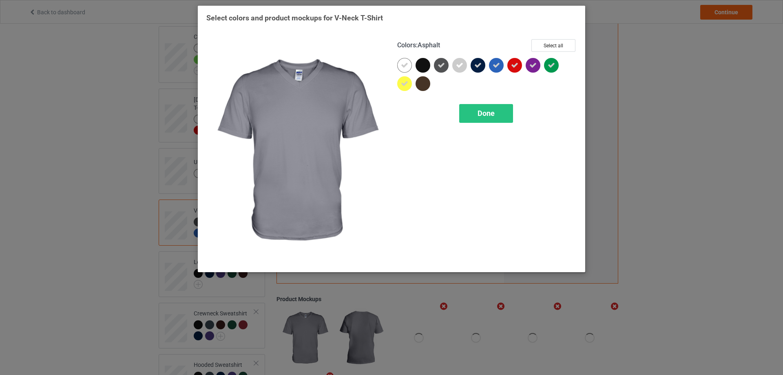
click at [444, 71] on div at bounding box center [441, 65] width 15 height 15
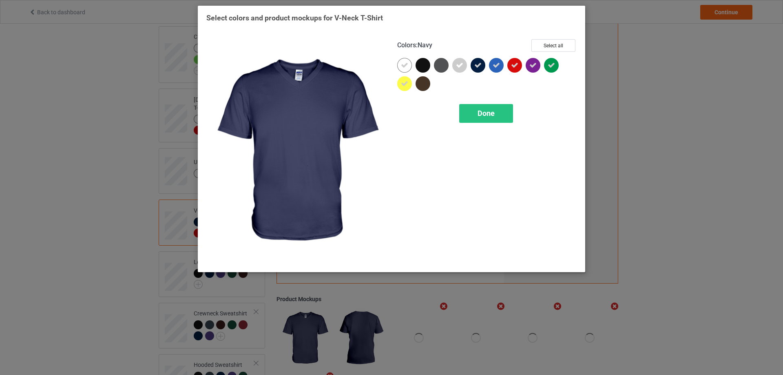
click at [478, 68] on icon at bounding box center [477, 65] width 7 height 7
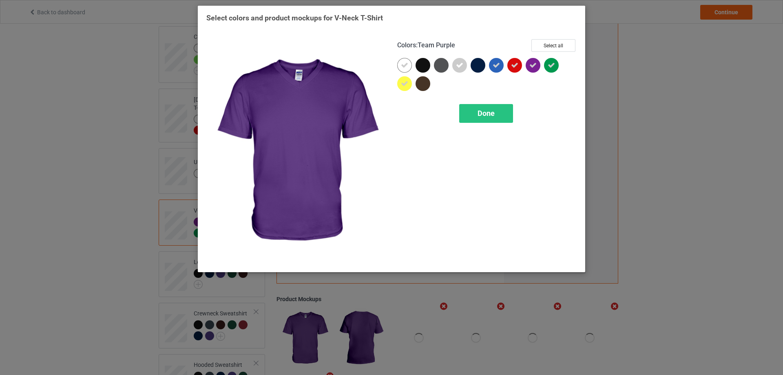
click at [534, 68] on icon at bounding box center [532, 65] width 7 height 7
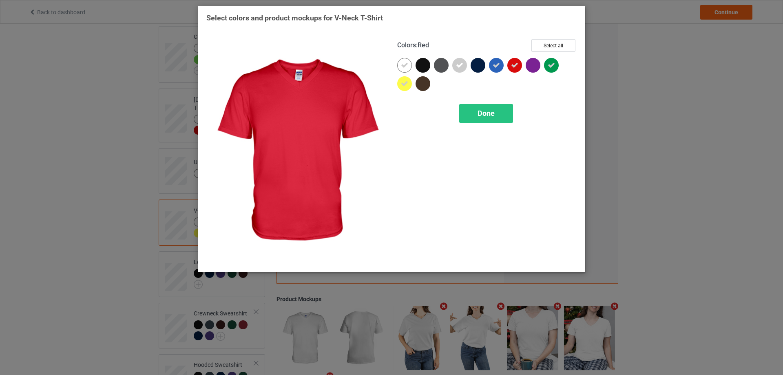
click at [515, 65] on icon at bounding box center [514, 65] width 7 height 7
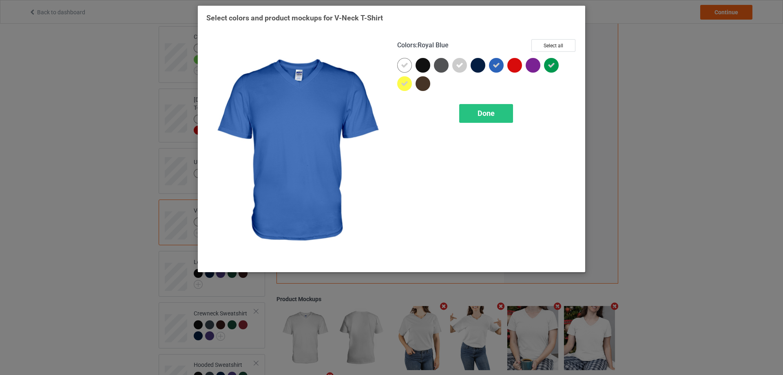
click at [495, 68] on icon at bounding box center [496, 65] width 7 height 7
click at [482, 113] on span "Done" at bounding box center [485, 113] width 17 height 9
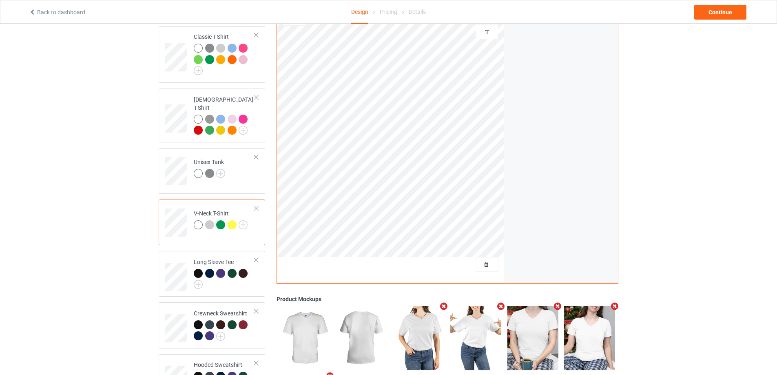
click at [45, 192] on div "Design Select colors for each of the products and upload an artwork file to des…" at bounding box center [388, 208] width 777 height 504
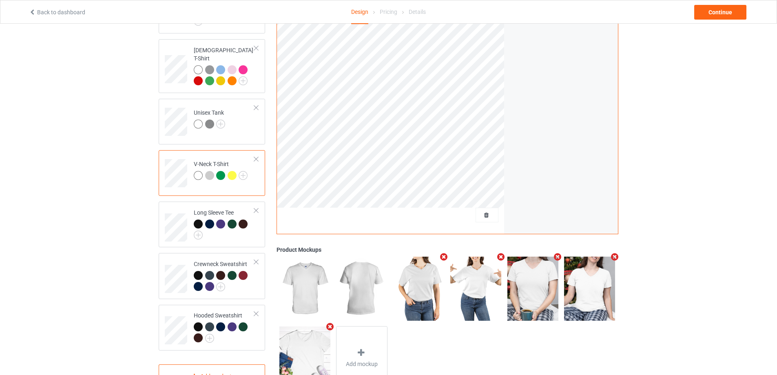
scroll to position [136, 0]
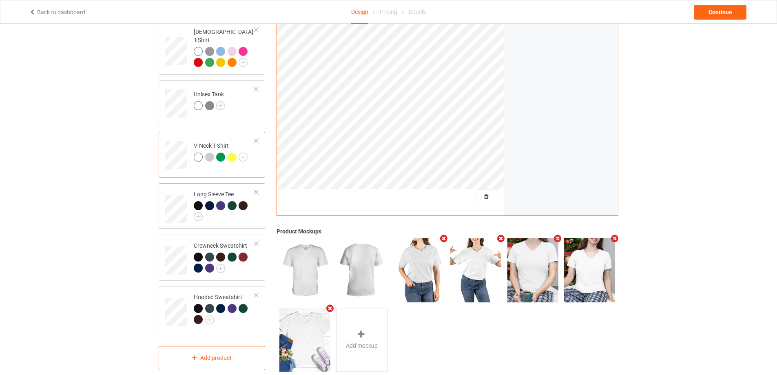
click at [221, 211] on div at bounding box center [224, 211] width 61 height 20
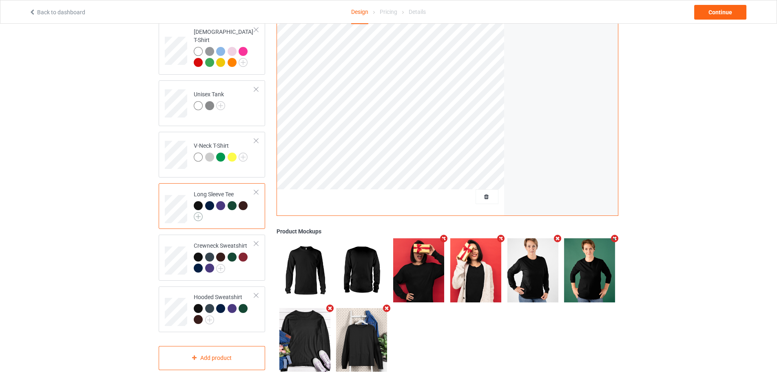
click at [199, 212] on img at bounding box center [198, 216] width 9 height 9
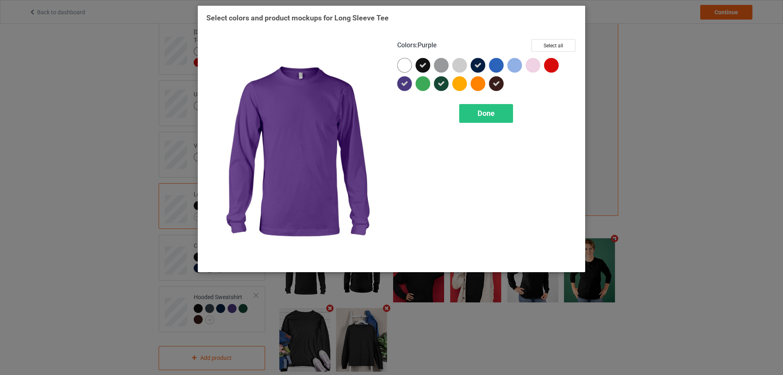
click at [402, 84] on icon at bounding box center [404, 83] width 7 height 7
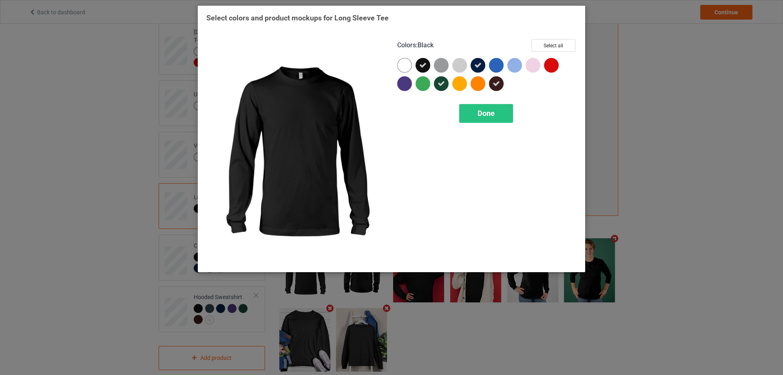
click at [422, 66] on icon at bounding box center [422, 65] width 7 height 7
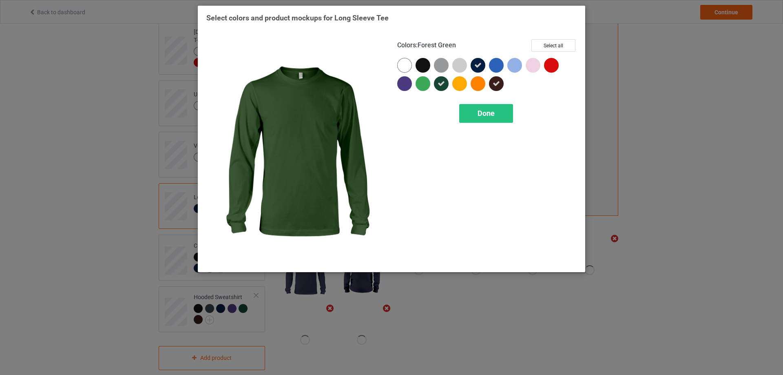
click at [440, 84] on icon at bounding box center [440, 83] width 7 height 7
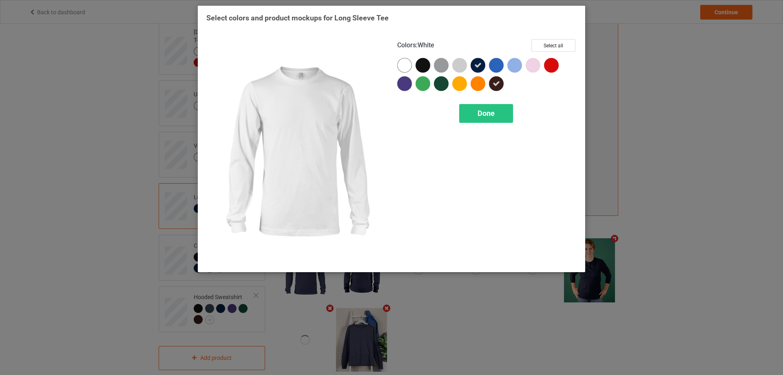
click at [406, 65] on div at bounding box center [404, 65] width 15 height 15
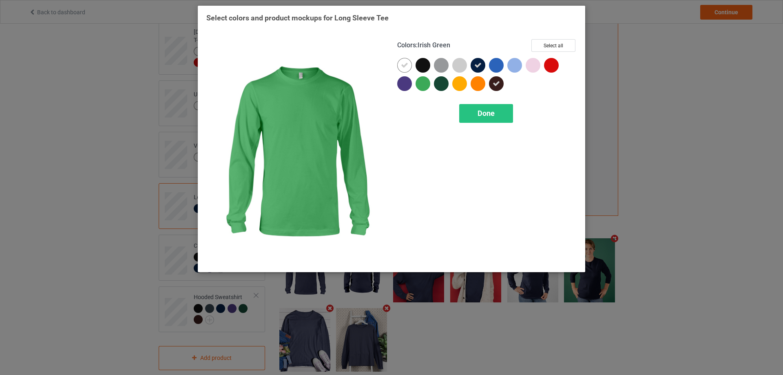
click at [421, 85] on div at bounding box center [422, 83] width 15 height 15
click at [421, 84] on icon at bounding box center [422, 83] width 7 height 7
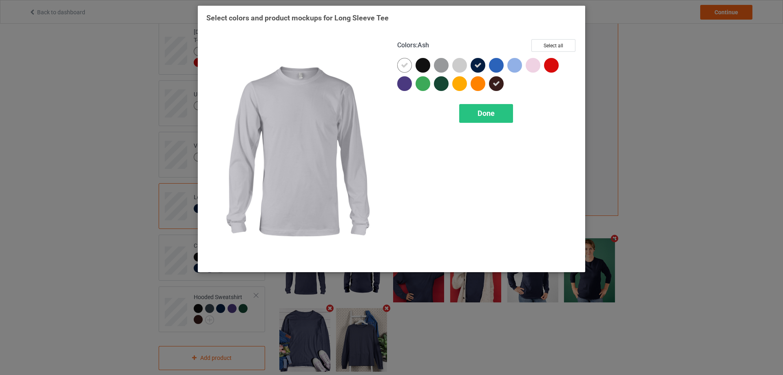
click at [459, 67] on div at bounding box center [459, 65] width 15 height 15
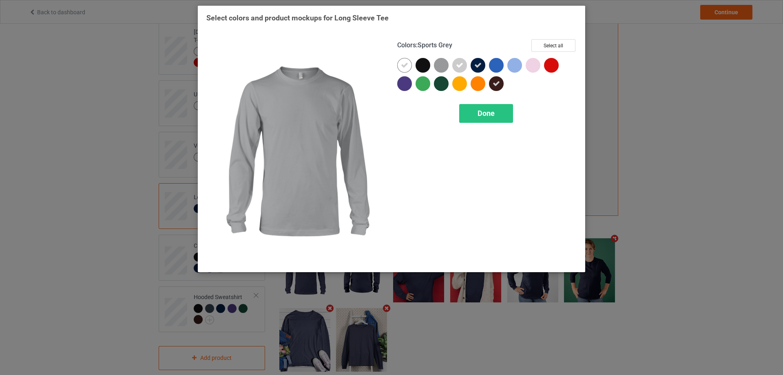
click at [442, 67] on div at bounding box center [441, 65] width 15 height 15
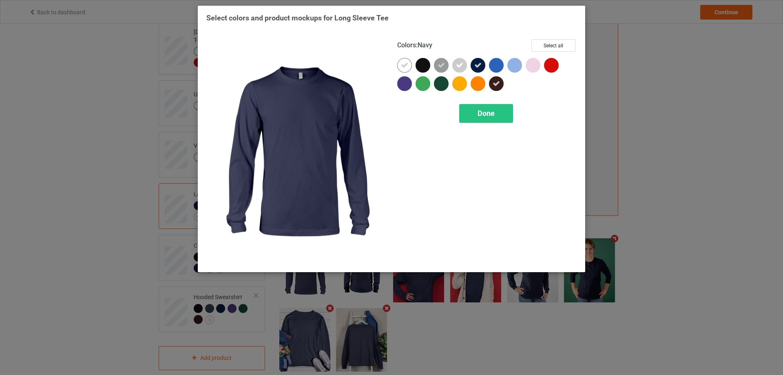
click at [477, 66] on icon at bounding box center [477, 65] width 7 height 7
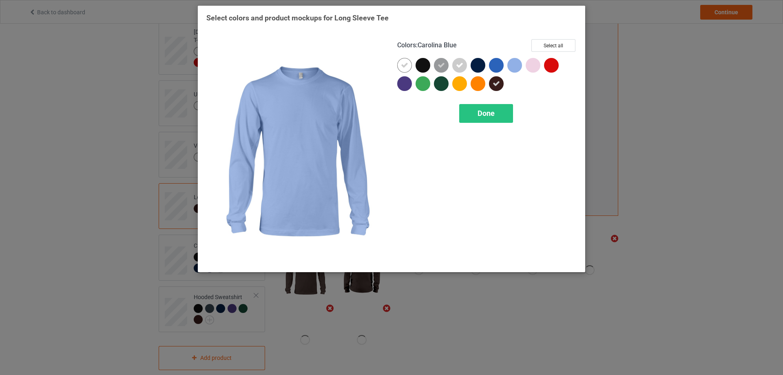
click at [516, 65] on div at bounding box center [514, 65] width 15 height 15
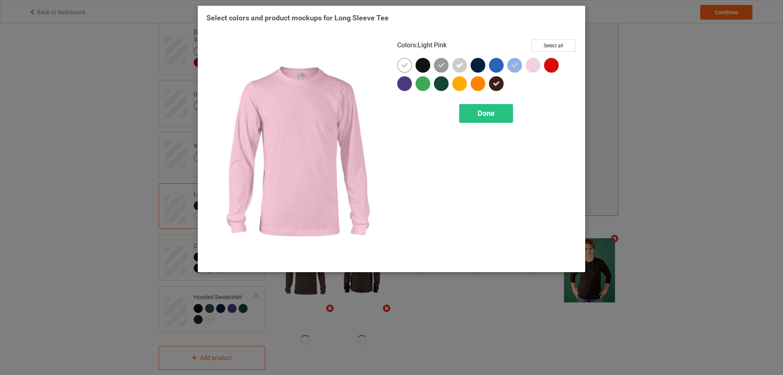
click at [533, 66] on div at bounding box center [533, 65] width 15 height 15
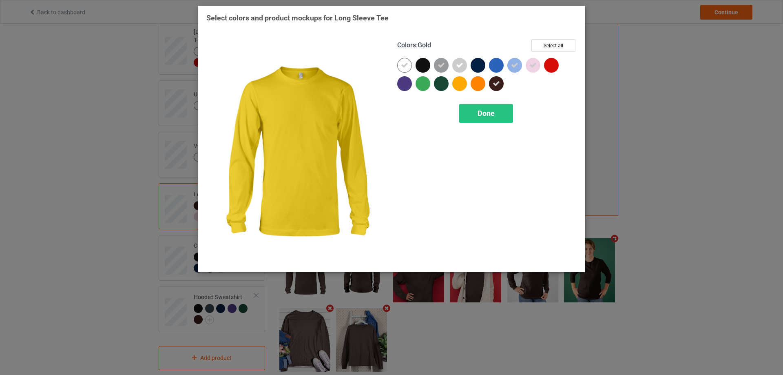
drag, startPoint x: 459, startPoint y: 84, endPoint x: 468, endPoint y: 83, distance: 9.0
click at [458, 84] on div at bounding box center [459, 83] width 15 height 15
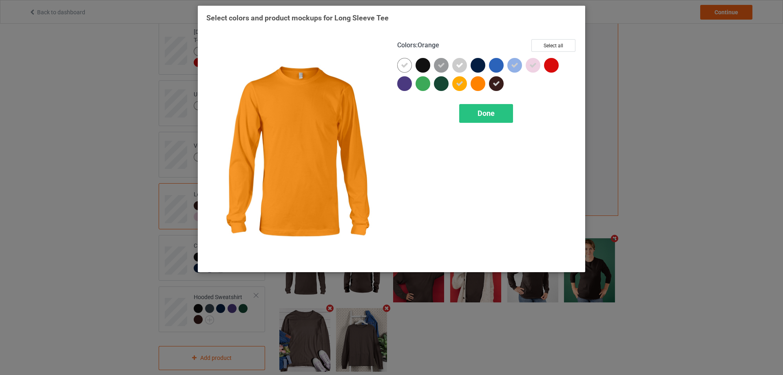
click at [482, 83] on div at bounding box center [478, 83] width 15 height 15
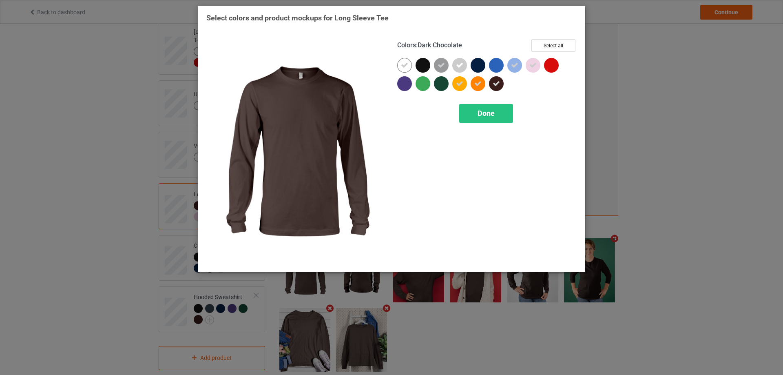
click at [496, 85] on icon at bounding box center [496, 83] width 7 height 7
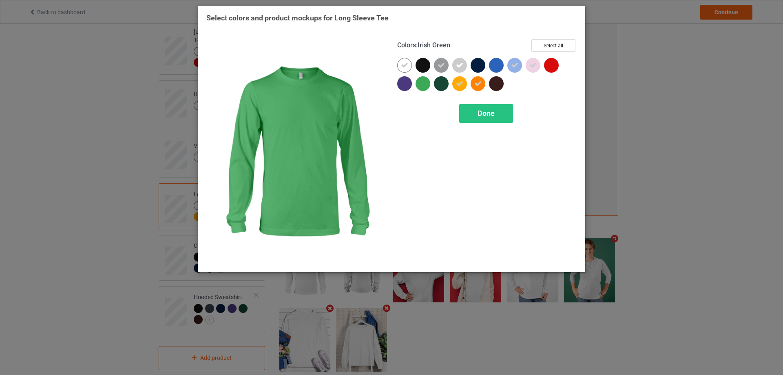
click at [421, 84] on div at bounding box center [422, 83] width 15 height 15
click at [494, 116] on span "Done" at bounding box center [485, 113] width 17 height 9
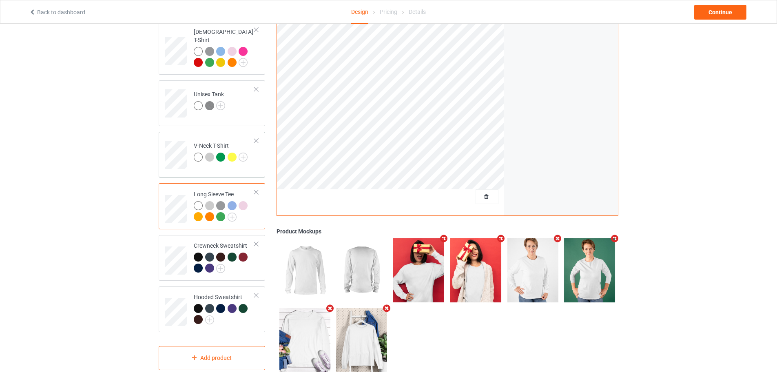
scroll to position [153, 0]
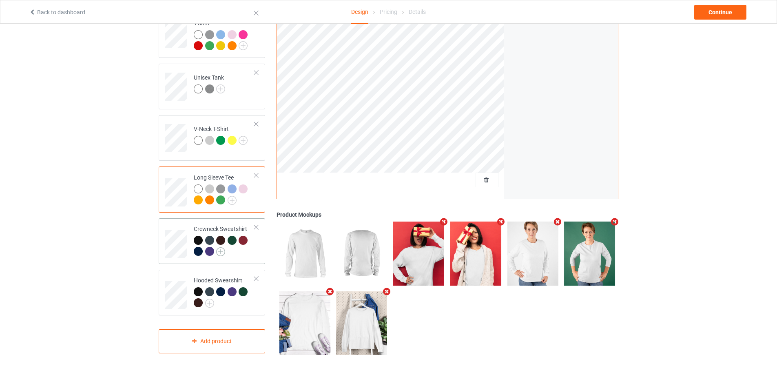
click at [221, 247] on img at bounding box center [220, 251] width 9 height 9
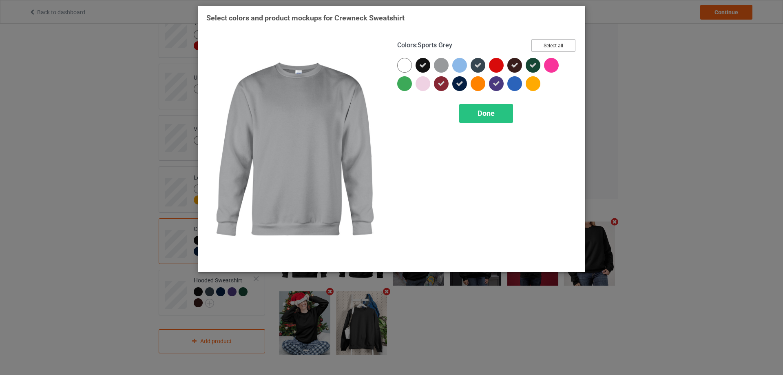
click at [550, 46] on button "Select all" at bounding box center [553, 45] width 44 height 13
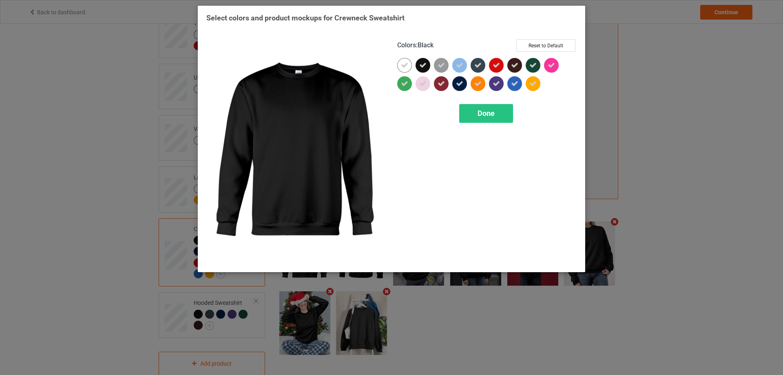
click at [425, 63] on icon at bounding box center [422, 65] width 7 height 7
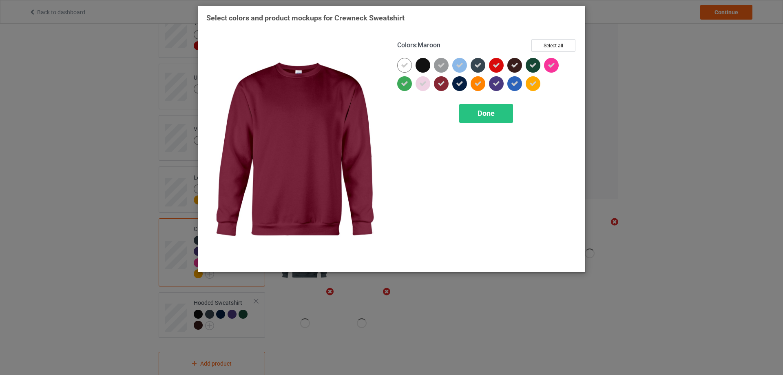
drag, startPoint x: 437, startPoint y: 82, endPoint x: 444, endPoint y: 83, distance: 7.8
click at [437, 82] on div at bounding box center [441, 83] width 15 height 15
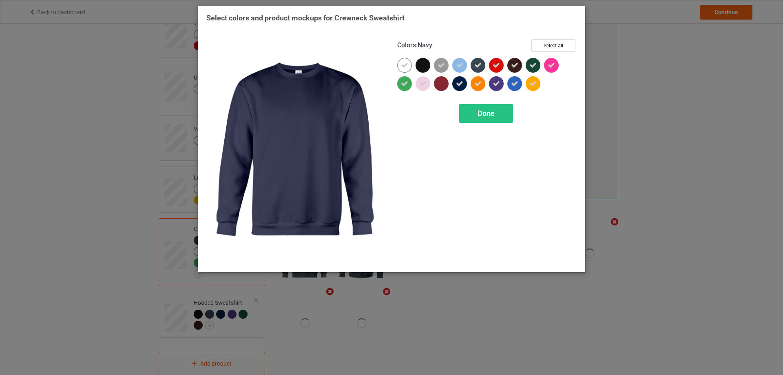
click at [458, 84] on icon at bounding box center [459, 83] width 7 height 7
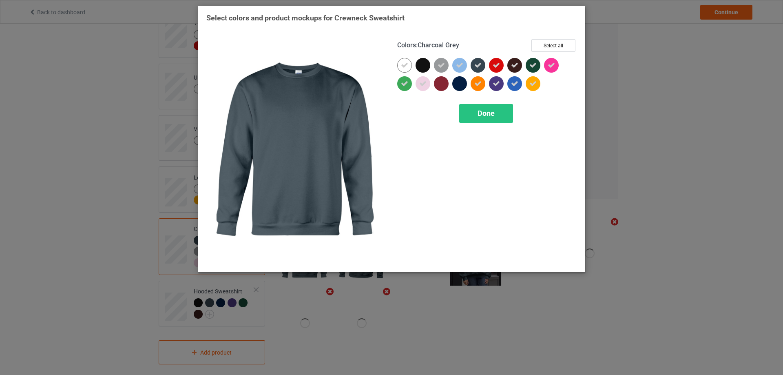
click at [479, 65] on icon at bounding box center [477, 65] width 7 height 7
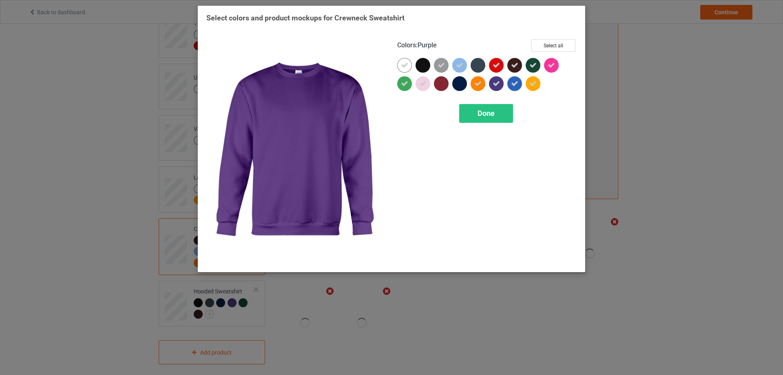
click at [496, 82] on icon at bounding box center [496, 83] width 7 height 7
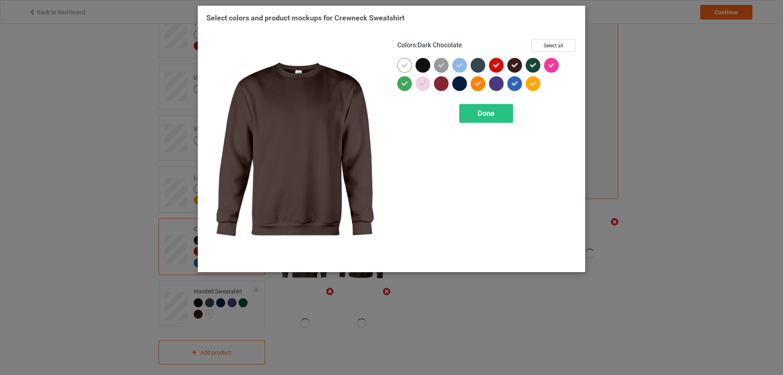
click at [514, 64] on icon at bounding box center [514, 65] width 7 height 7
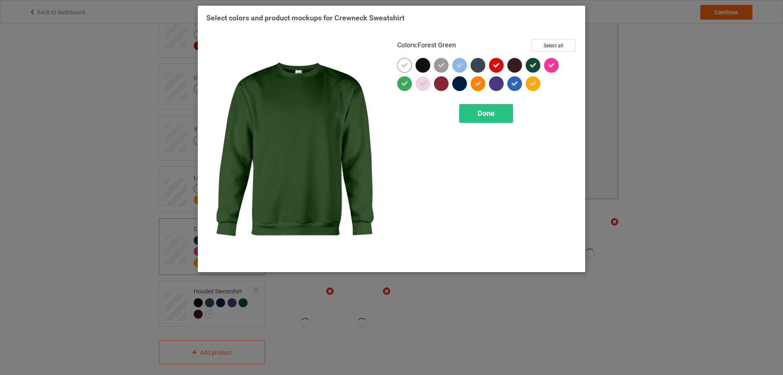
click at [537, 66] on div at bounding box center [533, 65] width 15 height 15
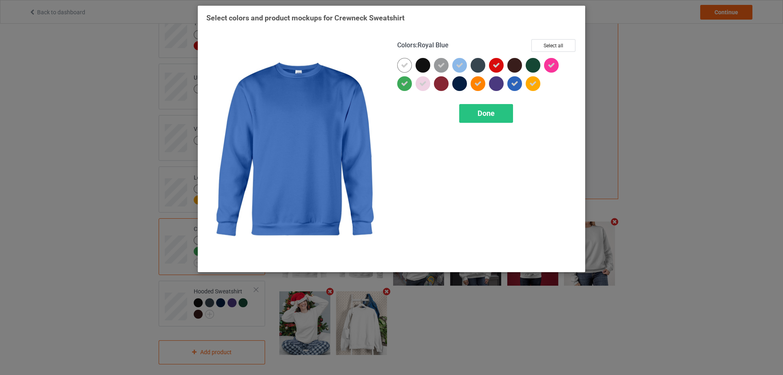
click at [517, 85] on icon at bounding box center [514, 83] width 7 height 7
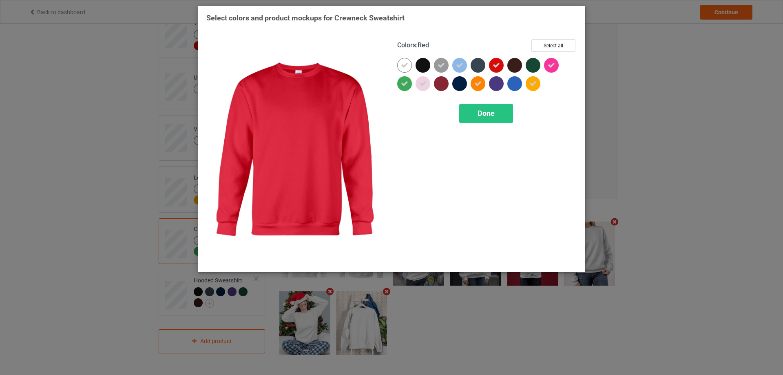
click at [499, 66] on icon at bounding box center [496, 65] width 7 height 7
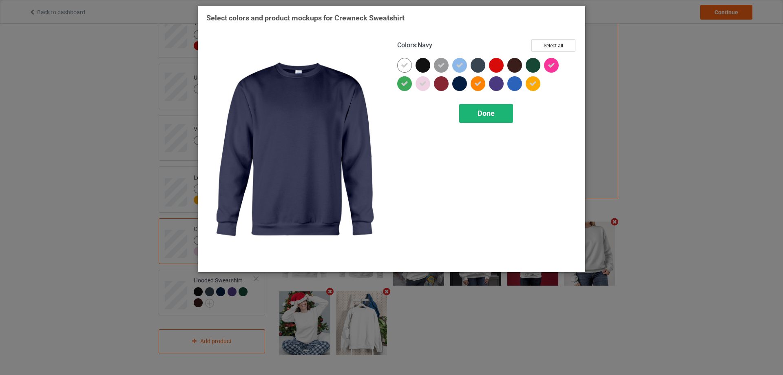
click at [482, 113] on span "Done" at bounding box center [485, 113] width 17 height 9
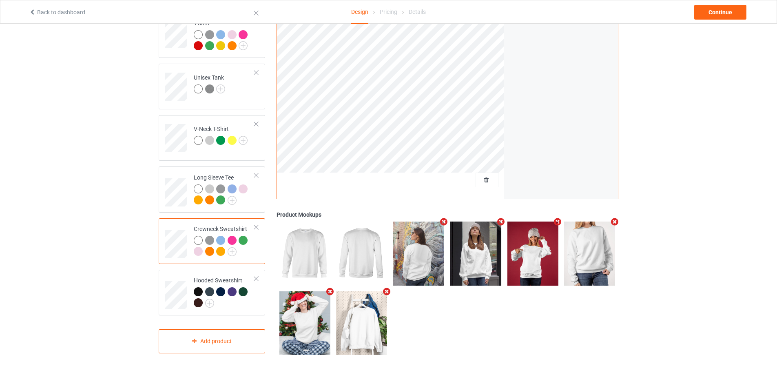
click at [26, 150] on div "Design Select colors for each of the products and upload an artwork file to des…" at bounding box center [388, 123] width 777 height 504
click at [209, 298] on img at bounding box center [209, 302] width 9 height 9
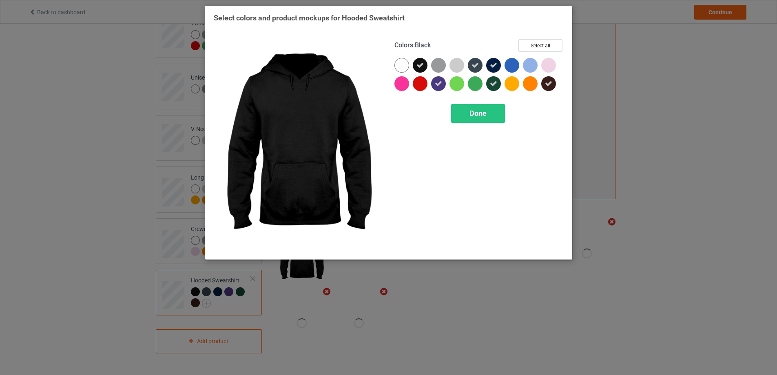
scroll to position [152, 0]
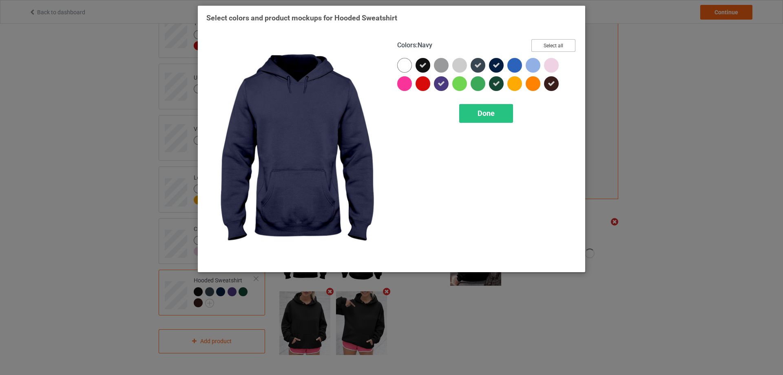
click at [551, 46] on button "Select all" at bounding box center [553, 45] width 44 height 13
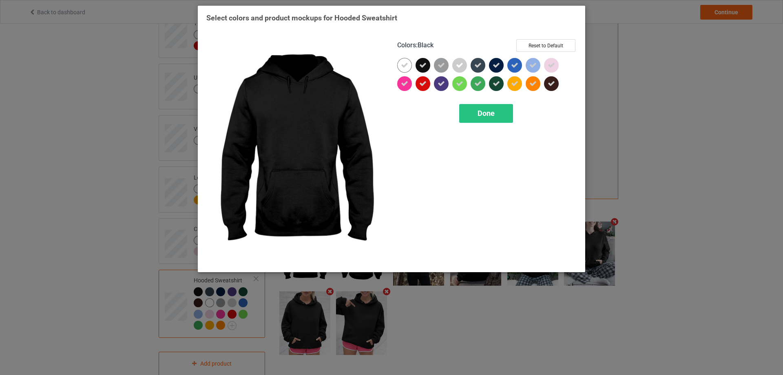
click at [421, 64] on icon at bounding box center [422, 65] width 7 height 7
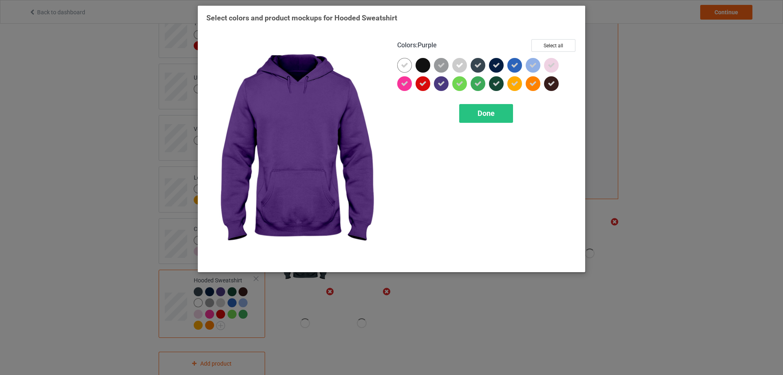
click at [442, 84] on icon at bounding box center [440, 83] width 7 height 7
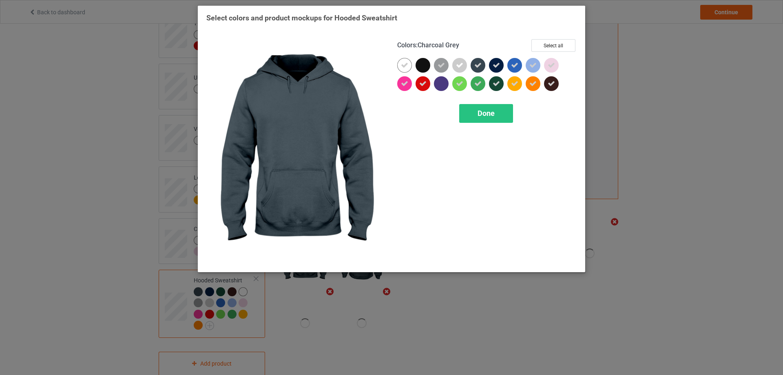
drag, startPoint x: 474, startPoint y: 66, endPoint x: 479, endPoint y: 66, distance: 5.3
click at [475, 66] on icon at bounding box center [477, 65] width 7 height 7
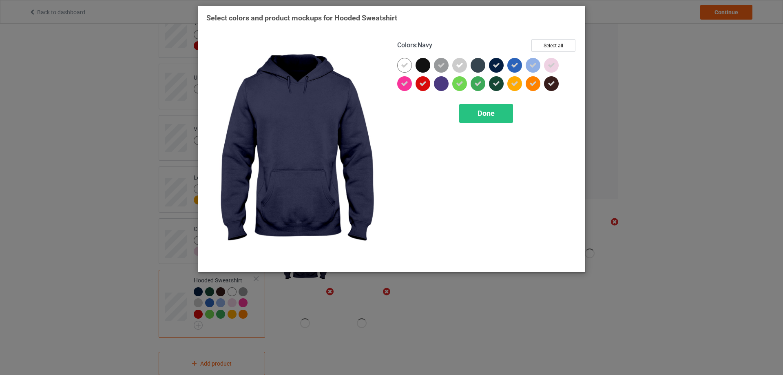
click at [495, 64] on icon at bounding box center [496, 65] width 7 height 7
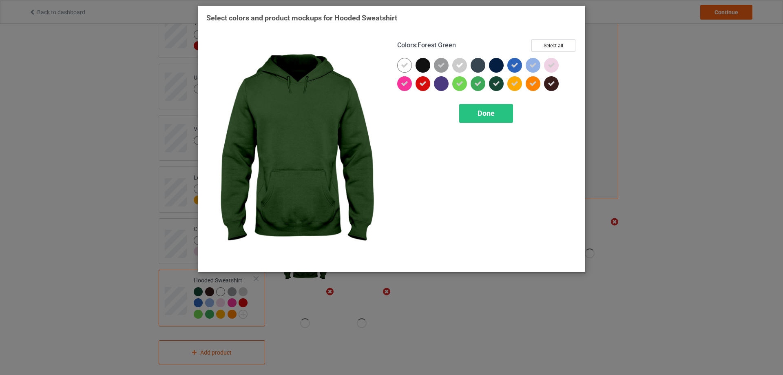
click at [495, 83] on icon at bounding box center [496, 83] width 7 height 7
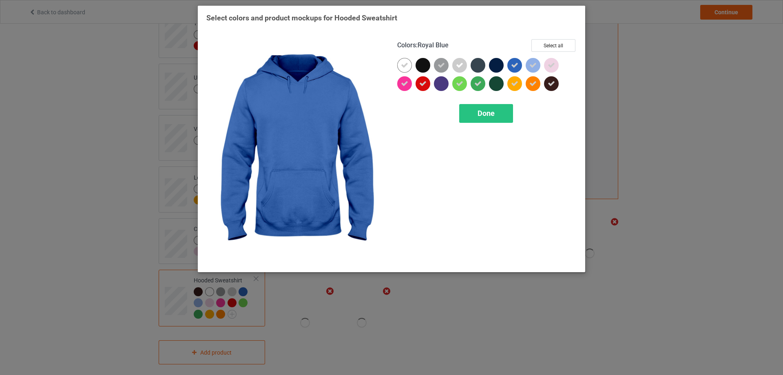
click at [517, 65] on icon at bounding box center [514, 65] width 7 height 7
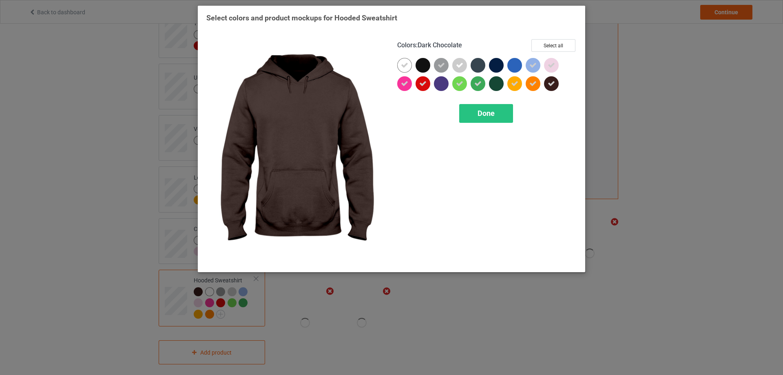
click at [553, 84] on icon at bounding box center [551, 83] width 7 height 7
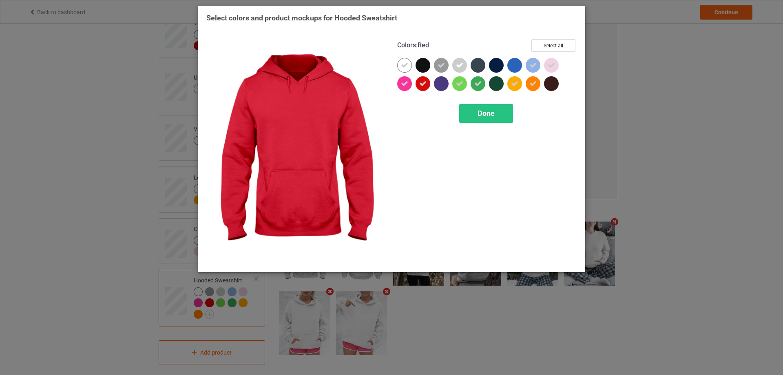
click at [423, 84] on icon at bounding box center [422, 83] width 7 height 7
click at [490, 113] on span "Done" at bounding box center [485, 113] width 17 height 9
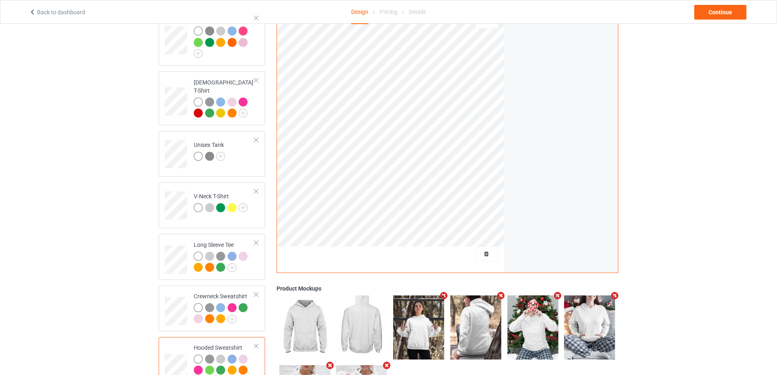
scroll to position [17, 0]
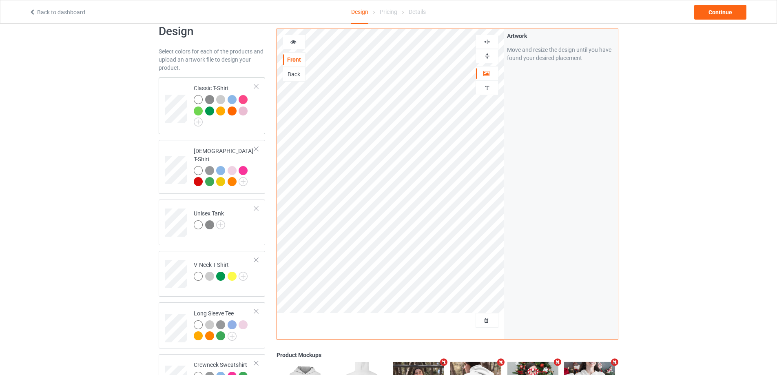
click at [240, 124] on div at bounding box center [224, 110] width 61 height 31
click at [708, 125] on div "Design Select colors for each of the products and upload an artwork file to des…" at bounding box center [388, 262] width 777 height 510
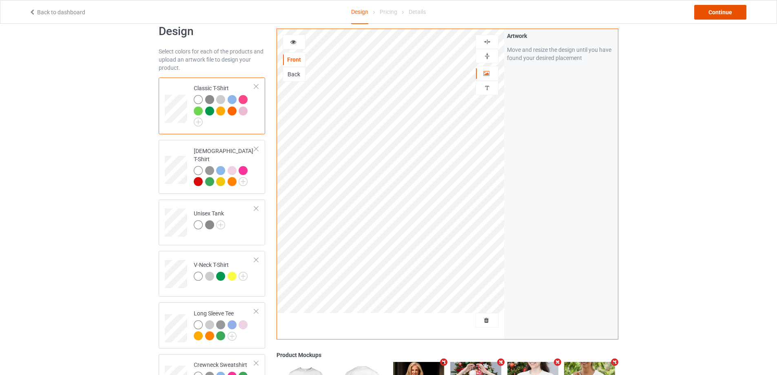
click at [714, 12] on div "Continue" at bounding box center [720, 12] width 52 height 15
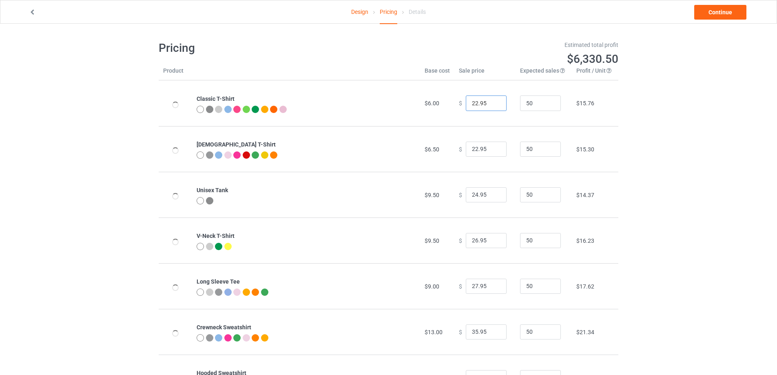
click at [473, 104] on input "22.95" at bounding box center [486, 102] width 41 height 15
type input "24.95"
click at [473, 150] on input "22.95" at bounding box center [486, 148] width 41 height 15
type input "24.95"
click at [695, 152] on div "Design Pricing Details Continue Pricing Estimated total profit $6,516.50 Produc…" at bounding box center [388, 220] width 777 height 393
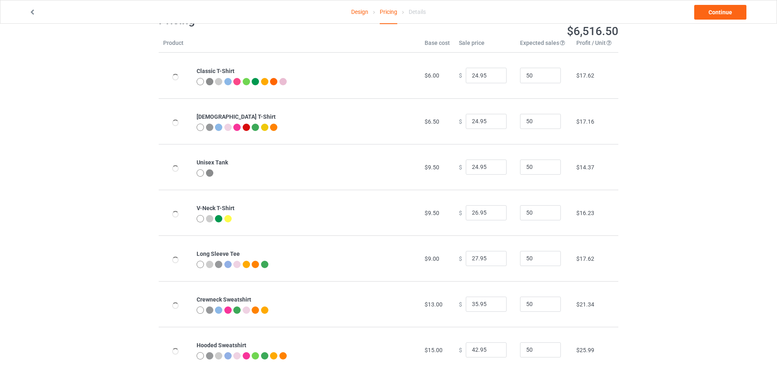
scroll to position [43, 0]
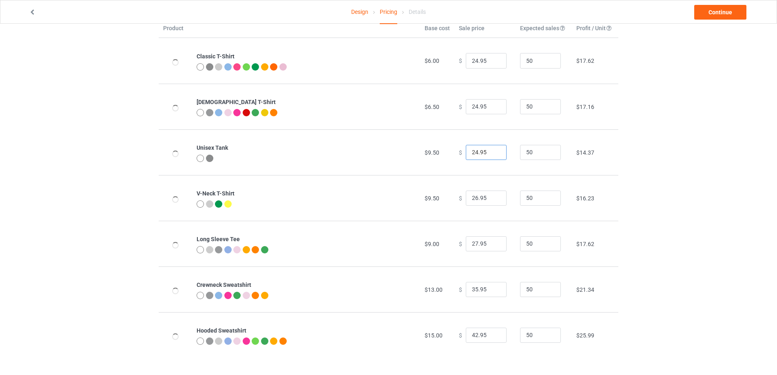
click at [471, 152] on input "24.95" at bounding box center [486, 152] width 41 height 15
type input "25.95"
click at [670, 145] on div "Design Pricing Details Continue Pricing Estimated total profit $6,563.00 Produc…" at bounding box center [388, 177] width 777 height 393
click at [473, 195] on input "26.95" at bounding box center [486, 197] width 41 height 15
type input "27.95"
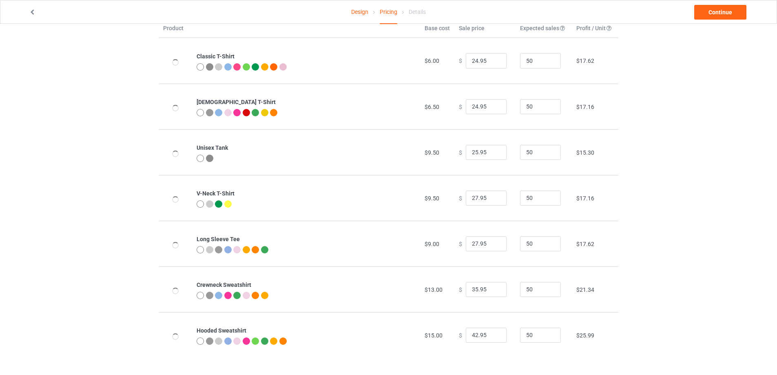
click at [716, 181] on div "Design Pricing Details Continue Pricing Estimated total profit $6,609.50 Produc…" at bounding box center [388, 177] width 777 height 393
click at [470, 241] on input "27.95" at bounding box center [486, 243] width 41 height 15
type input "29.95"
click at [693, 247] on div "Design Pricing Details Continue Pricing Estimated total profit $6,702.50 Produc…" at bounding box center [388, 177] width 777 height 393
drag, startPoint x: 473, startPoint y: 336, endPoint x: 457, endPoint y: 337, distance: 16.0
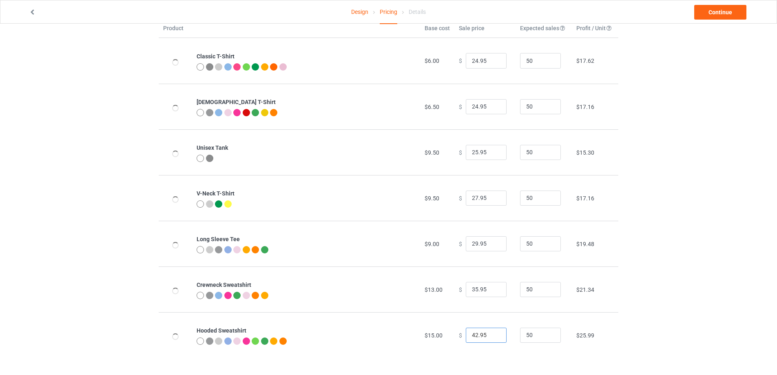
click at [459, 337] on div "$ 42.95" at bounding box center [485, 334] width 52 height 15
type input "39.95"
click at [706, 247] on div "Design Pricing Details Continue Pricing Estimated total profit $6,563.00 Produc…" at bounding box center [388, 177] width 777 height 393
click at [709, 13] on link "Continue" at bounding box center [720, 12] width 52 height 15
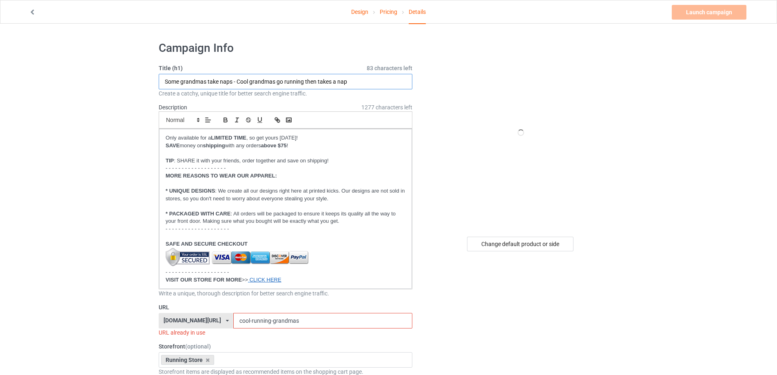
click at [273, 84] on input "Some grandmas take naps - Cool grandmas go running then takes a nap" at bounding box center [286, 81] width 254 height 15
drag, startPoint x: 72, startPoint y: 160, endPoint x: 125, endPoint y: 139, distance: 56.7
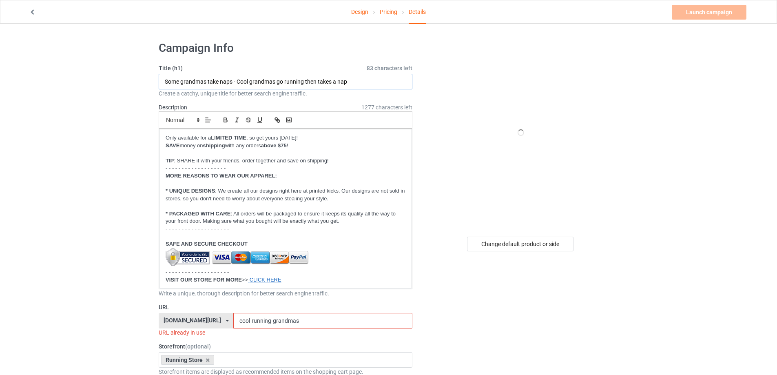
click at [278, 78] on input "Some grandmas take naps - Cool grandmas go running then takes a nap" at bounding box center [286, 81] width 254 height 15
paste input "You don't stop running when you get old - Women"
drag, startPoint x: 270, startPoint y: 82, endPoint x: 300, endPoint y: 85, distance: 30.7
click at [300, 85] on input "You don't stop running when you get old - Women" at bounding box center [286, 81] width 254 height 15
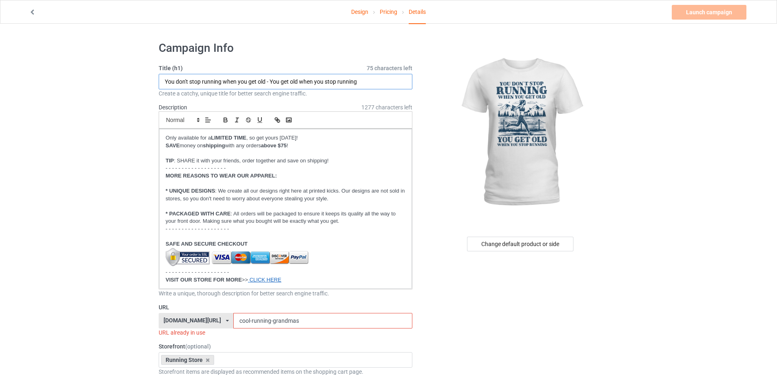
type input "You don't stop running when you get old - You get old when you stop running"
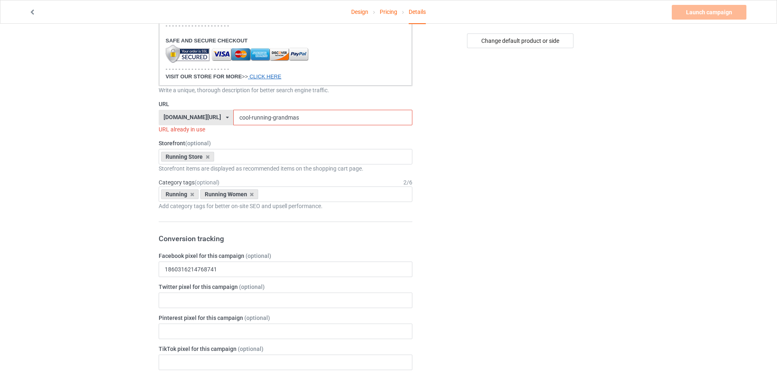
scroll to position [204, 0]
click at [233, 114] on input "cool-running-grandmas" at bounding box center [322, 116] width 179 height 15
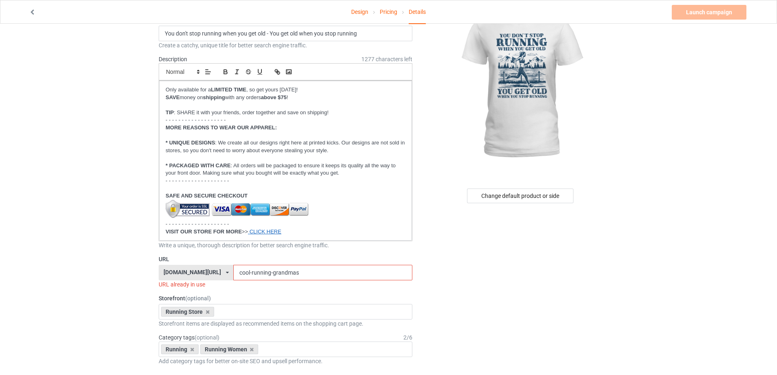
scroll to position [68, 0]
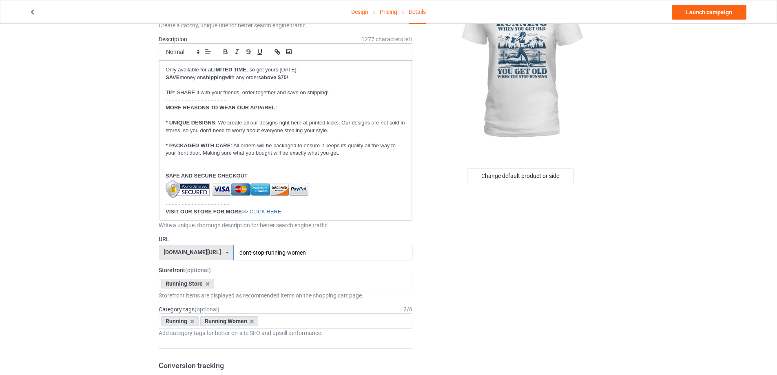
type input "dont-stop-running-women"
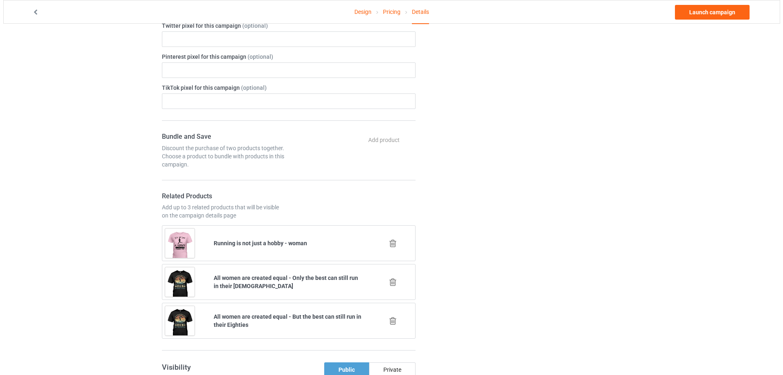
scroll to position [543, 0]
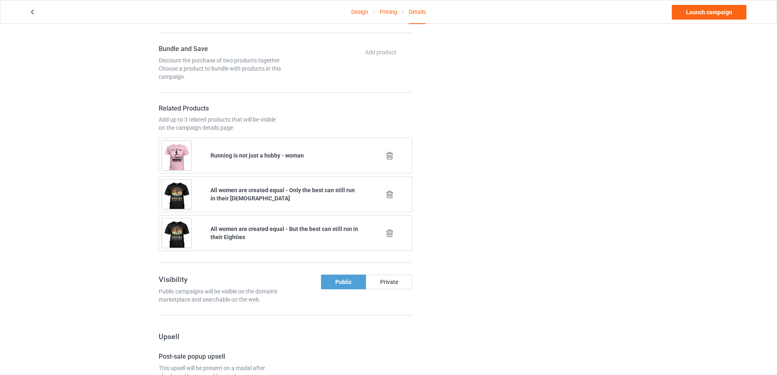
click at [530, 191] on div "Change default product or side" at bounding box center [521, 185] width 206 height 1387
click at [389, 232] on icon at bounding box center [389, 233] width 10 height 9
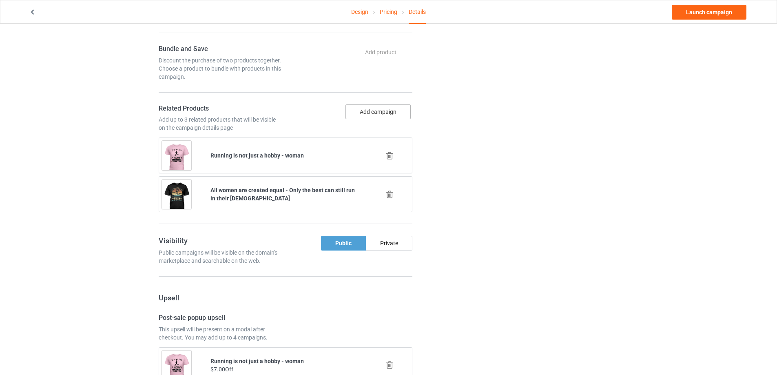
click at [398, 116] on button "Add campaign" at bounding box center [377, 111] width 65 height 15
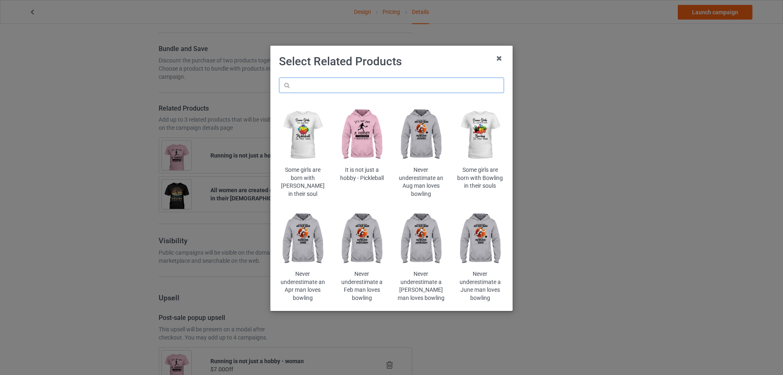
click at [426, 86] on input "text" at bounding box center [391, 84] width 225 height 15
type input "some grandmas"
click at [437, 64] on h1 "Select Related Products" at bounding box center [391, 61] width 225 height 15
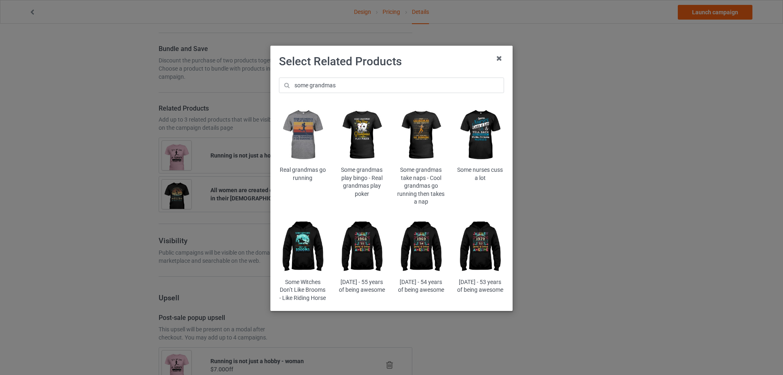
click at [429, 131] on img at bounding box center [421, 135] width 48 height 60
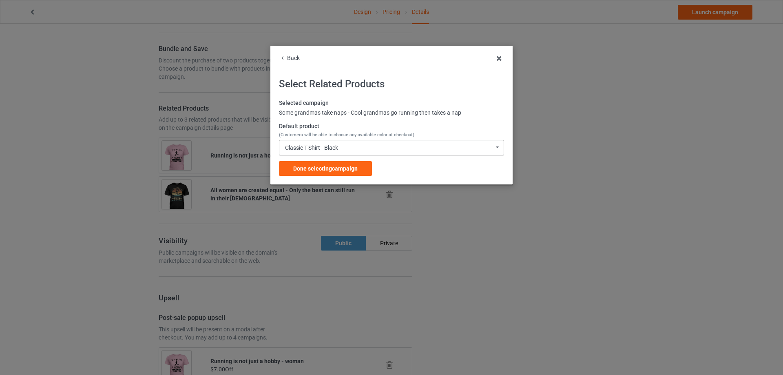
drag, startPoint x: 339, startPoint y: 167, endPoint x: 361, endPoint y: 148, distance: 28.9
click at [361, 148] on div "Selected campaign Some grandmas take naps - Cool grandmas go running then takes…" at bounding box center [391, 137] width 225 height 77
click at [361, 148] on div "Classic T-Shirt - Black Classic T-Shirt - Black Classic T-Shirt - Chocolate Cla…" at bounding box center [391, 147] width 225 height 15
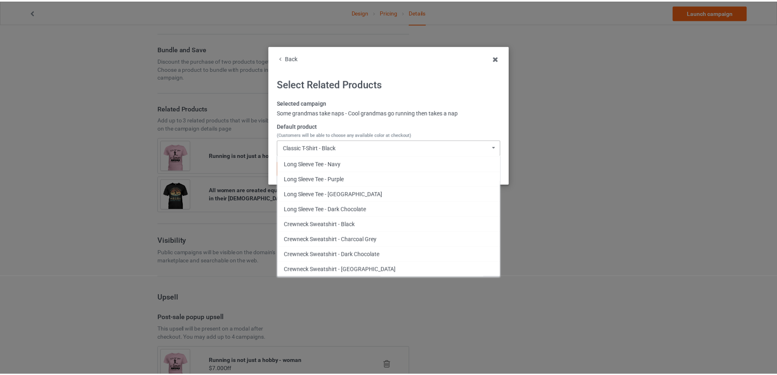
scroll to position [218, 0]
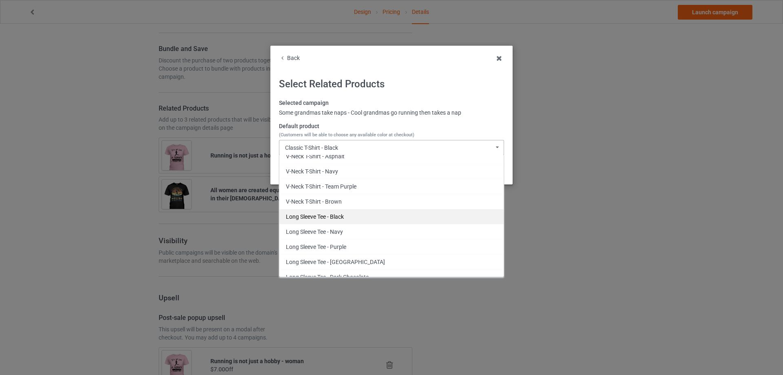
click at [356, 216] on div "Long Sleeve Tee - Black" at bounding box center [391, 216] width 224 height 15
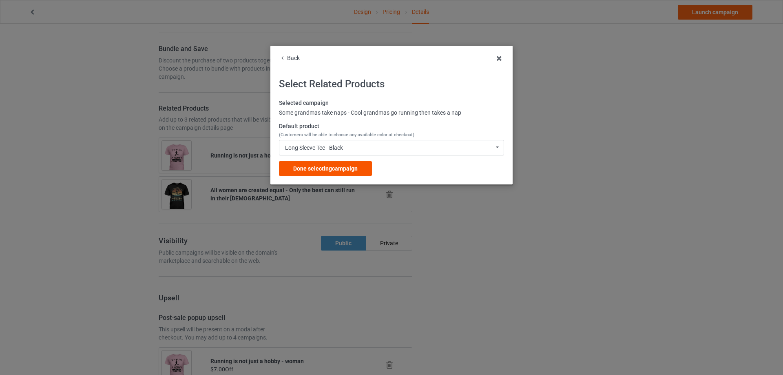
click at [353, 169] on span "Done selecting campaign" at bounding box center [325, 168] width 64 height 7
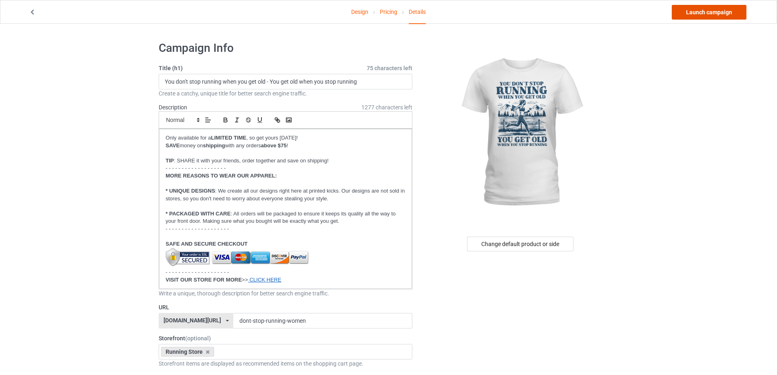
click at [707, 10] on link "Launch campaign" at bounding box center [709, 12] width 75 height 15
